Goal: Communication & Community: Answer question/provide support

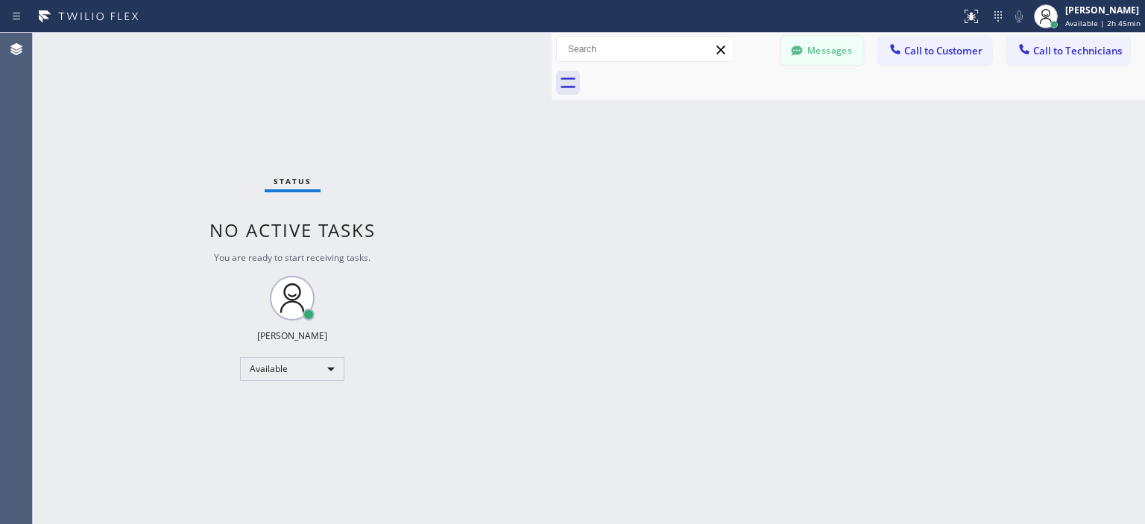
click at [837, 41] on button "Messages" at bounding box center [822, 51] width 82 height 28
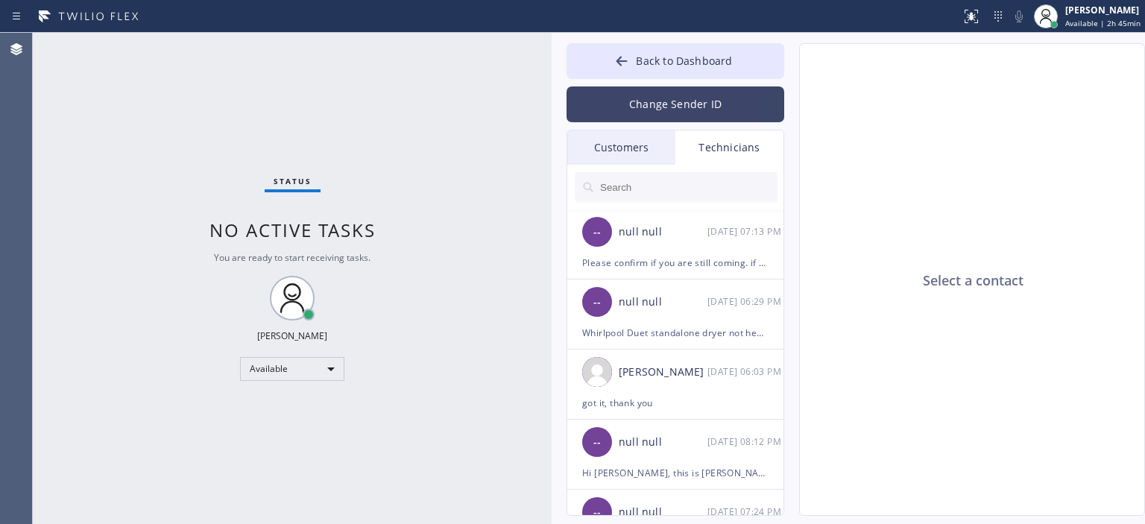
click at [646, 108] on button "Change Sender ID" at bounding box center [676, 104] width 218 height 36
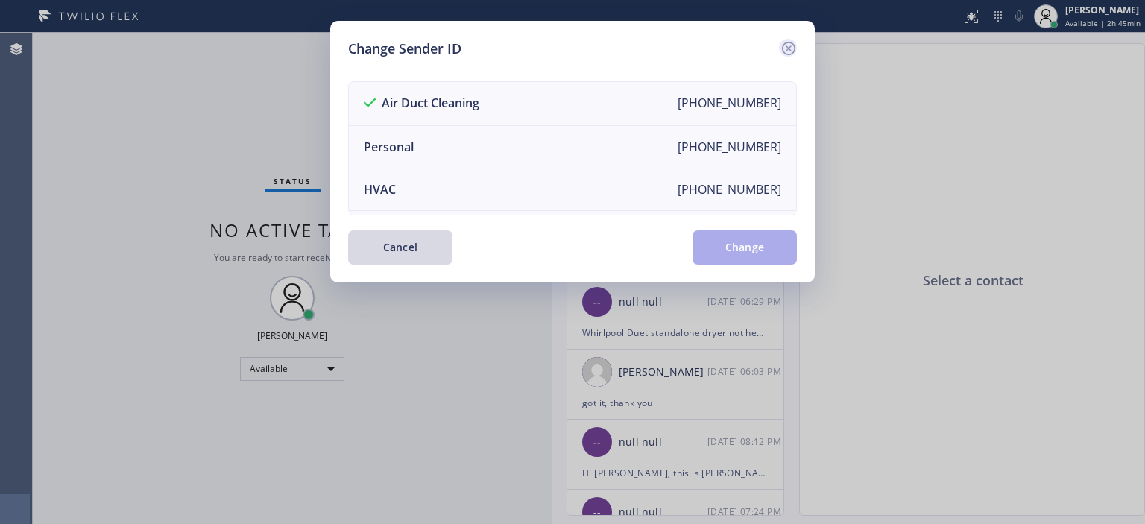
click at [787, 45] on icon at bounding box center [788, 48] width 13 height 13
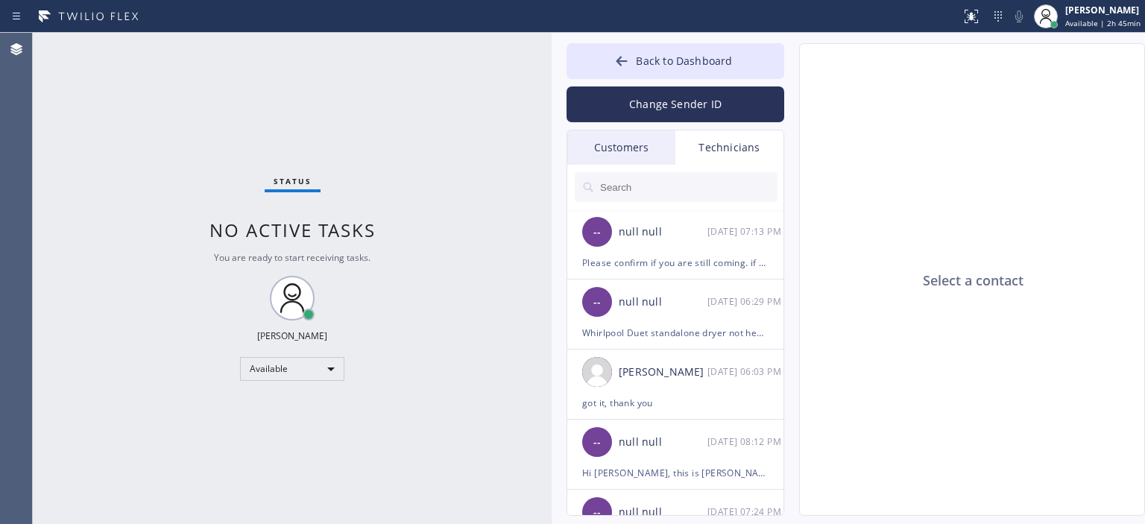
click at [639, 139] on div "Customers" at bounding box center [621, 147] width 108 height 34
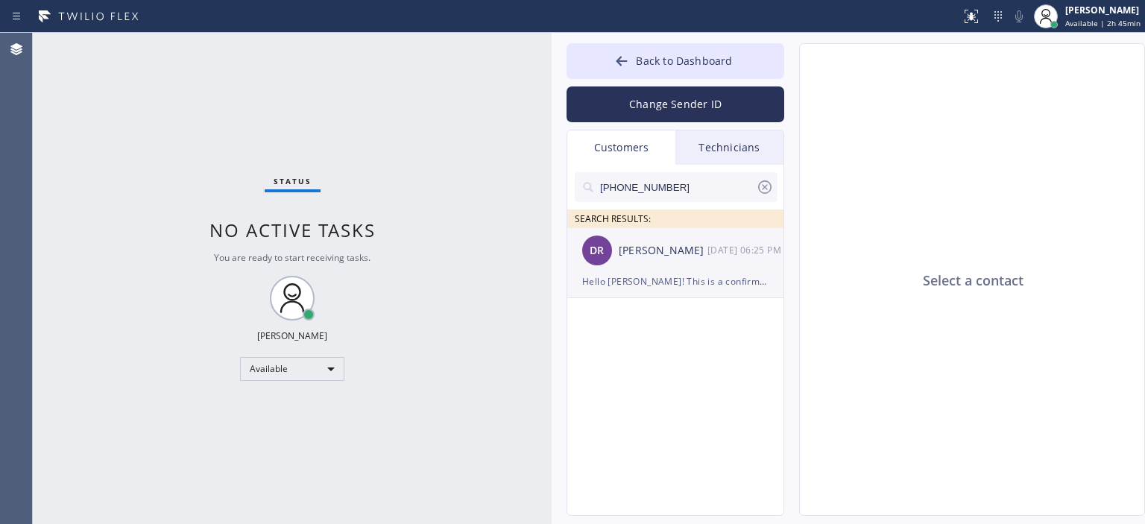
click at [687, 268] on div "DR [PERSON_NAME] [DATE] 06:25 PM" at bounding box center [676, 250] width 218 height 45
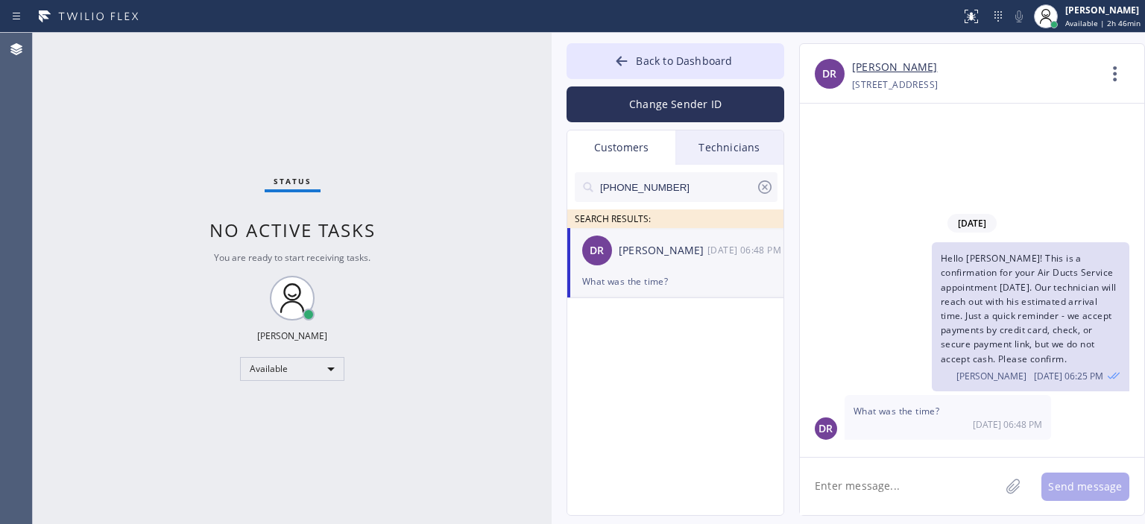
click at [764, 188] on icon at bounding box center [765, 187] width 18 height 18
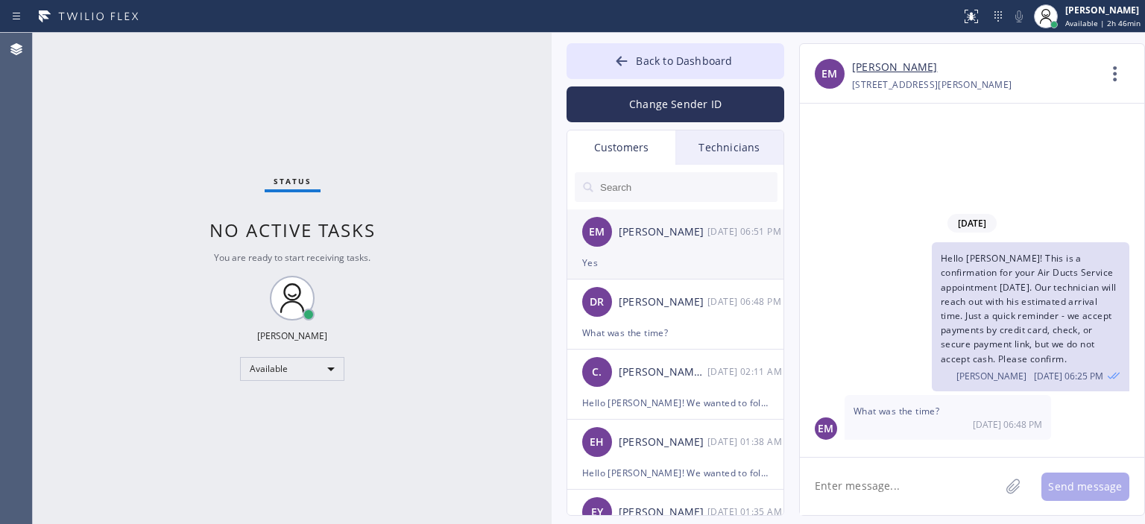
click at [721, 256] on div "Yes" at bounding box center [675, 262] width 186 height 17
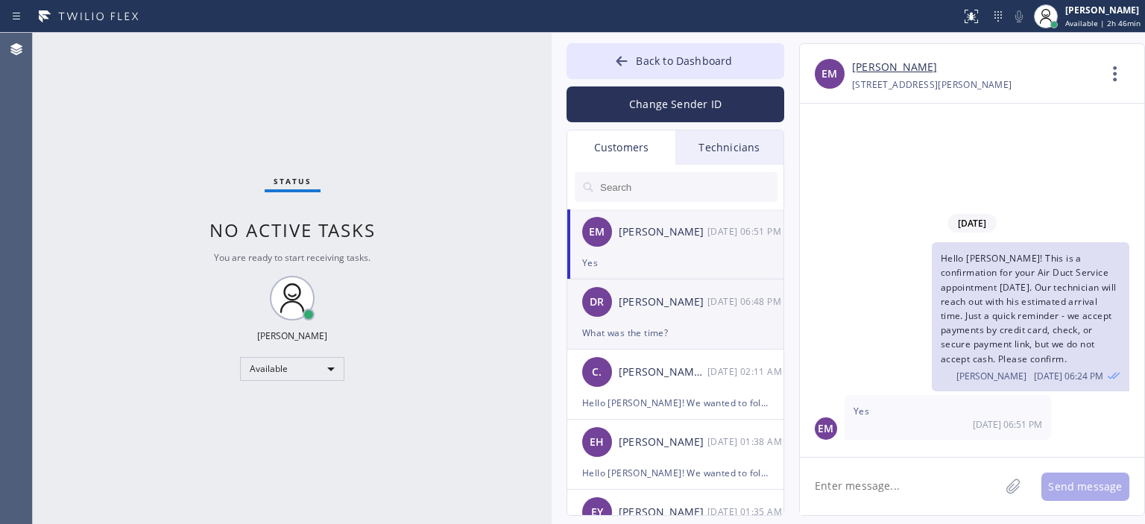
click at [690, 303] on div "[PERSON_NAME]" at bounding box center [663, 302] width 89 height 17
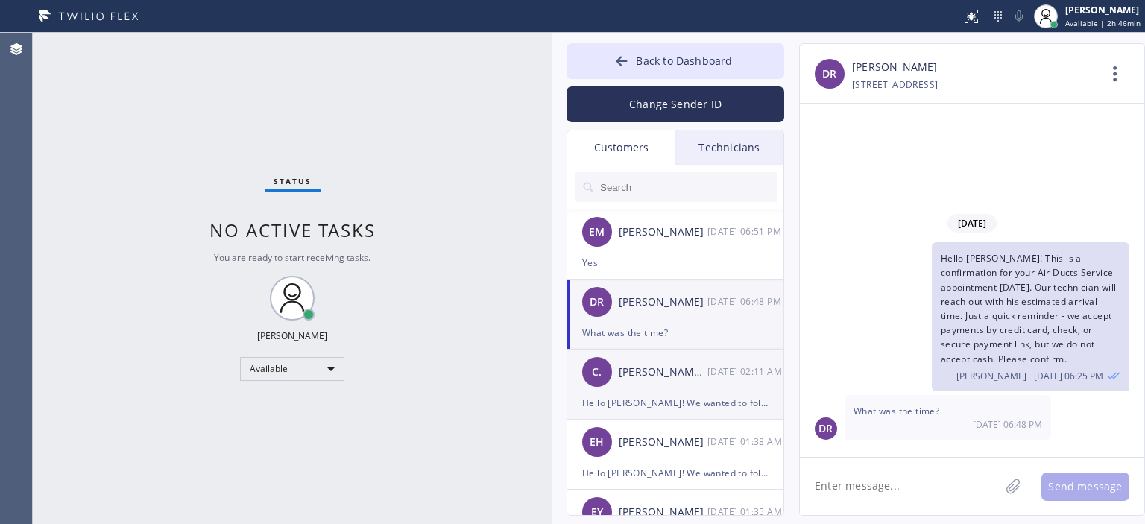
click at [699, 415] on li "C. [PERSON_NAME] .. [DATE] 02:11 AM Hello [PERSON_NAME]! We wanted to follow up…" at bounding box center [676, 385] width 218 height 70
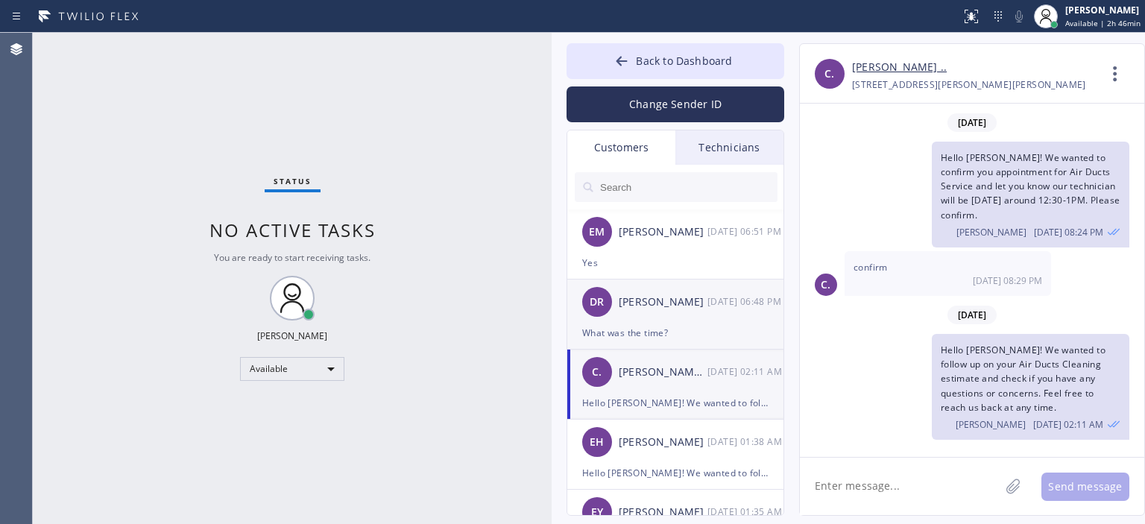
click at [707, 312] on div "DR [PERSON_NAME] [DATE] 06:48 PM" at bounding box center [676, 302] width 218 height 45
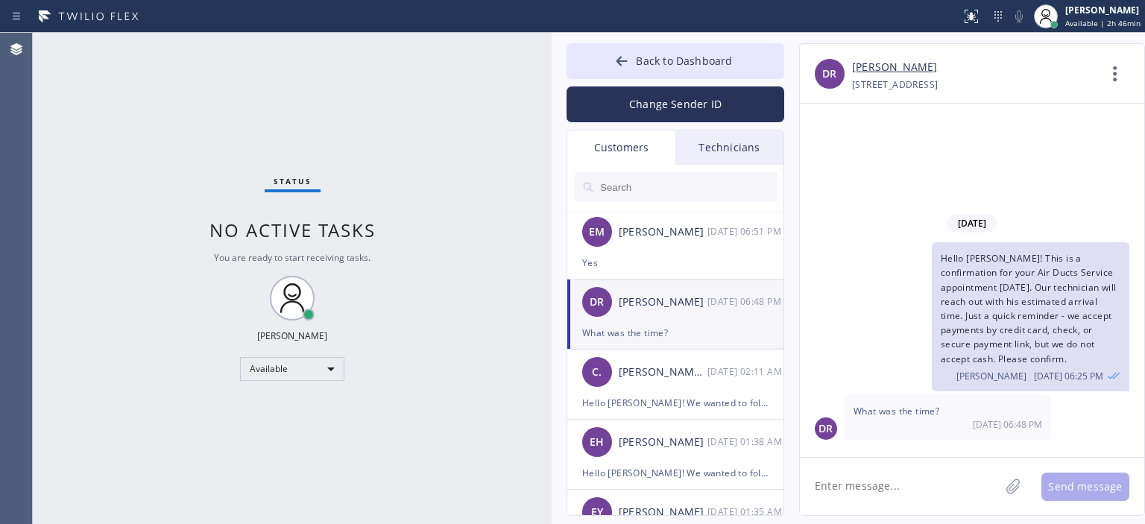
click at [70, 211] on div "Status No active tasks You are ready to start receiving tasks. [PERSON_NAME] Av…" at bounding box center [292, 278] width 519 height 491
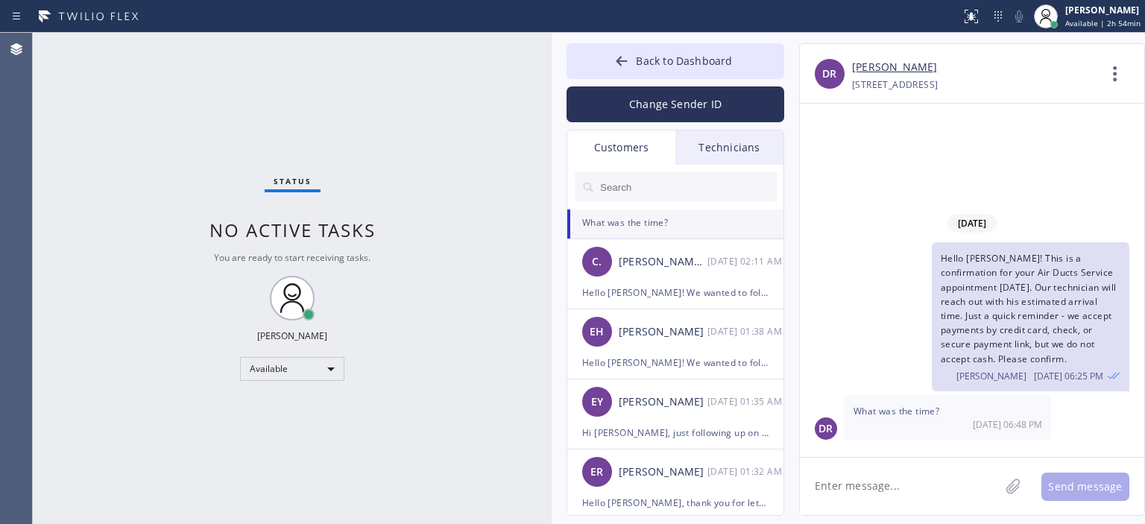
click at [908, 485] on textarea at bounding box center [900, 486] width 200 height 57
click at [926, 488] on textarea "It's schedule [DATE] 2-5PM, and our technician will let you know" at bounding box center [913, 486] width 227 height 57
click at [964, 498] on textarea "It's schedule [DATE] 2-5 PM, and our technician will let you know" at bounding box center [913, 486] width 227 height 57
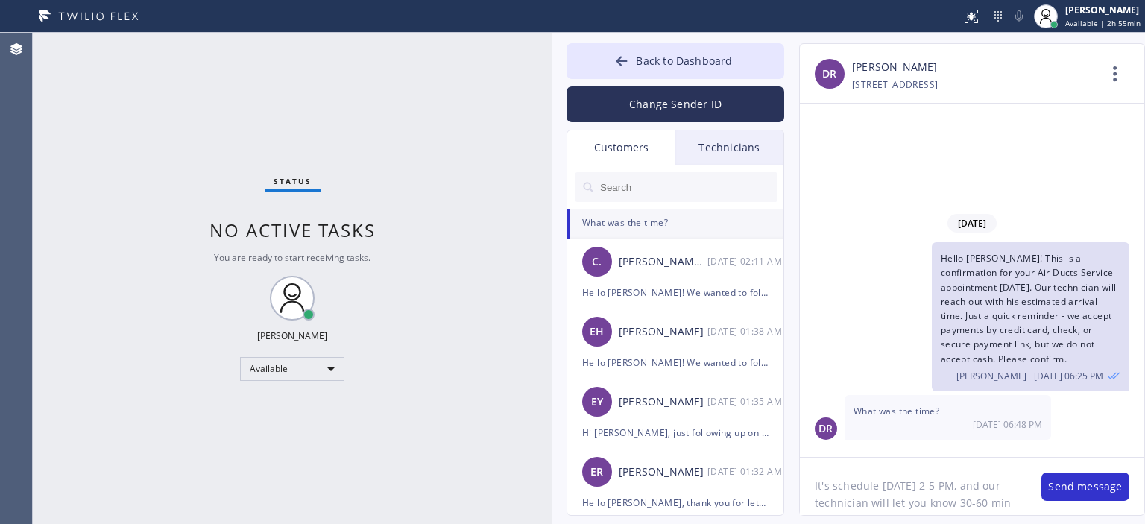
scroll to position [12, 0]
click at [864, 494] on textarea "It's schedule [DATE] 2-5 PM, and our technician will let you know 30-60 min pri…" at bounding box center [913, 486] width 227 height 57
type textarea "It's schedule [DATE] 2-5 PM, and our technician will let you know 30-60 min pri…"
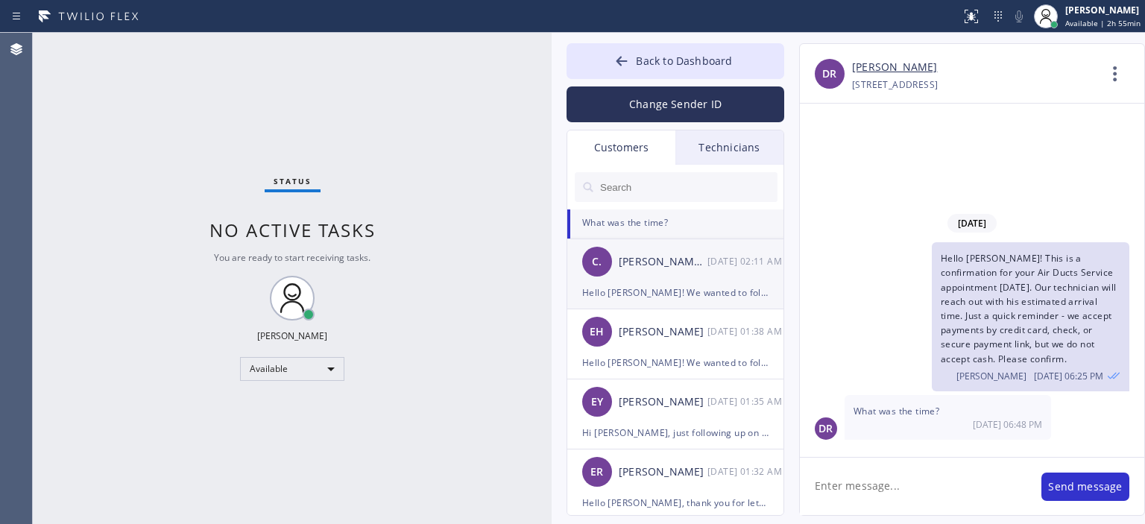
scroll to position [0, 0]
paste textarea "It's schedule [DATE] 2-5 PM, and our technician will let you know 30-60 min pri…"
type textarea "It's schedule [DATE] 2-5 PM, and our technician will let you know 30-60 min pri…"
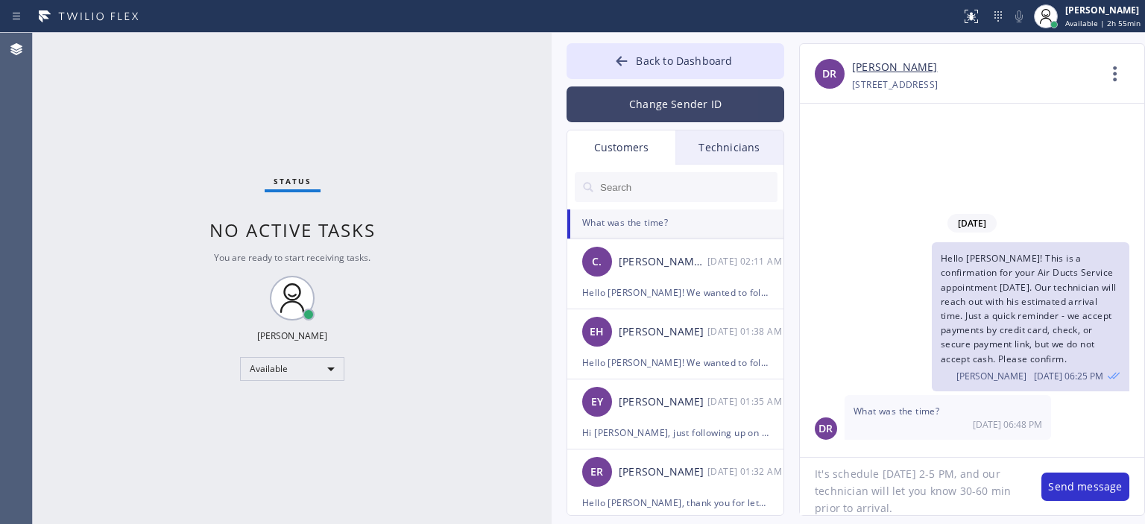
click at [705, 101] on button "Change Sender ID" at bounding box center [676, 104] width 218 height 36
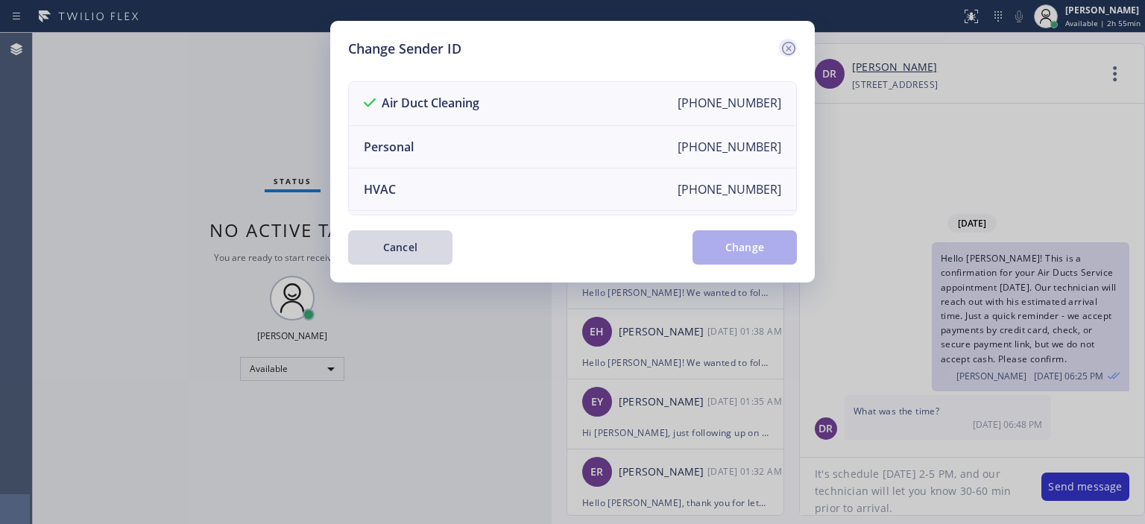
click at [791, 46] on icon at bounding box center [788, 48] width 13 height 13
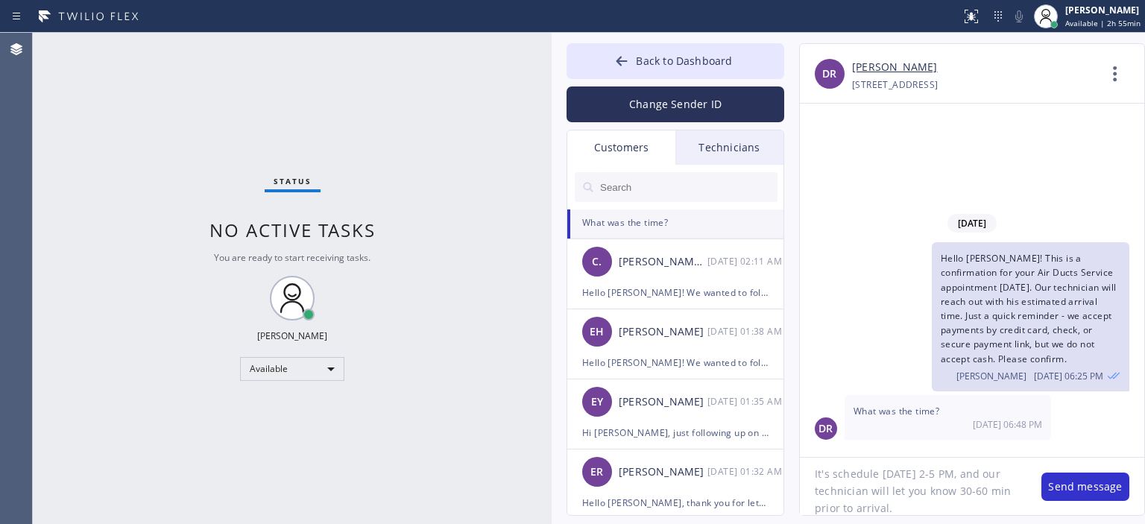
click at [911, 483] on textarea "It's schedule [DATE] 2-5 PM, and our technician will let you know 30-60 min pri…" at bounding box center [913, 486] width 227 height 57
click at [1082, 476] on button "Send message" at bounding box center [1086, 487] width 88 height 28
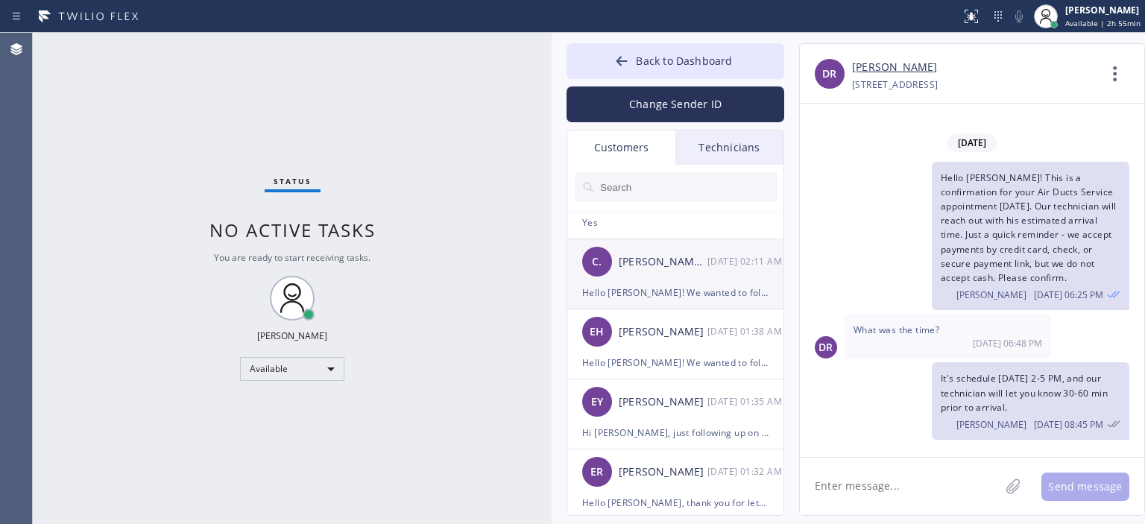
scroll to position [0, 0]
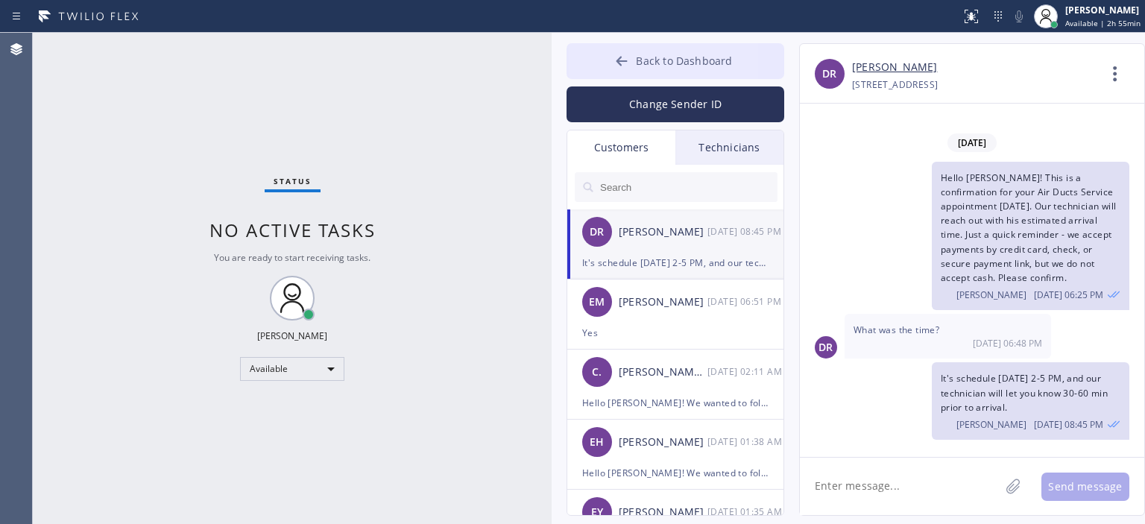
click at [613, 62] on button "Back to Dashboard" at bounding box center [676, 61] width 218 height 36
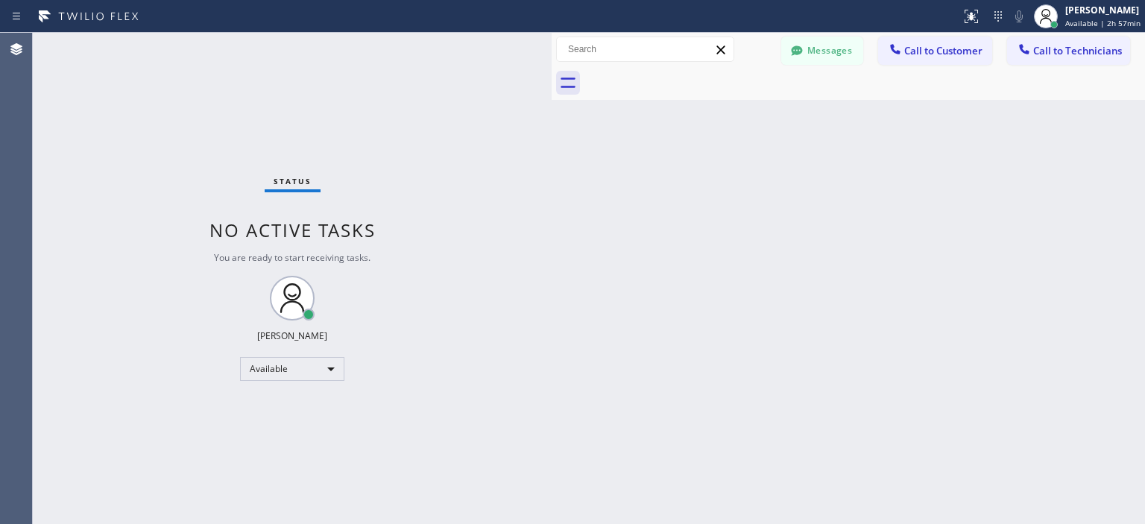
drag, startPoint x: 99, startPoint y: 252, endPoint x: 209, endPoint y: 105, distance: 183.3
click at [113, 228] on div "Status No active tasks You are ready to start receiving tasks. [PERSON_NAME] Av…" at bounding box center [292, 278] width 519 height 491
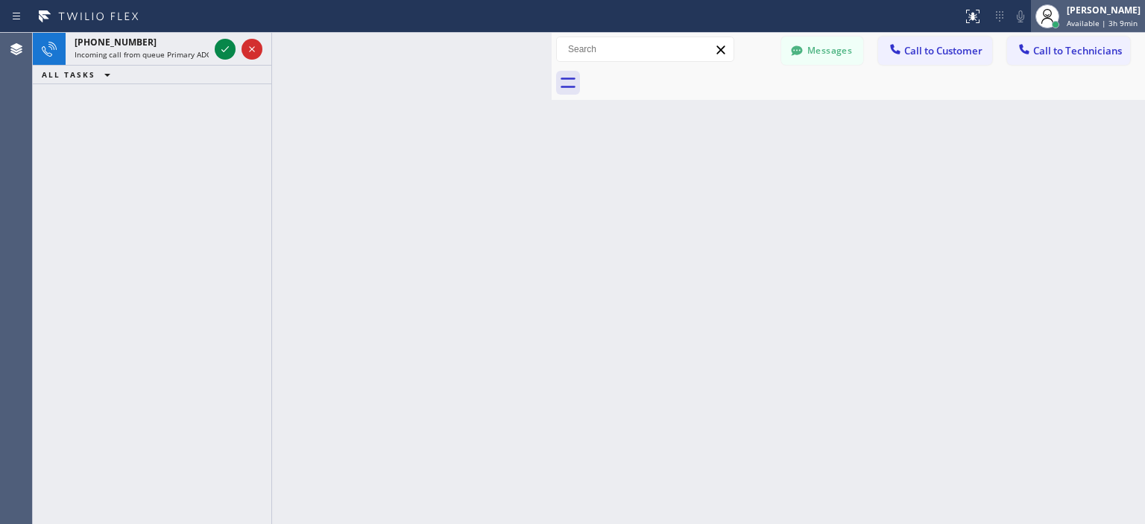
click at [1079, 22] on span "Available | 3h 9min" at bounding box center [1102, 23] width 71 height 10
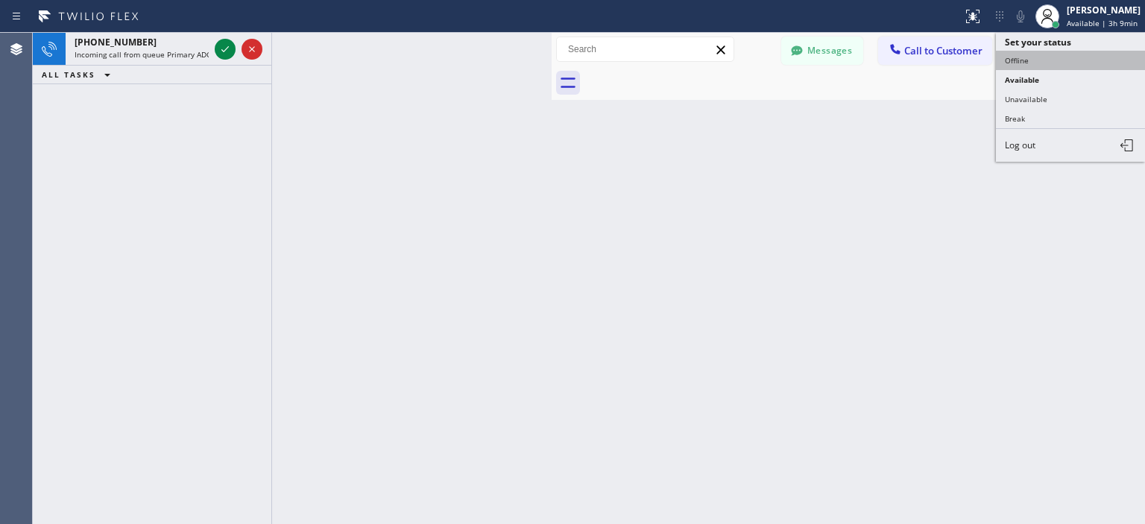
click at [1042, 56] on button "Offline" at bounding box center [1070, 60] width 149 height 19
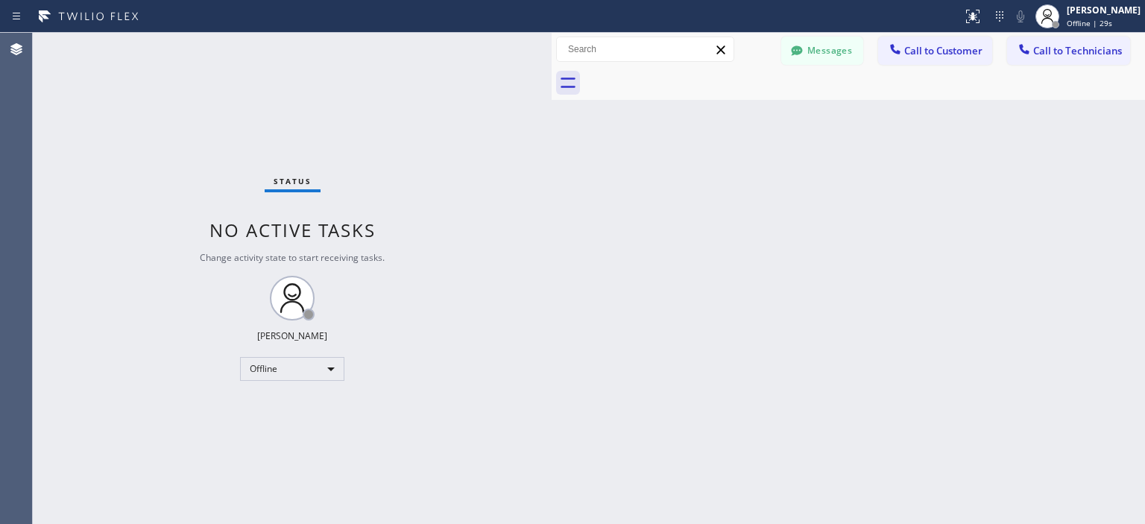
drag, startPoint x: 74, startPoint y: 136, endPoint x: 61, endPoint y: 24, distance: 112.5
click at [72, 126] on div "Status No active tasks Change activity state to start receiving tasks. [PERSON_…" at bounding box center [292, 278] width 519 height 491
click at [294, 371] on div "Offline" at bounding box center [292, 369] width 104 height 24
click at [298, 411] on li "Available" at bounding box center [291, 408] width 101 height 18
drag, startPoint x: 1094, startPoint y: 247, endPoint x: 998, endPoint y: 96, distance: 178.7
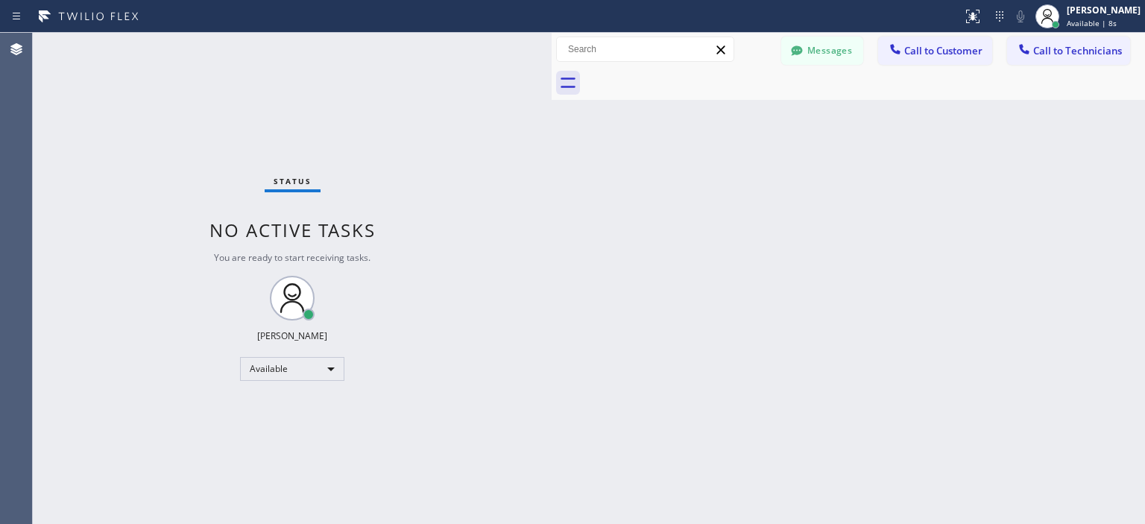
click at [1094, 245] on div "Back to Dashboard Change Sender ID Customers Technicians DR [PERSON_NAME] [DATE…" at bounding box center [848, 278] width 593 height 491
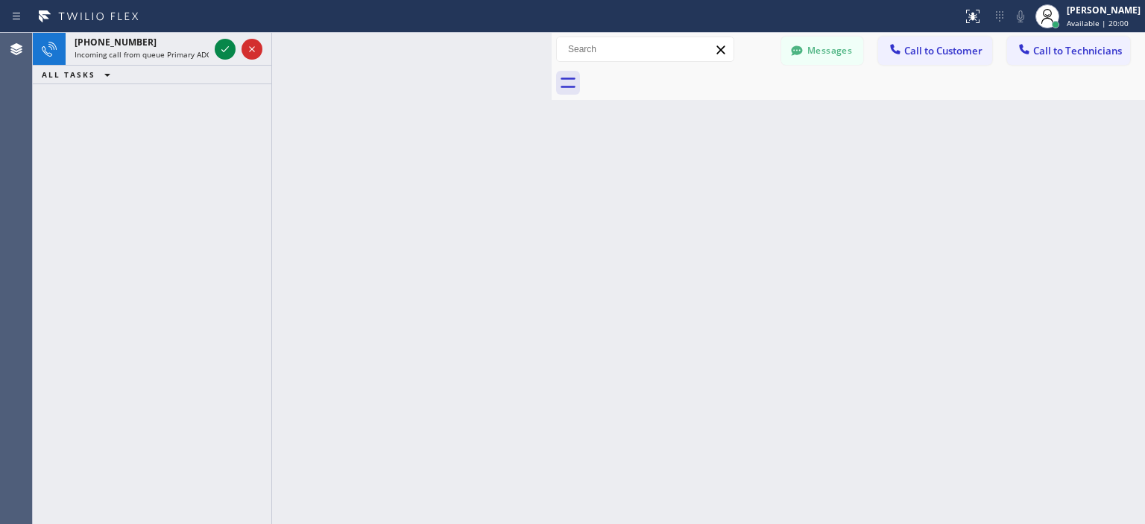
click at [401, 175] on div at bounding box center [412, 278] width 280 height 491
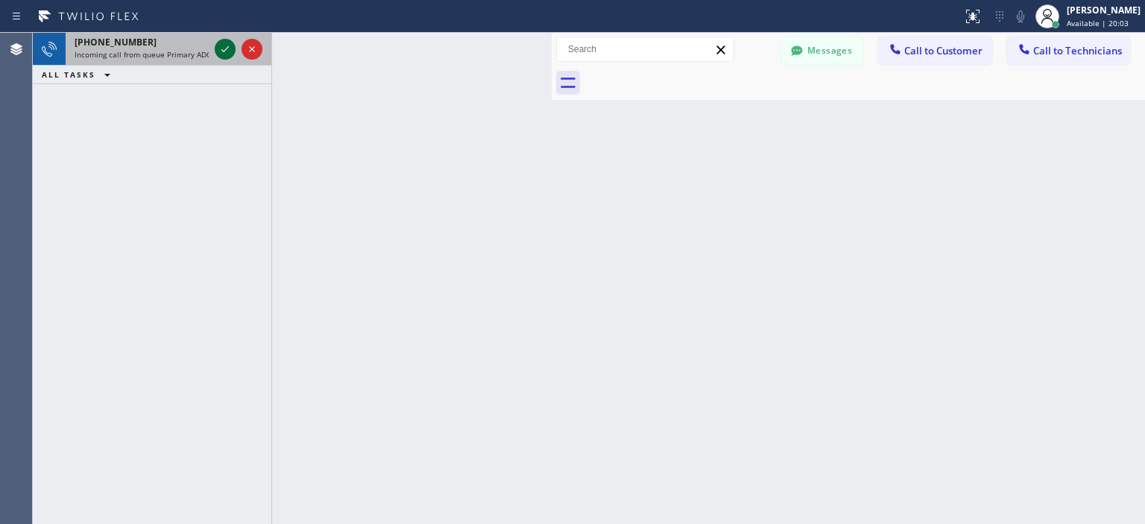
click at [227, 51] on icon at bounding box center [225, 49] width 18 height 18
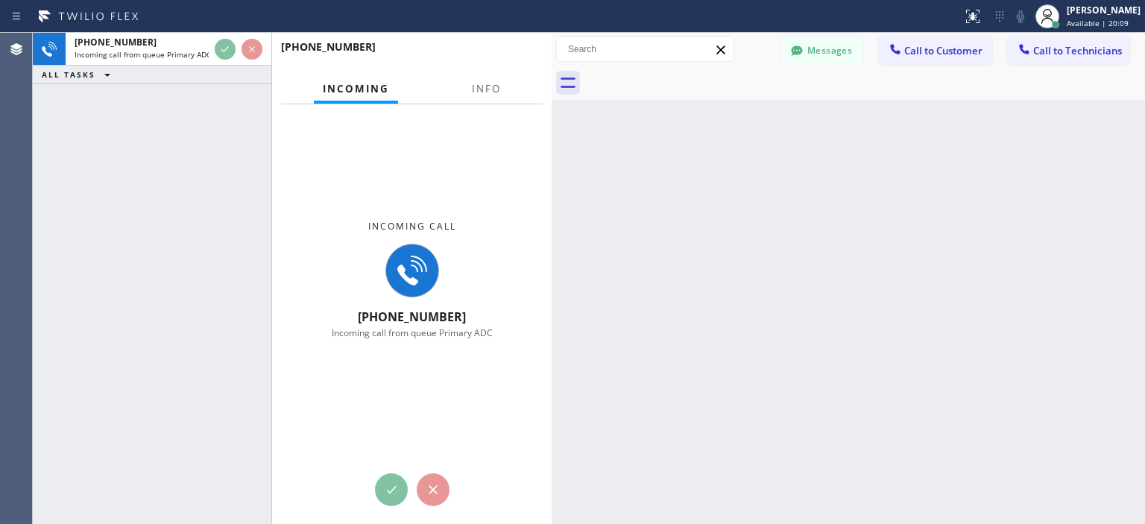
drag, startPoint x: 69, startPoint y: 159, endPoint x: 198, endPoint y: 75, distance: 153.7
click at [70, 157] on div "[PHONE_NUMBER] Incoming call from queue Primary ADC ALL TASKS ALL TASKS ACTIVE …" at bounding box center [152, 278] width 239 height 491
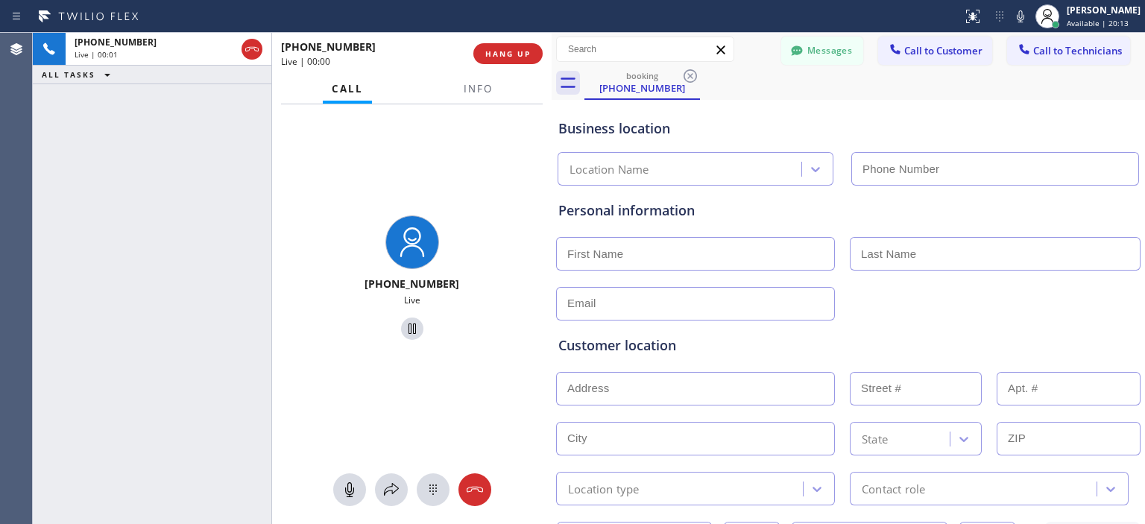
type input "[PHONE_NUMBER]"
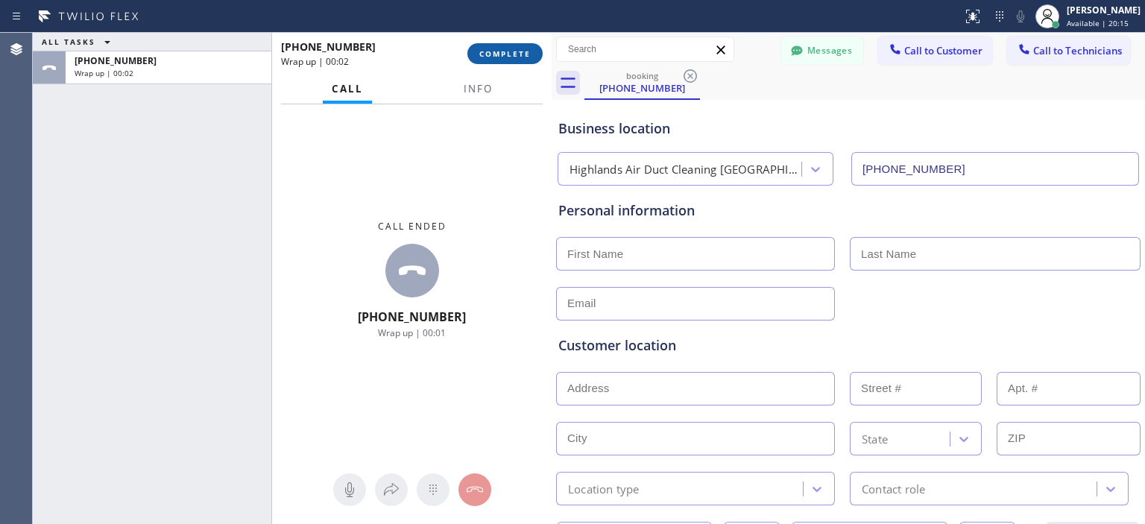
click at [498, 58] on span "COMPLETE" at bounding box center [504, 53] width 51 height 10
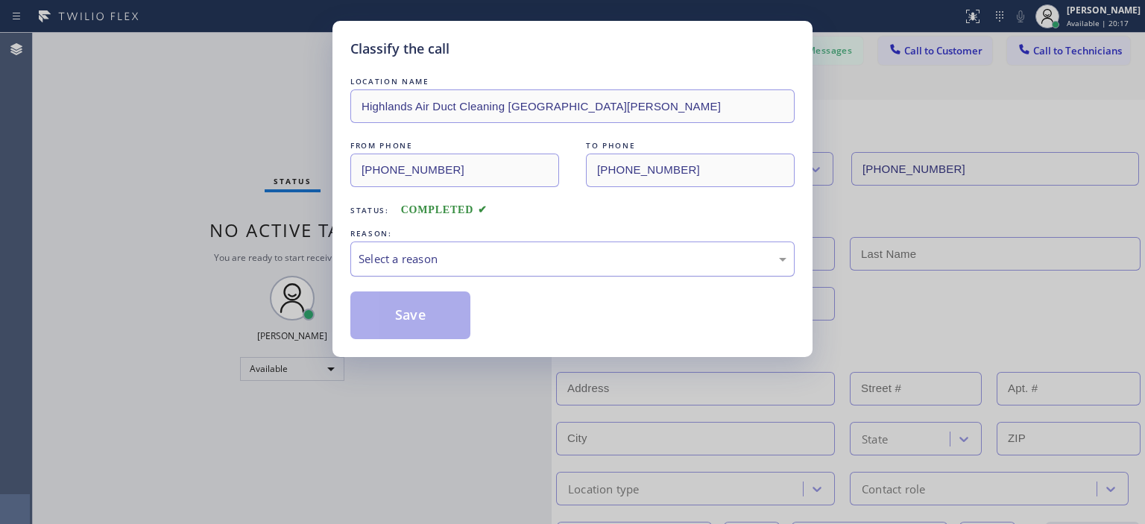
click at [477, 253] on div "Select a reason" at bounding box center [573, 259] width 428 height 17
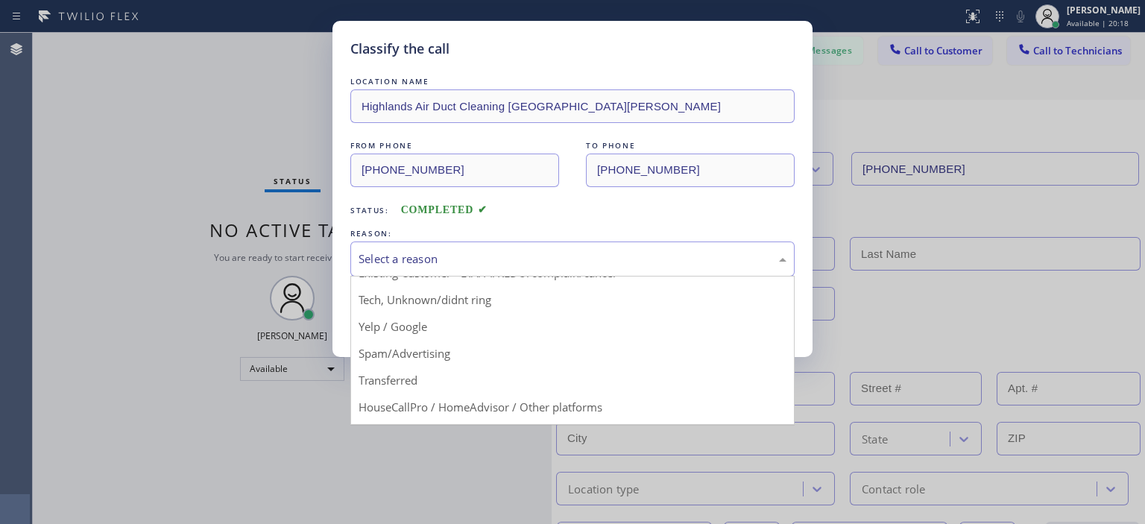
scroll to position [93, 0]
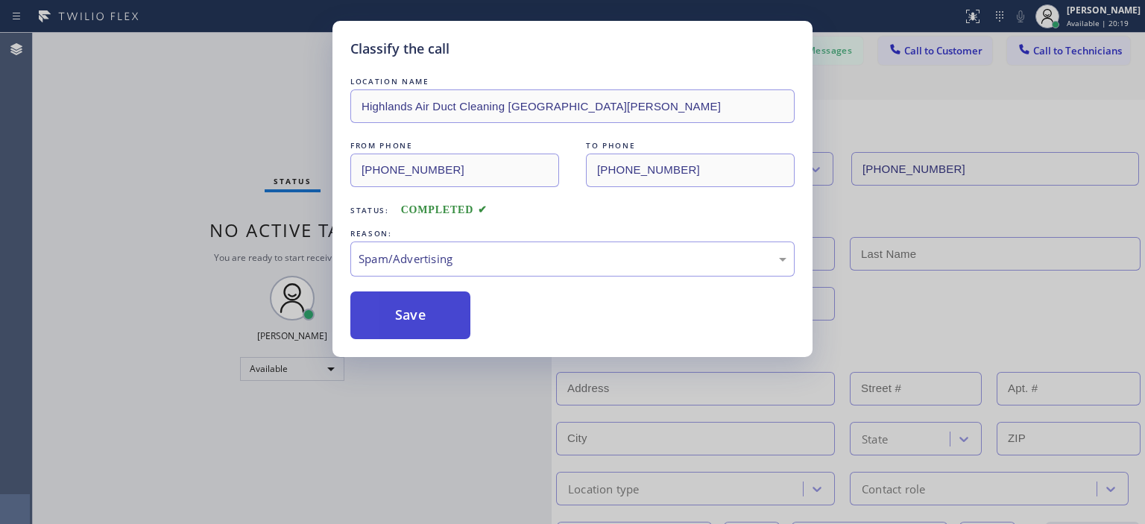
click at [400, 318] on button "Save" at bounding box center [410, 316] width 120 height 48
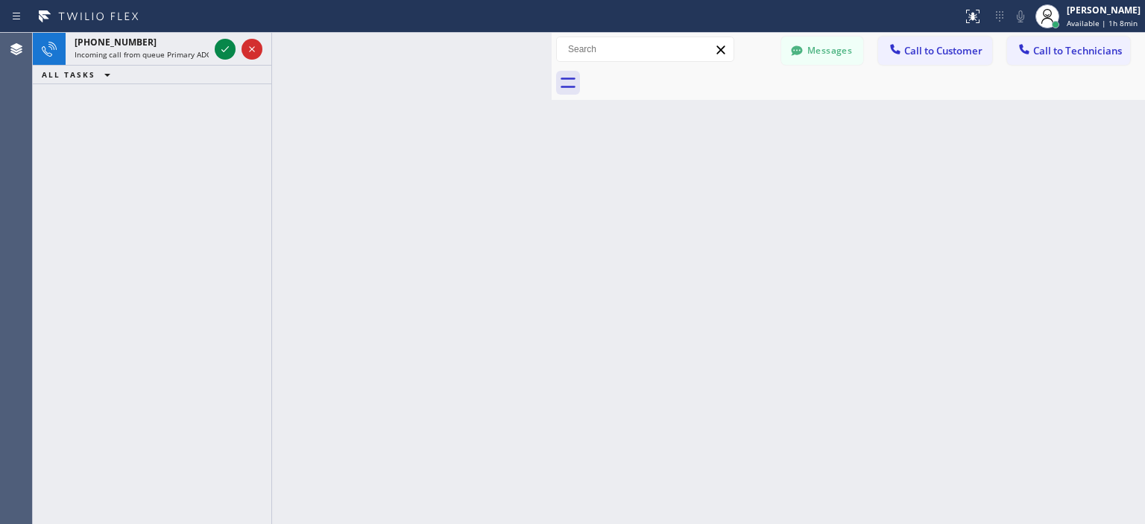
click at [68, 116] on div "[PHONE_NUMBER] Incoming call from queue Primary ADC ALL TASKS ALL TASKS ACTIVE …" at bounding box center [152, 278] width 239 height 491
click at [1112, 4] on div "[PERSON_NAME]" at bounding box center [1104, 10] width 74 height 13
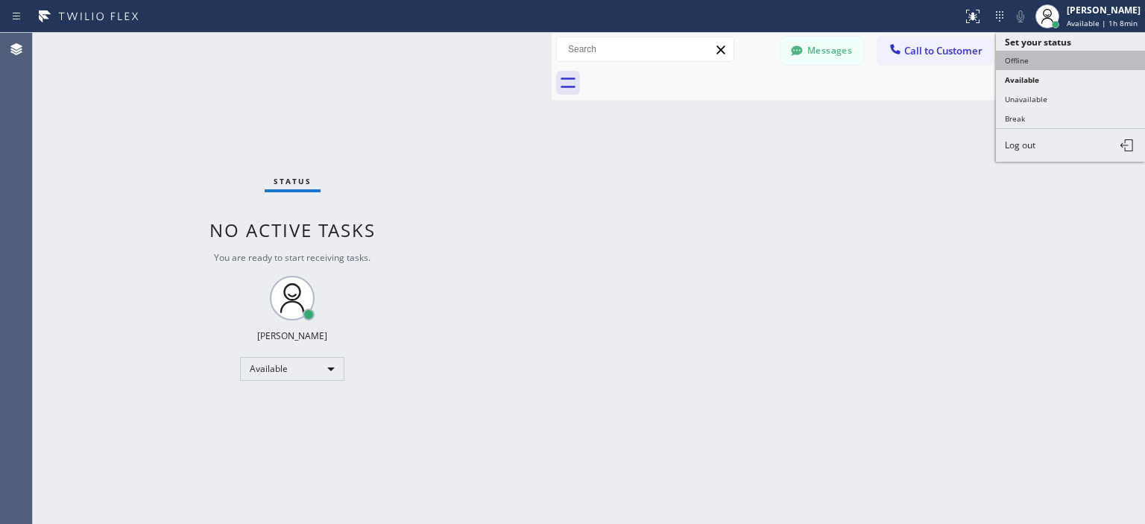
click at [1036, 62] on button "Offline" at bounding box center [1070, 60] width 149 height 19
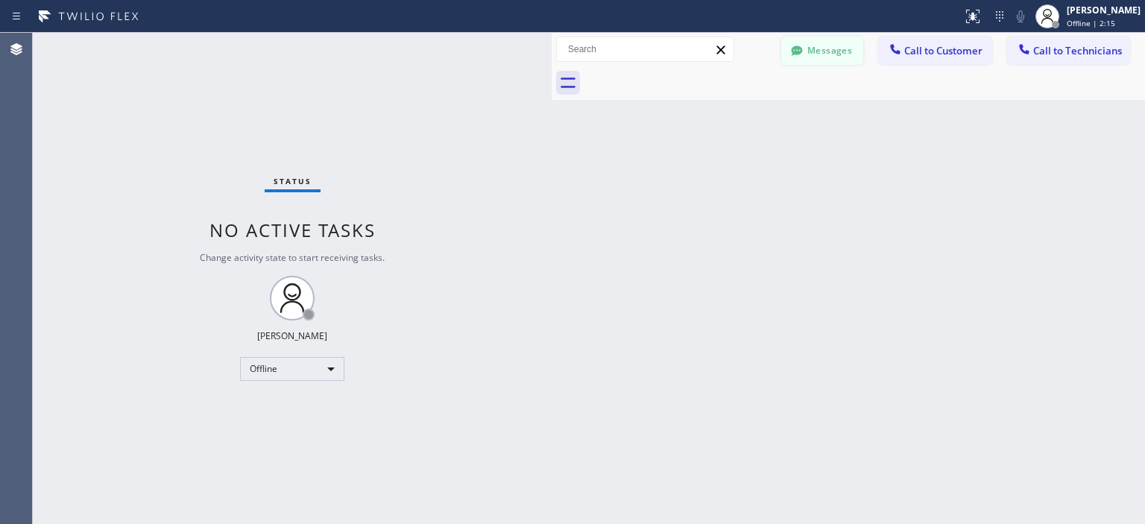
click at [805, 46] on div at bounding box center [797, 52] width 18 height 18
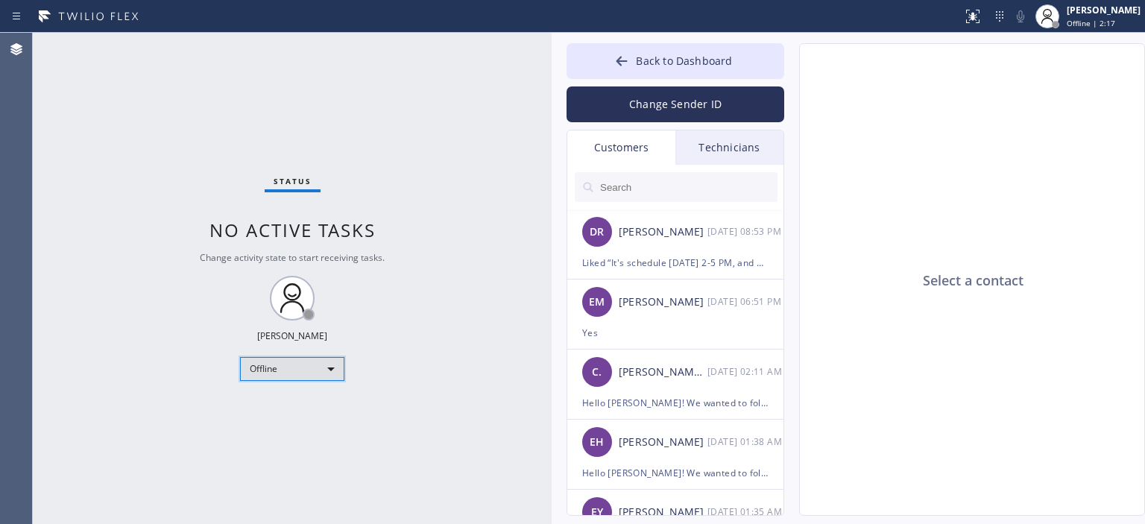
click at [292, 376] on div "Offline" at bounding box center [292, 369] width 104 height 24
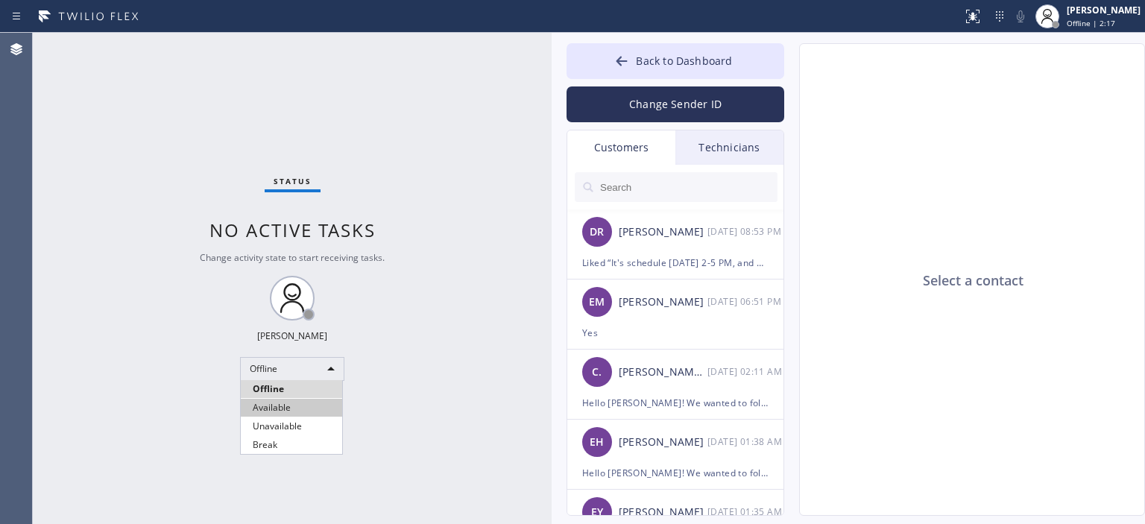
click at [286, 409] on li "Available" at bounding box center [291, 408] width 101 height 18
click at [653, 188] on input "text" at bounding box center [688, 187] width 179 height 30
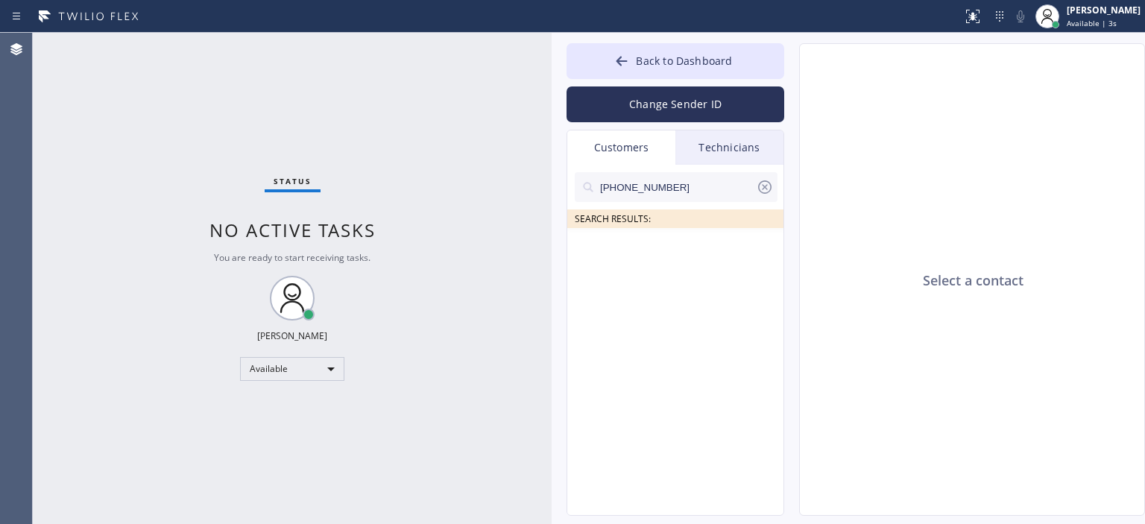
click at [693, 190] on input "[PHONE_NUMBER]" at bounding box center [677, 187] width 157 height 30
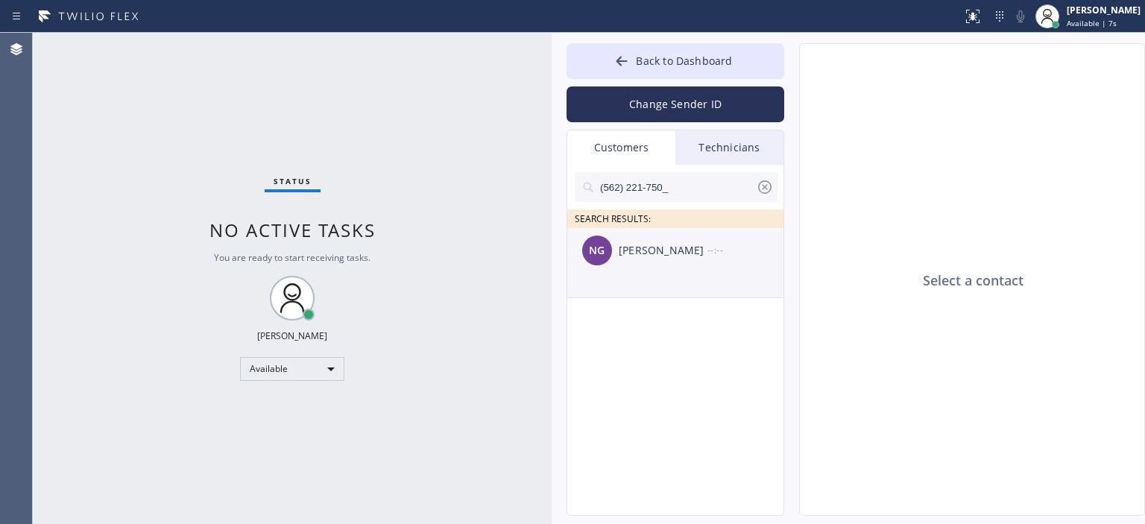
click at [621, 264] on div "NG [PERSON_NAME] --:--" at bounding box center [676, 250] width 218 height 45
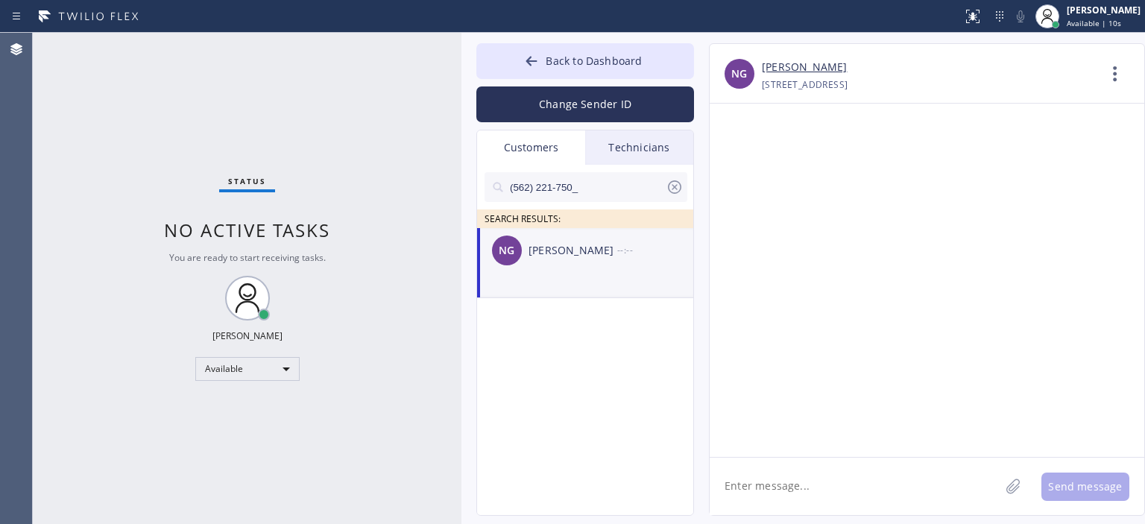
drag, startPoint x: 551, startPoint y: 59, endPoint x: 461, endPoint y: 74, distance: 91.4
click at [461, 74] on div "Status No active tasks You are ready to start receiving tasks. [PERSON_NAME] Av…" at bounding box center [589, 278] width 1112 height 491
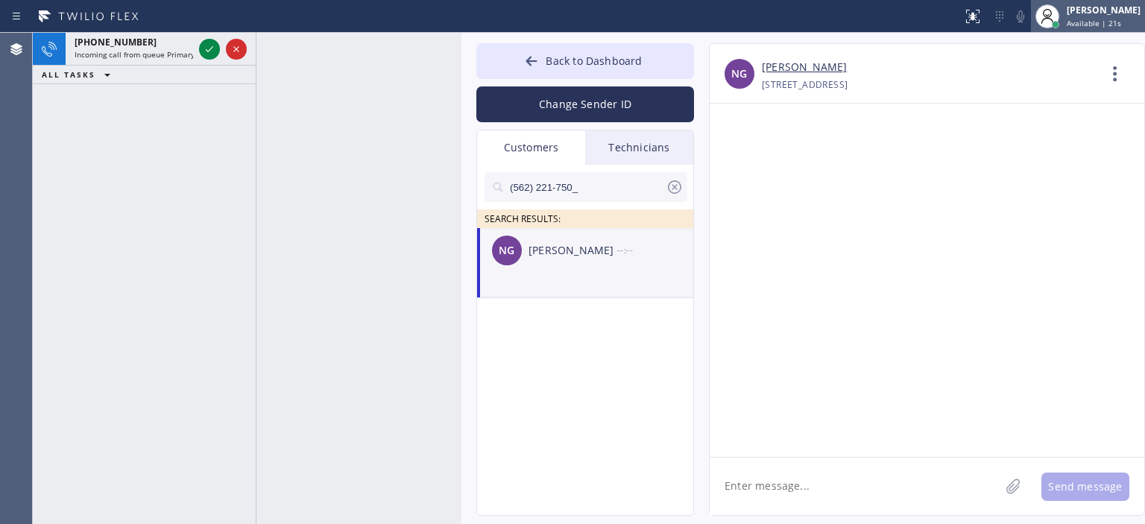
click at [1106, 23] on span "Available | 21s" at bounding box center [1094, 23] width 54 height 10
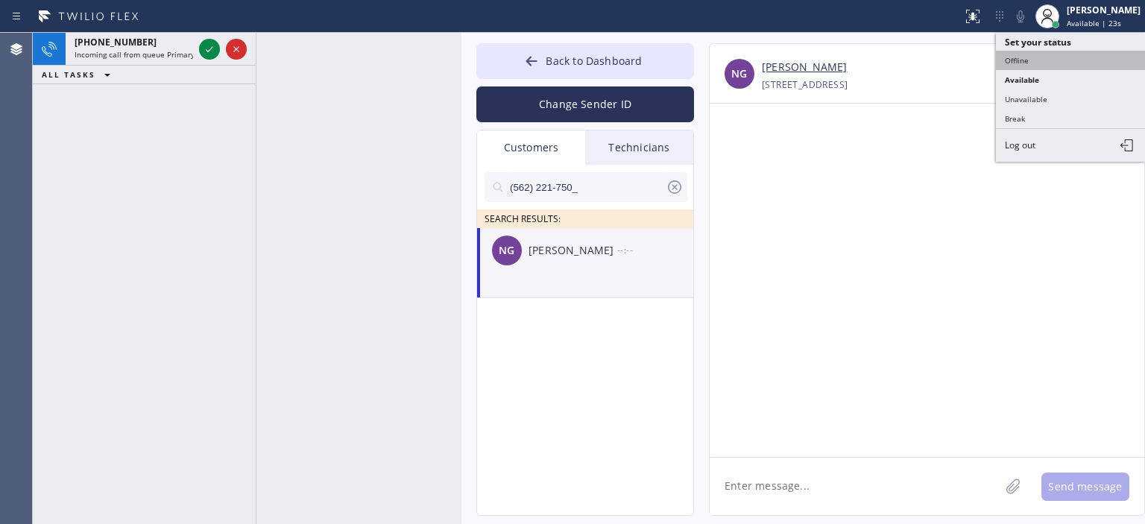
click at [1042, 56] on button "Offline" at bounding box center [1070, 60] width 149 height 19
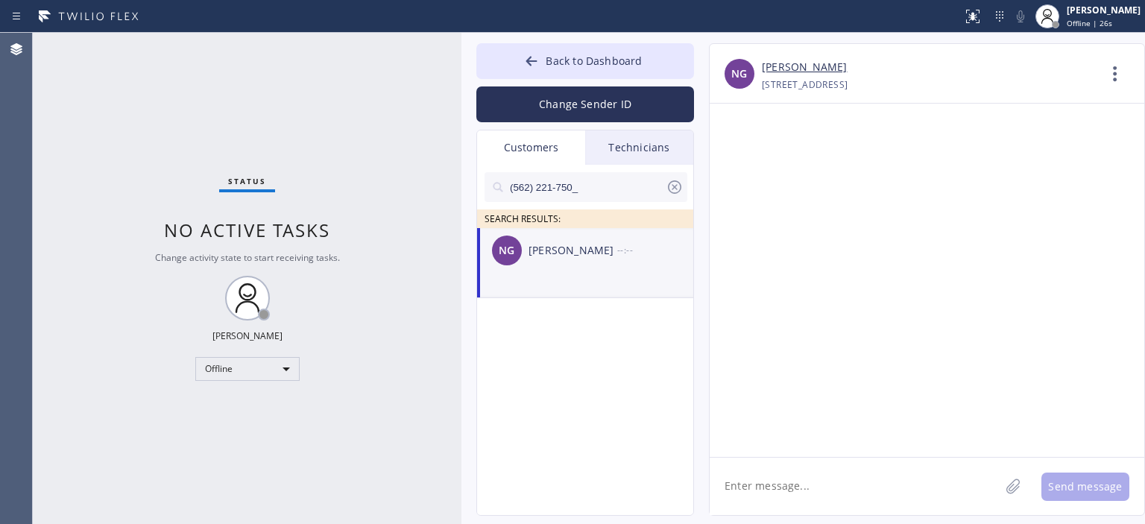
click at [787, 491] on textarea at bounding box center [855, 486] width 290 height 57
type textarea "H"
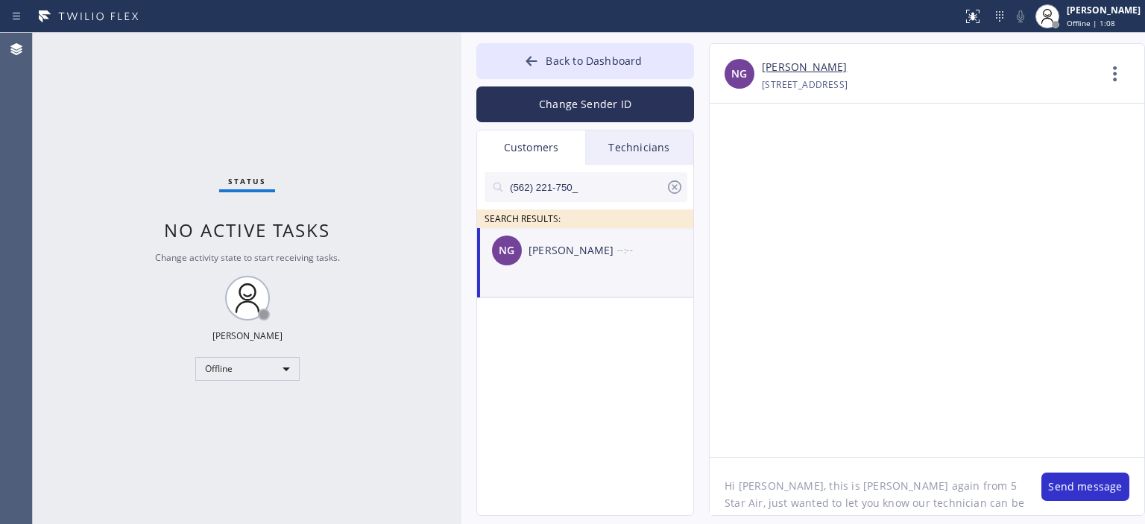
scroll to position [12, 0]
click at [846, 495] on textarea "Hi [PERSON_NAME], this is [PERSON_NAME] again from 5 Star Air, just wanted to l…" at bounding box center [868, 486] width 317 height 57
type textarea "Hi [PERSON_NAME], this is [PERSON_NAME] again from 5 Star Air, just wanted to l…"
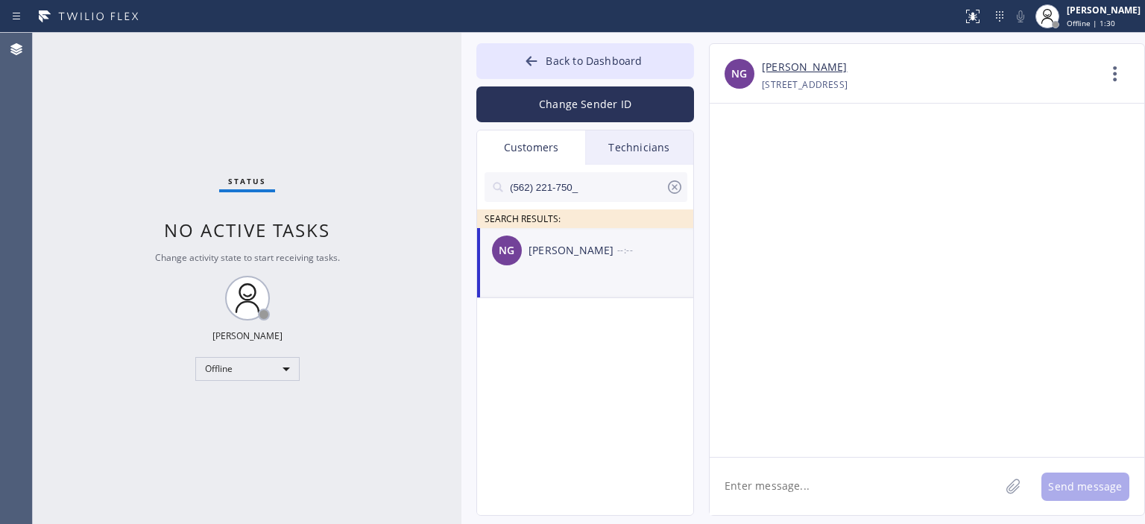
scroll to position [0, 0]
paste textarea "Hi [PERSON_NAME], this is [PERSON_NAME] again from 5 Star Air, just wanted to l…"
type textarea "Hi [PERSON_NAME], this is [PERSON_NAME] again from 5 Star Air, just wanted to l…"
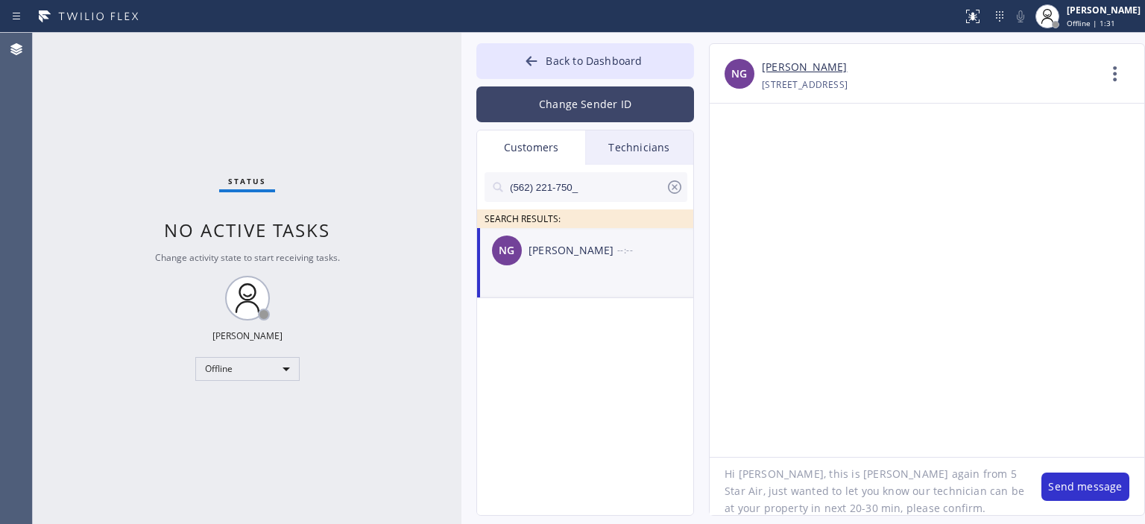
click at [559, 99] on button "Change Sender ID" at bounding box center [585, 104] width 218 height 36
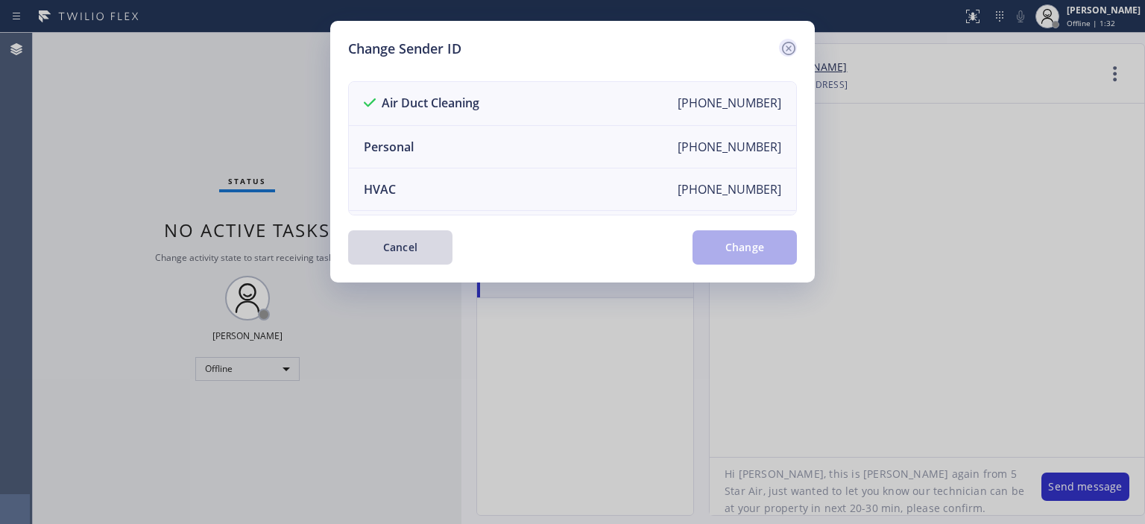
click at [789, 50] on icon at bounding box center [789, 49] width 18 height 18
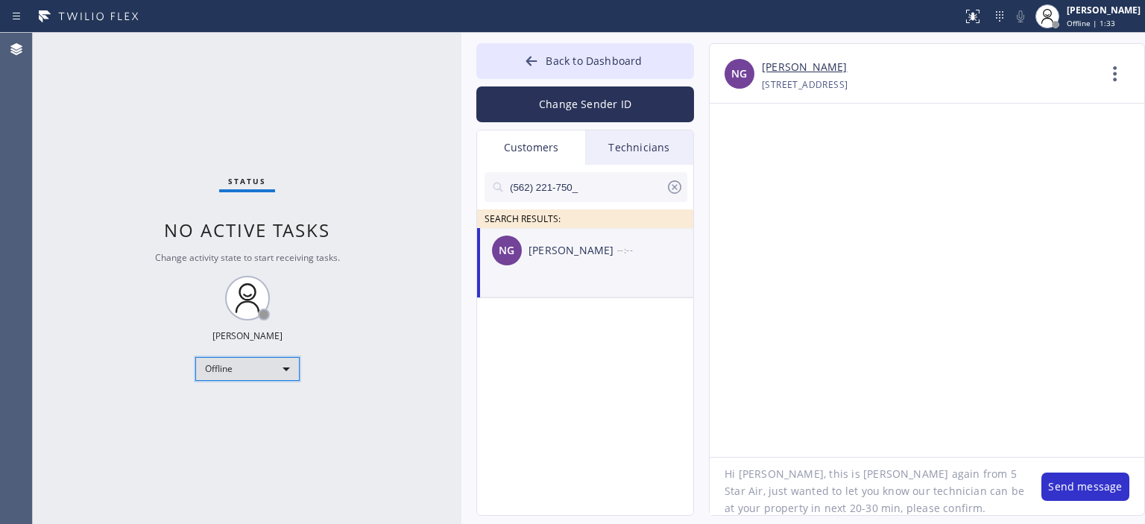
click at [268, 366] on div "Offline" at bounding box center [247, 369] width 104 height 24
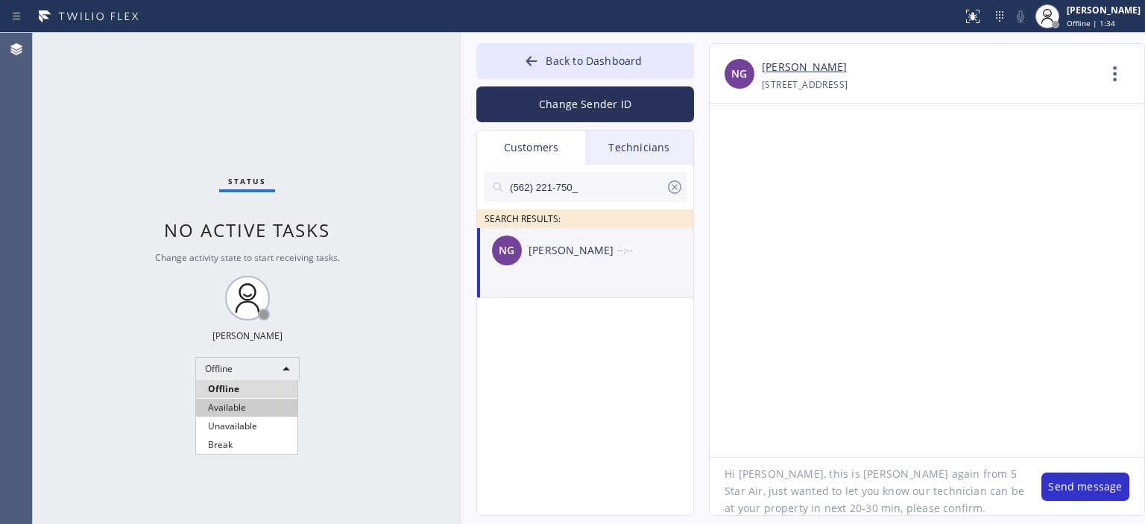
click at [224, 411] on li "Available" at bounding box center [246, 408] width 101 height 18
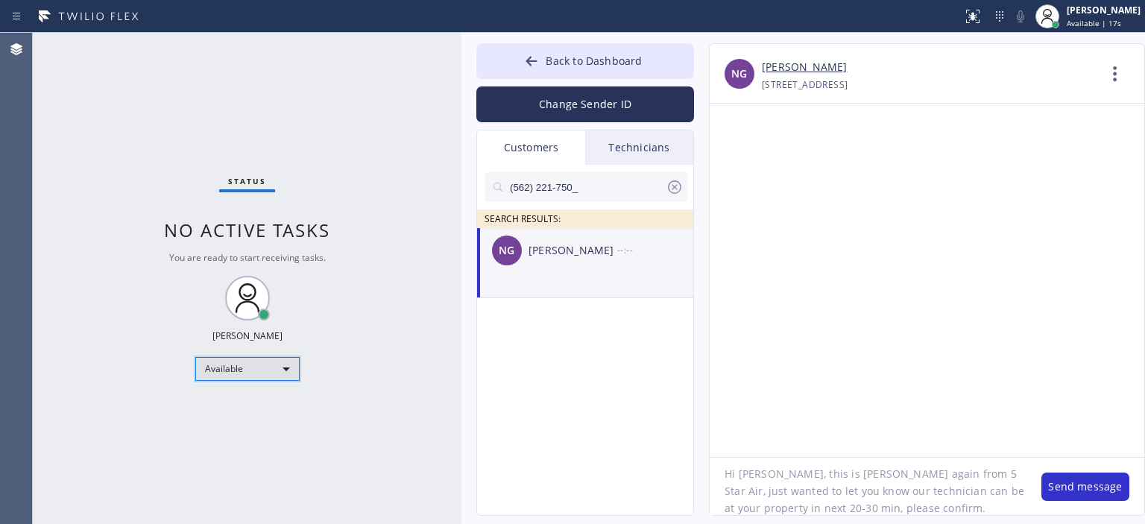
scroll to position [13, 0]
click at [916, 497] on textarea "Hi [PERSON_NAME], this is [PERSON_NAME] again from 5 Star Air, just wanted to l…" at bounding box center [868, 486] width 317 height 57
click at [889, 503] on textarea "Hi [PERSON_NAME], this is [PERSON_NAME] again from 5 Star Air, just wanted to l…" at bounding box center [868, 486] width 317 height 57
click at [1086, 490] on button "Send message" at bounding box center [1086, 487] width 88 height 28
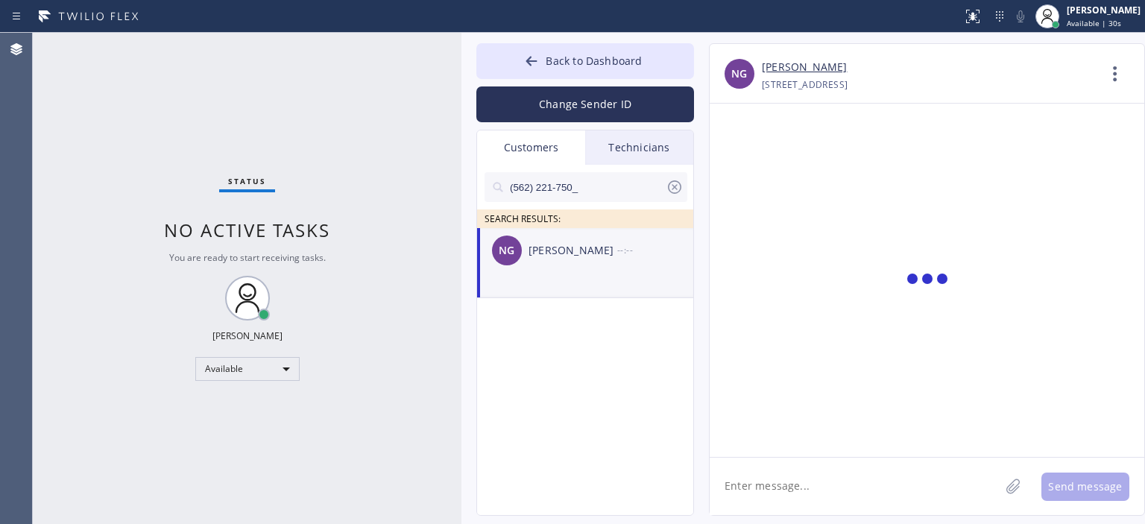
scroll to position [0, 0]
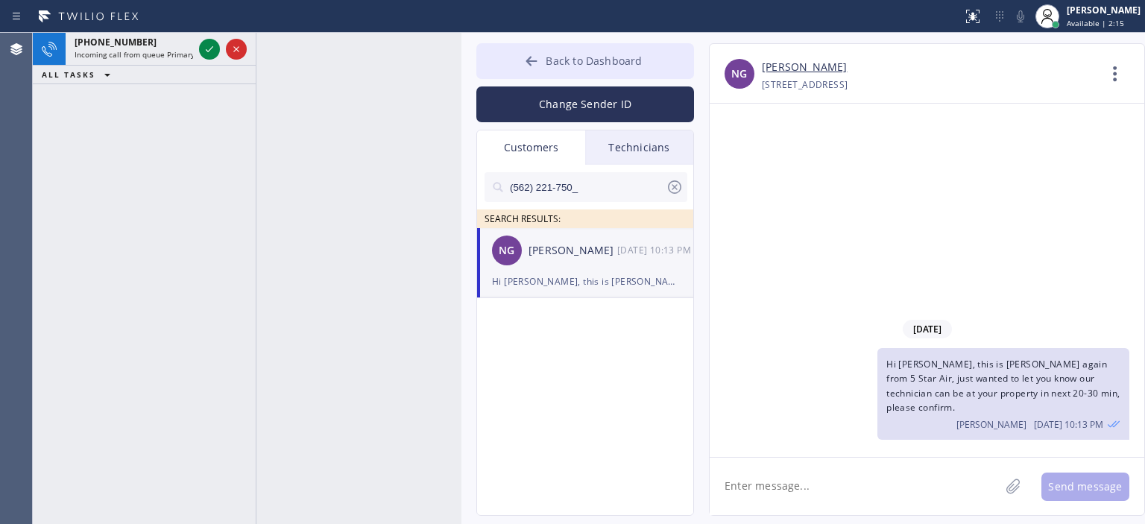
click at [526, 65] on icon at bounding box center [531, 61] width 15 height 15
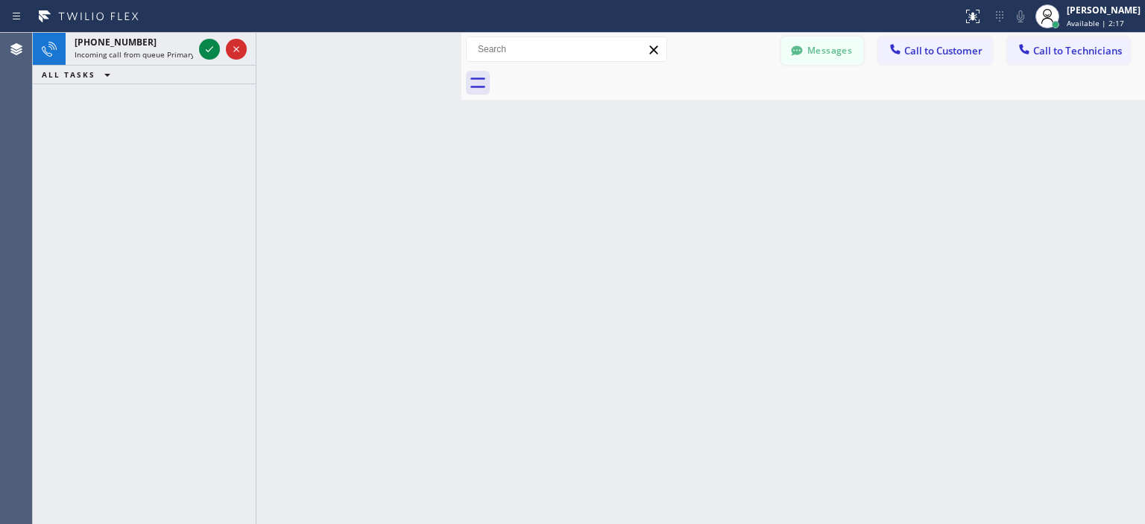
click at [839, 49] on button "Messages" at bounding box center [822, 51] width 82 height 28
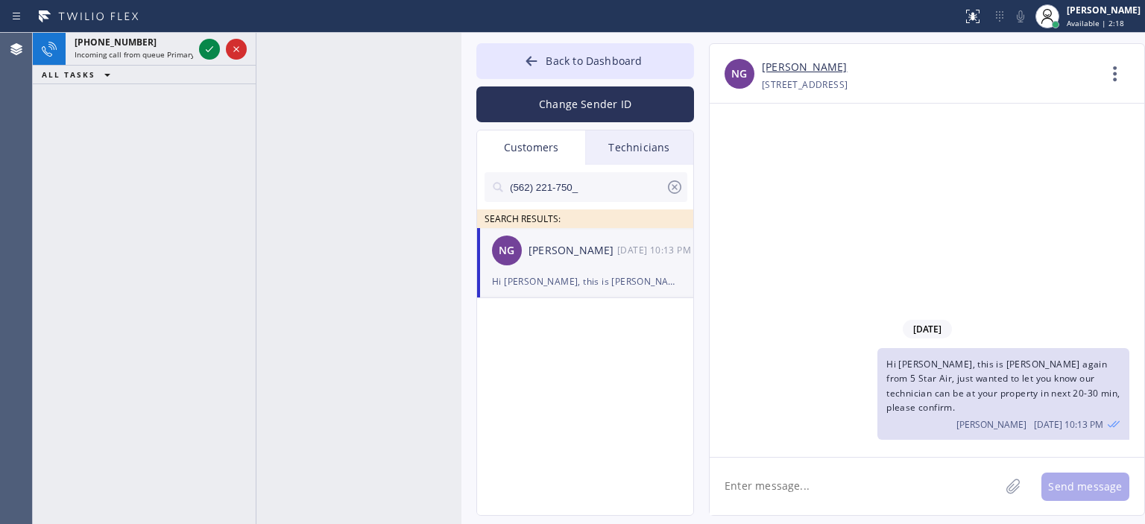
click at [674, 184] on icon at bounding box center [675, 187] width 18 height 18
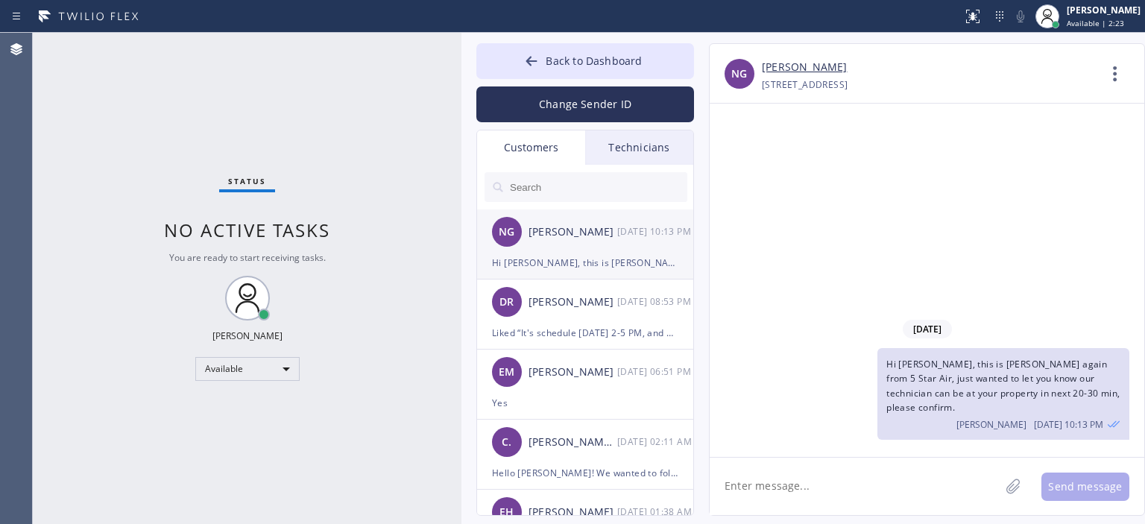
click at [582, 247] on div "NG [PERSON_NAME] [DATE] 10:13 PM" at bounding box center [586, 232] width 218 height 45
click at [614, 341] on li "DR [PERSON_NAME] [DATE] 08:53 PM Liked “It's schedule [DATE] 2-5 PM, and our te…" at bounding box center [586, 315] width 218 height 70
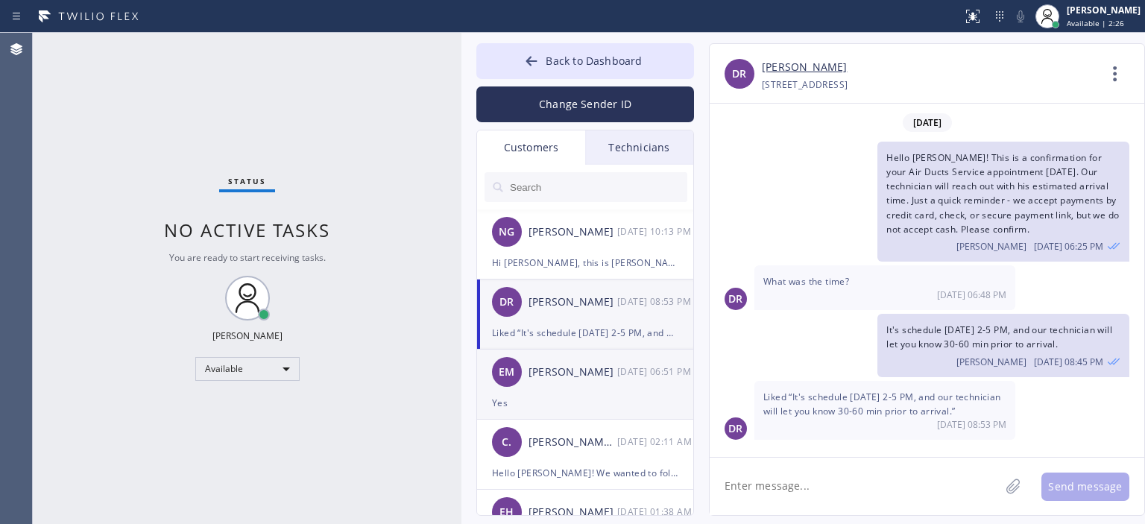
click at [585, 390] on div "EM [PERSON_NAME] [DATE] 06:51 PM" at bounding box center [586, 372] width 218 height 45
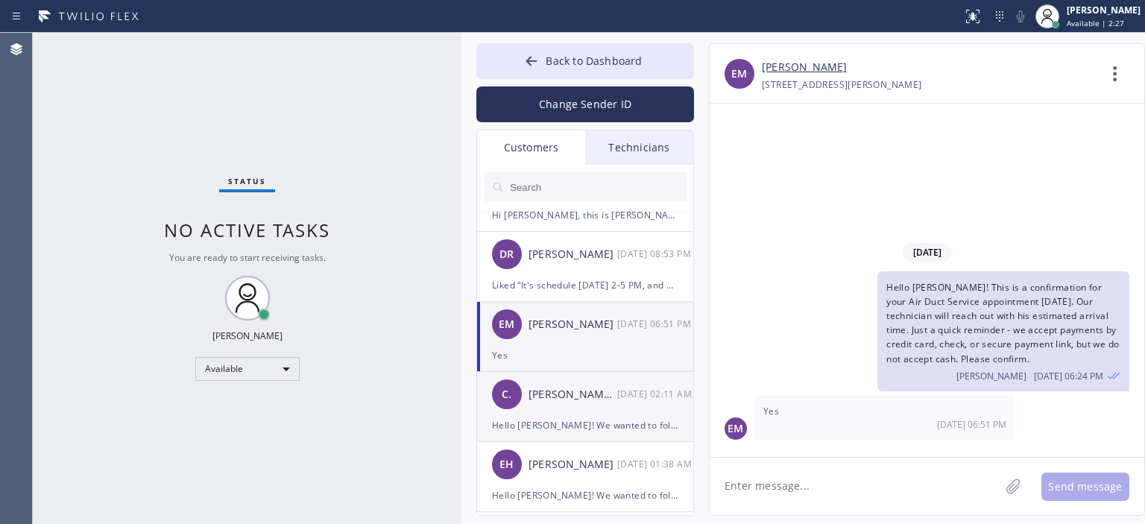
scroll to position [49, 0]
click at [594, 415] on div "Hello [PERSON_NAME]! We wanted to follow up on your Air Ducts Cleaning estimate…" at bounding box center [585, 423] width 186 height 17
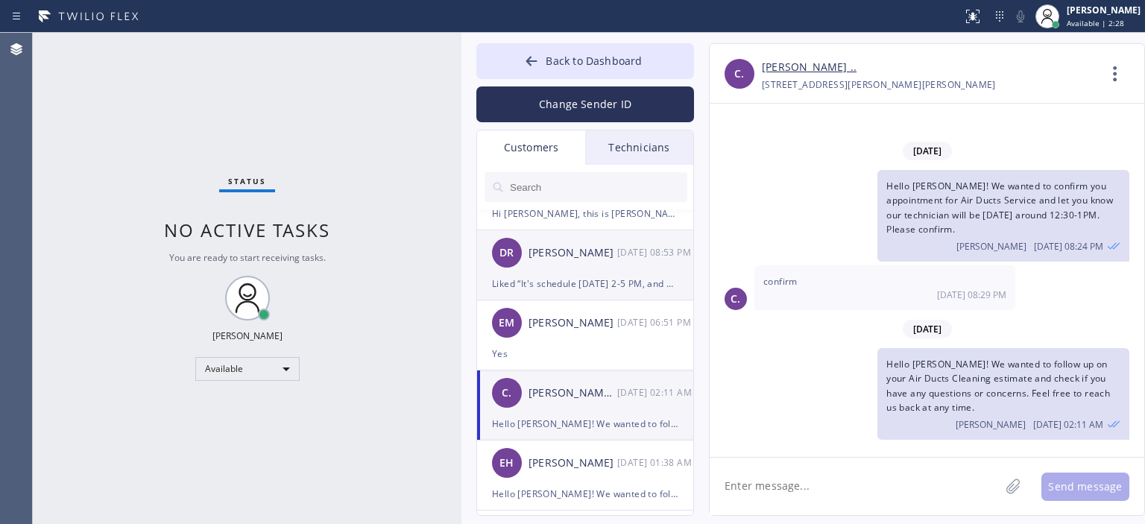
scroll to position [0, 0]
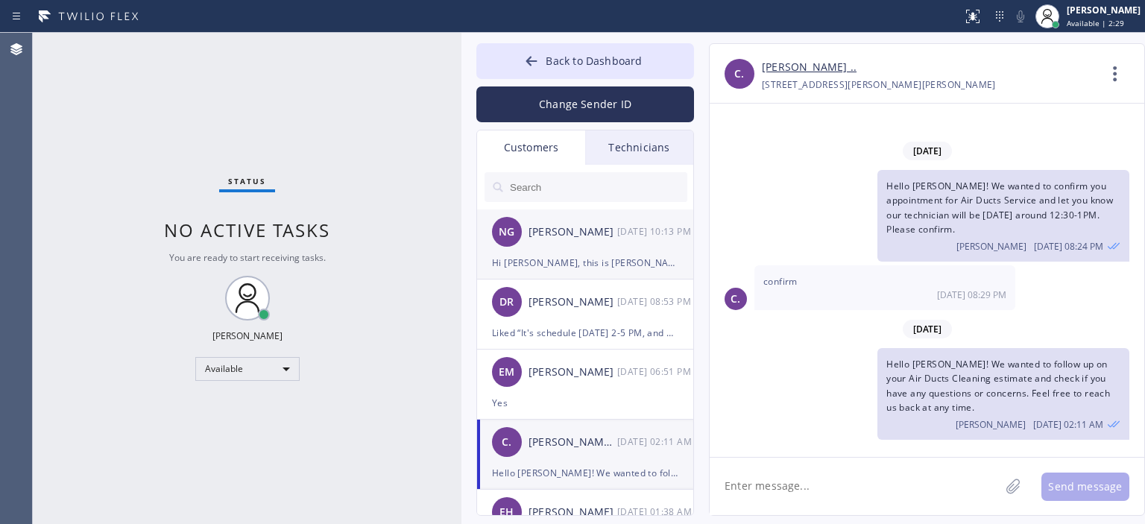
click at [602, 246] on div "NG [PERSON_NAME] [DATE] 10:13 PM" at bounding box center [586, 232] width 218 height 45
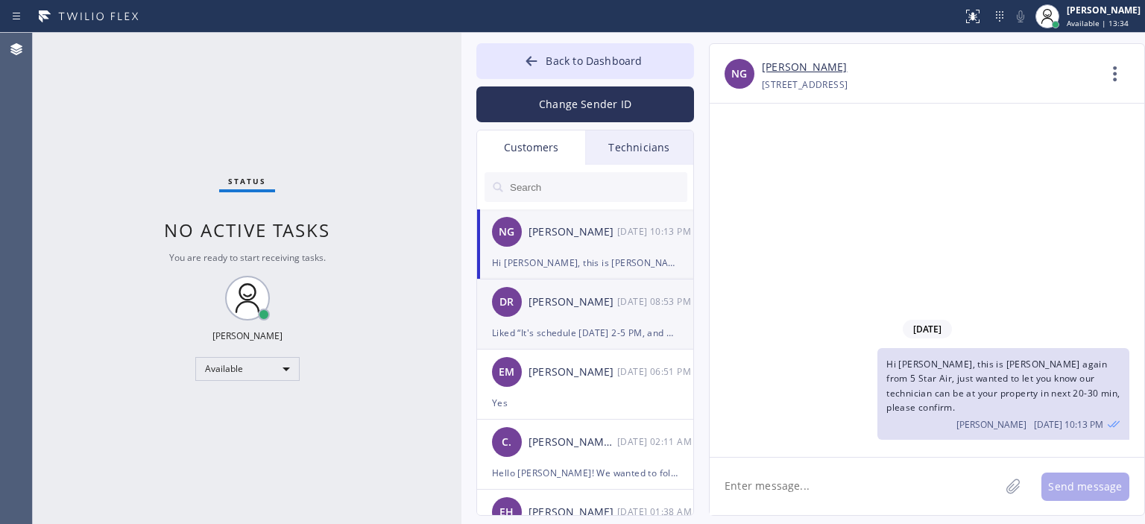
click at [557, 332] on div "Liked “It's schedule [DATE] 2-5 PM, and our technician will let you know 30-60 …" at bounding box center [585, 332] width 186 height 17
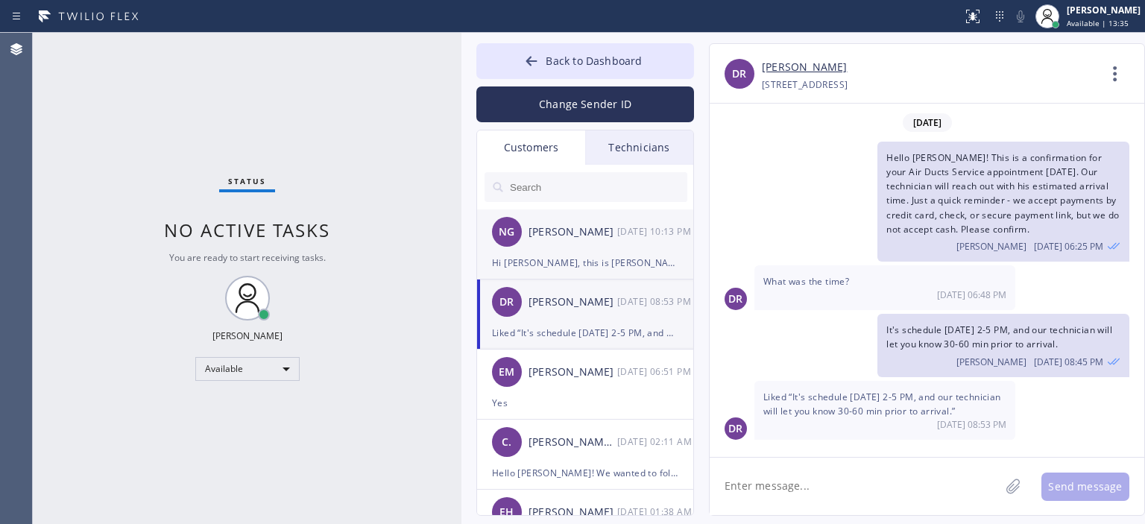
click at [605, 268] on div "Hi [PERSON_NAME], this is [PERSON_NAME] again from 5 Star Air, just wanted to l…" at bounding box center [585, 262] width 186 height 17
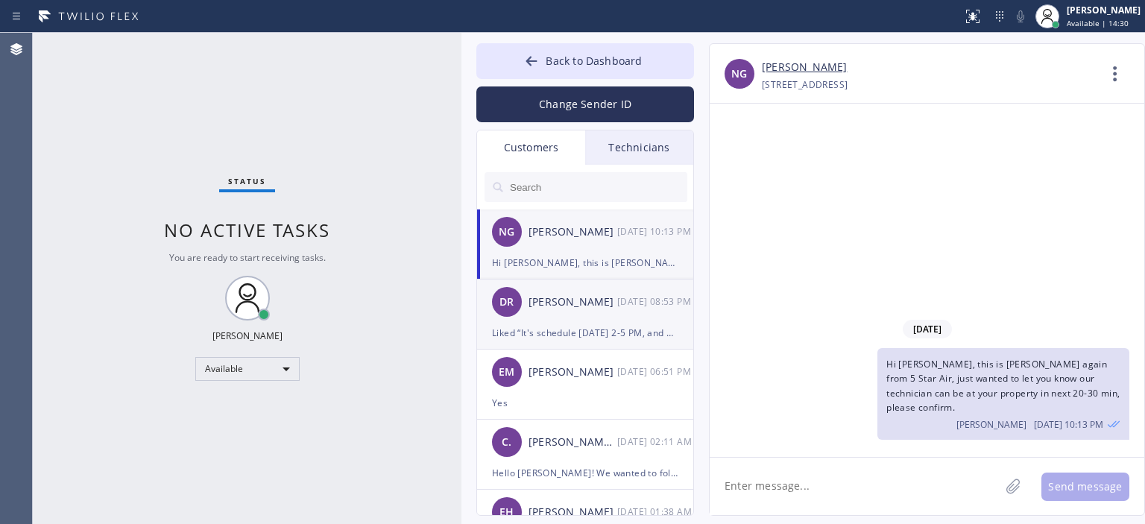
click at [599, 323] on div "DR [PERSON_NAME] [DATE] 08:53 PM" at bounding box center [586, 302] width 218 height 45
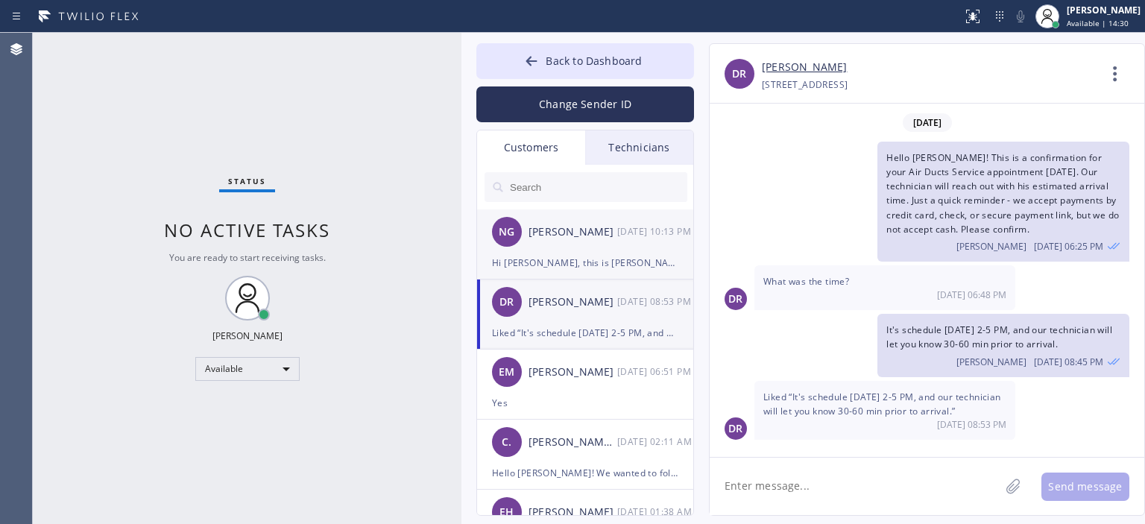
click at [617, 255] on div "Hi [PERSON_NAME], this is [PERSON_NAME] again from 5 Star Air, just wanted to l…" at bounding box center [585, 262] width 186 height 17
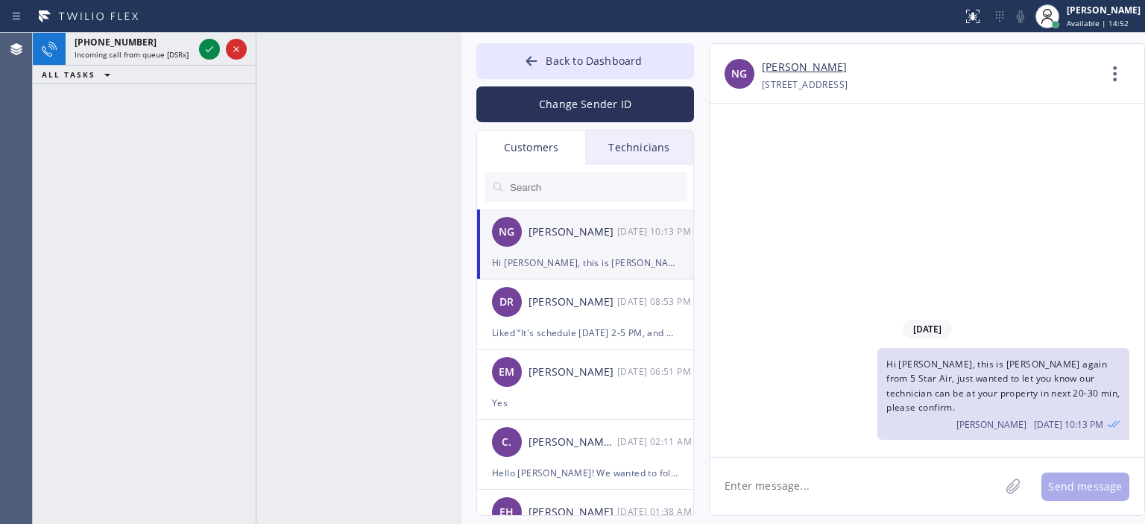
click at [1056, 248] on div "[DATE] Hi [PERSON_NAME], this is [PERSON_NAME] again from 5 Star Air, just want…" at bounding box center [927, 280] width 435 height 353
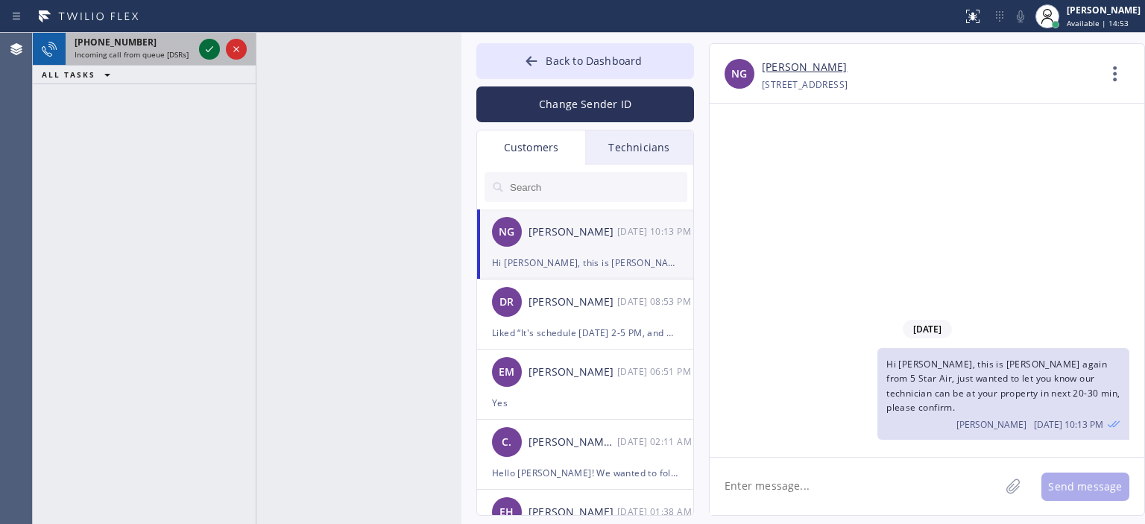
click at [209, 49] on icon at bounding box center [210, 49] width 18 height 18
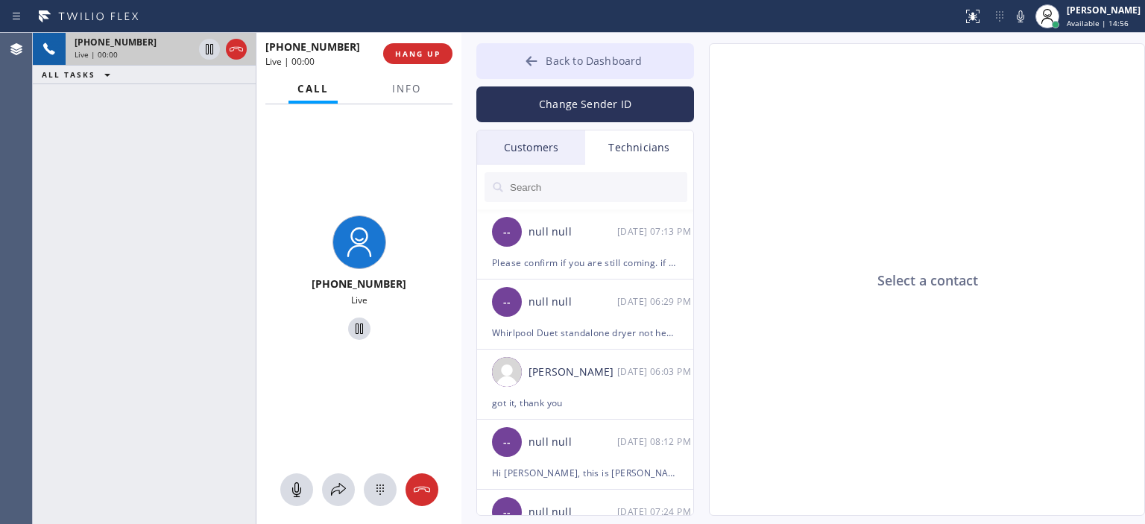
click at [522, 65] on button "Back to Dashboard" at bounding box center [585, 61] width 218 height 36
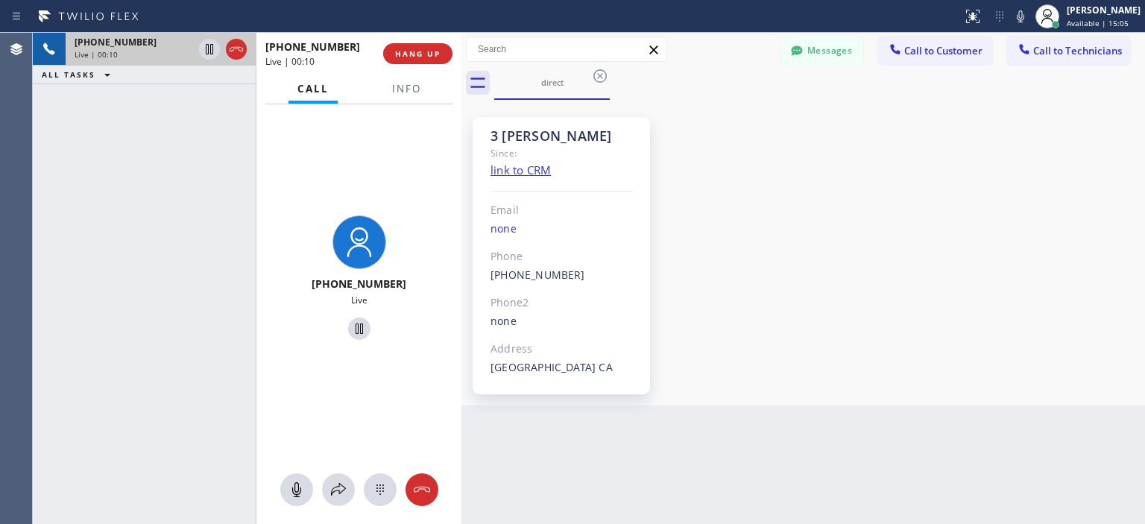
click at [1108, 253] on div "3 [PERSON_NAME] Since: link to CRM Email none Phone [PHONE_NUMBER] Outbound cal…" at bounding box center [803, 253] width 676 height 298
click at [817, 54] on button "Messages" at bounding box center [822, 51] width 82 height 28
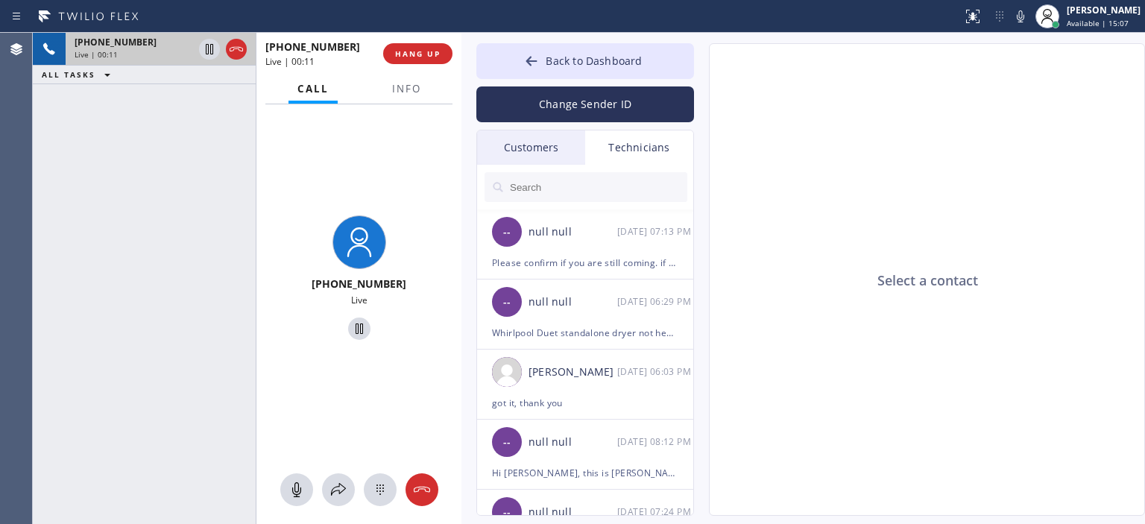
click at [558, 145] on div "Customers" at bounding box center [531, 147] width 108 height 34
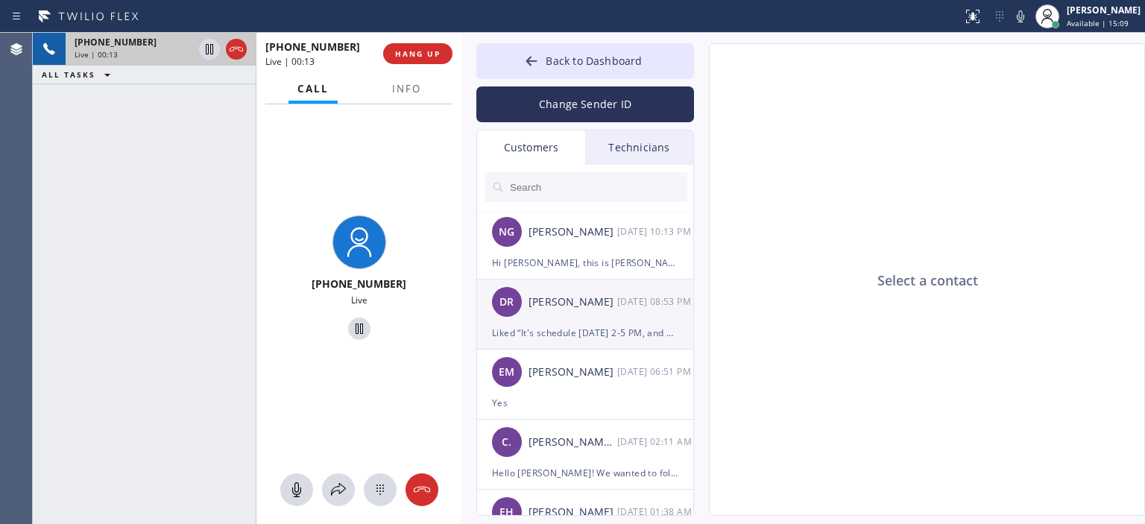
click at [599, 304] on div "[PERSON_NAME]" at bounding box center [573, 302] width 89 height 17
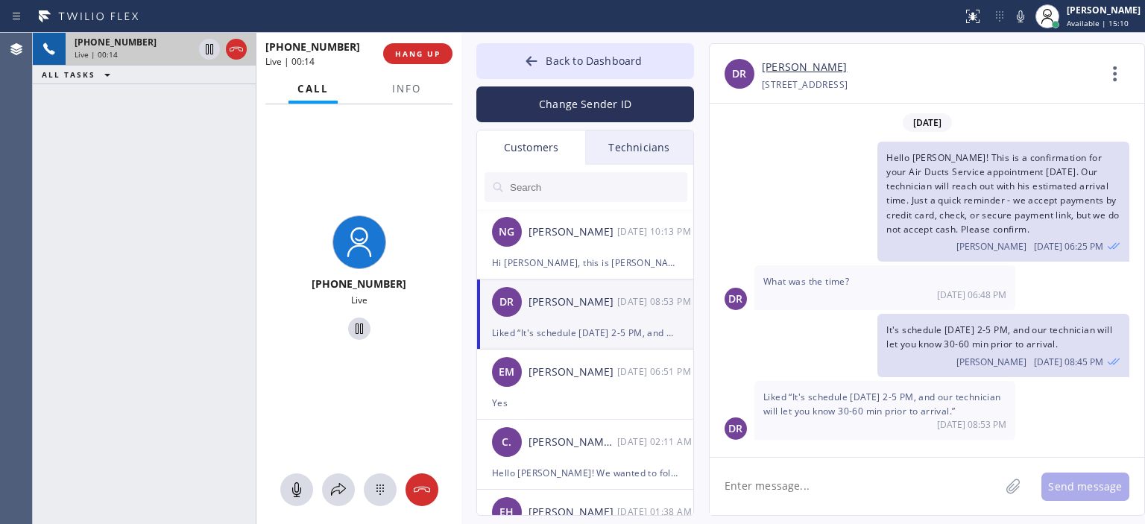
click at [819, 480] on textarea at bounding box center [855, 486] width 290 height 57
click at [425, 485] on icon at bounding box center [422, 490] width 18 height 18
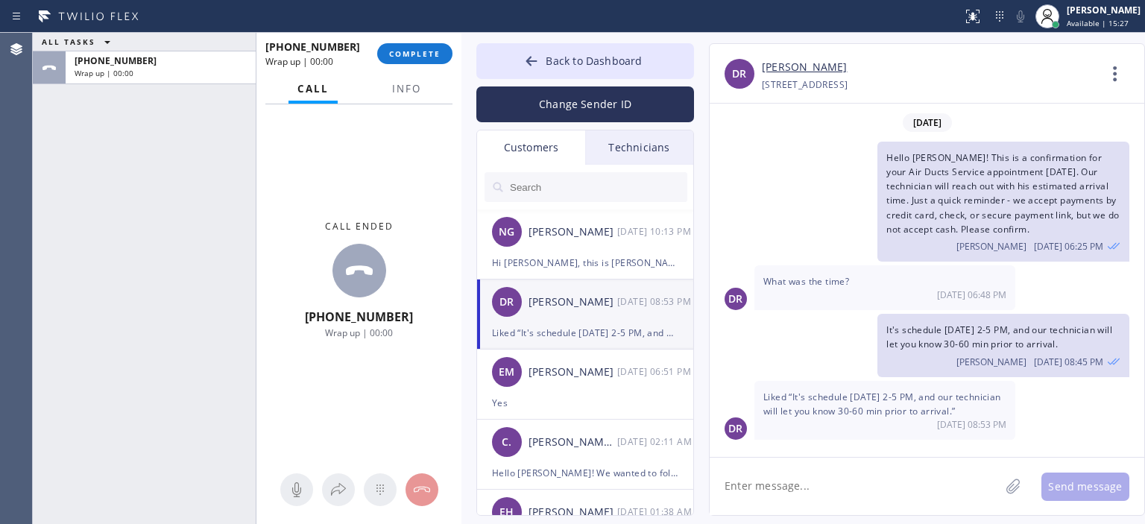
click at [775, 494] on textarea at bounding box center [855, 486] width 290 height 57
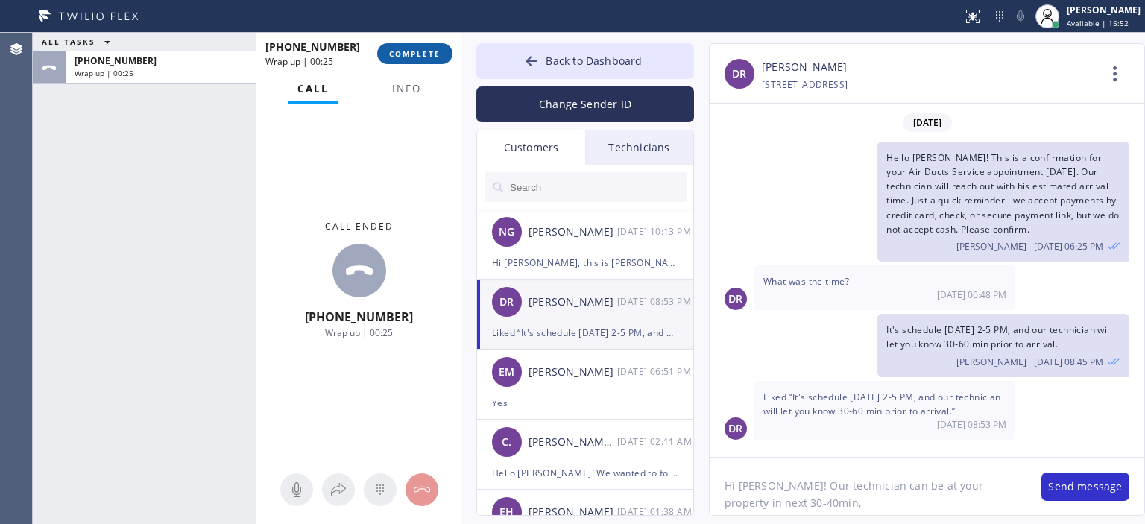
click at [411, 50] on span "COMPLETE" at bounding box center [414, 53] width 51 height 10
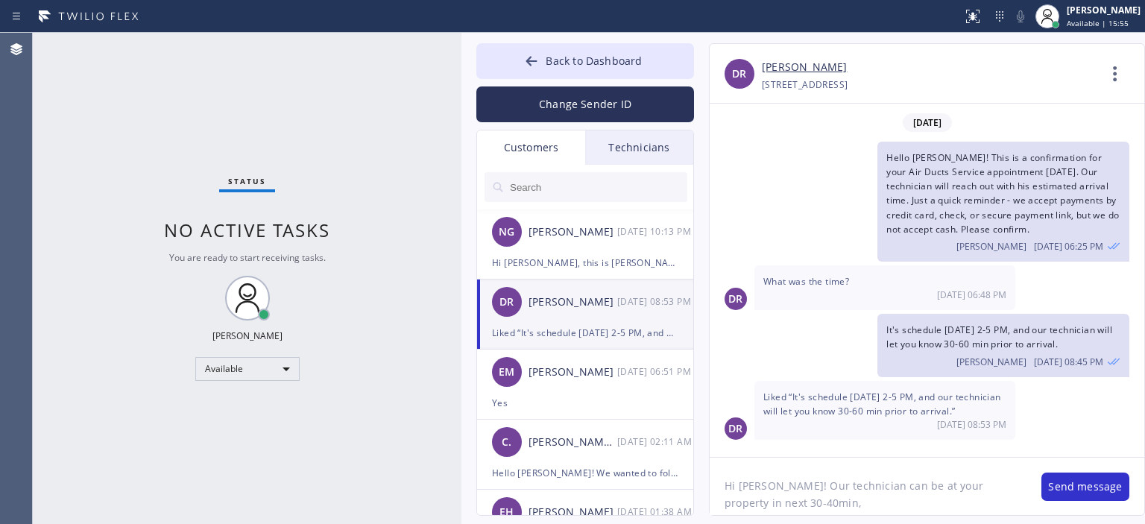
click at [785, 509] on textarea "Hi [PERSON_NAME]! Our technician can be at your property in next 30-40min," at bounding box center [868, 486] width 317 height 57
click at [785, 511] on textarea "Hi [PERSON_NAME]! Our technician can be at your property in next 30-40min, will…" at bounding box center [868, 486] width 317 height 57
type textarea "Hi [PERSON_NAME]! Our technician can be at your property in next 30-40min, will…"
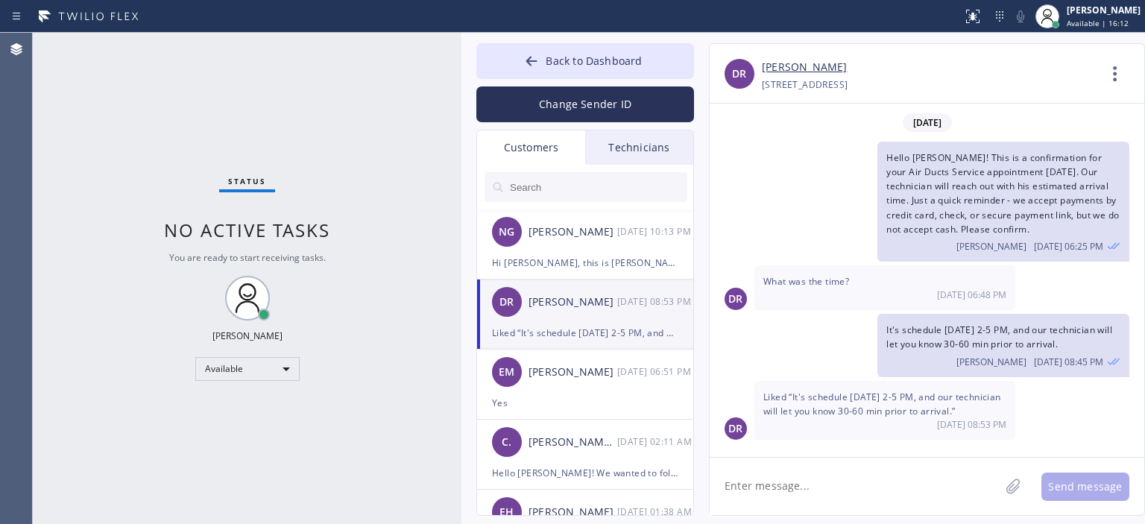
paste textarea "Hi [PERSON_NAME]! Our technician can be at your property in next 30-40min, will…"
type textarea "Hi [PERSON_NAME]! Our technician can be at your property in next 30-40min, will…"
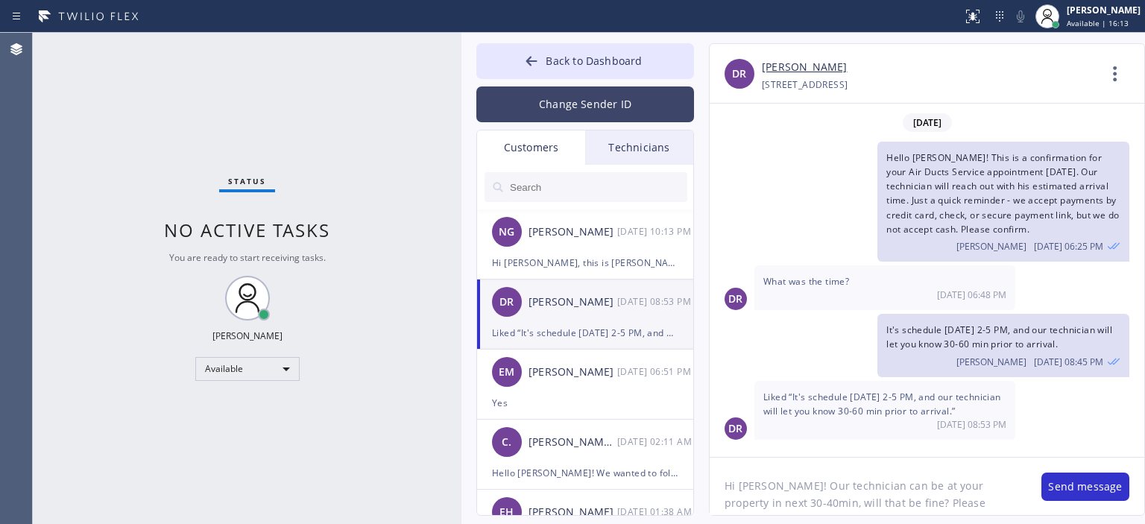
click at [588, 98] on button "Change Sender ID" at bounding box center [585, 104] width 218 height 36
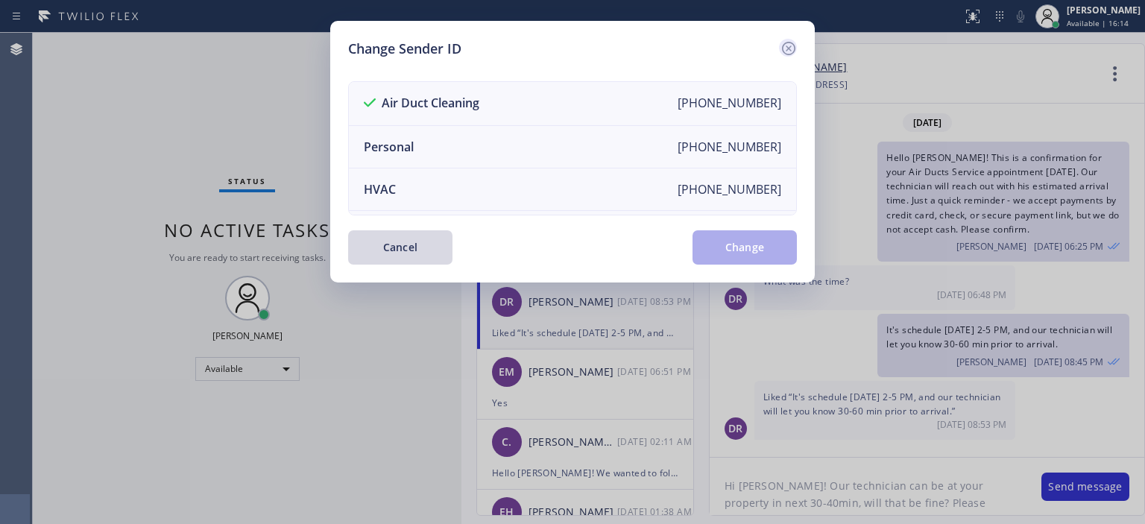
click at [792, 48] on icon at bounding box center [789, 49] width 18 height 18
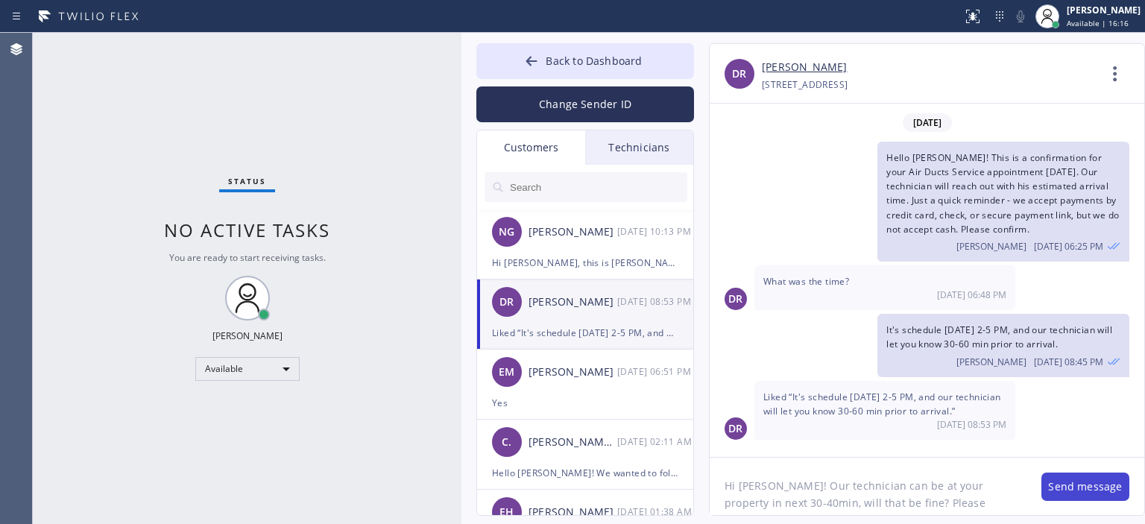
click at [1088, 484] on button "Send message" at bounding box center [1086, 487] width 88 height 28
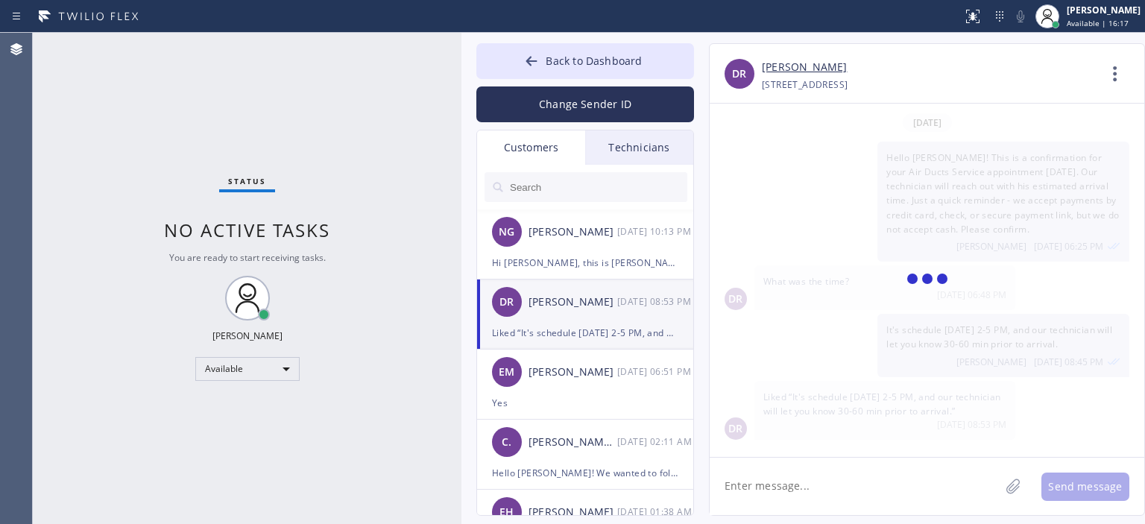
scroll to position [58, 0]
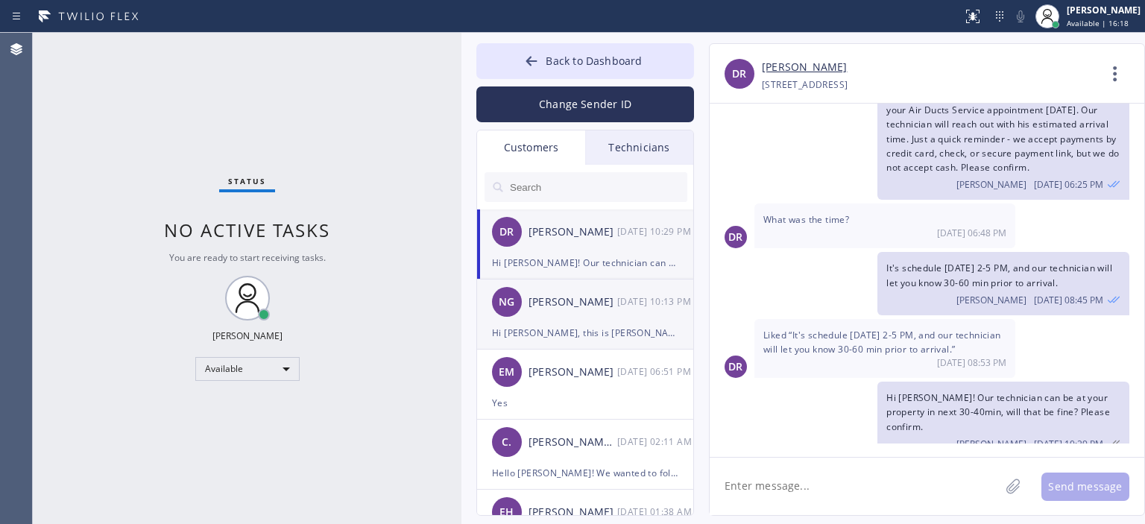
click at [622, 316] on div "NG [PERSON_NAME] [DATE] 10:13 PM" at bounding box center [586, 302] width 218 height 45
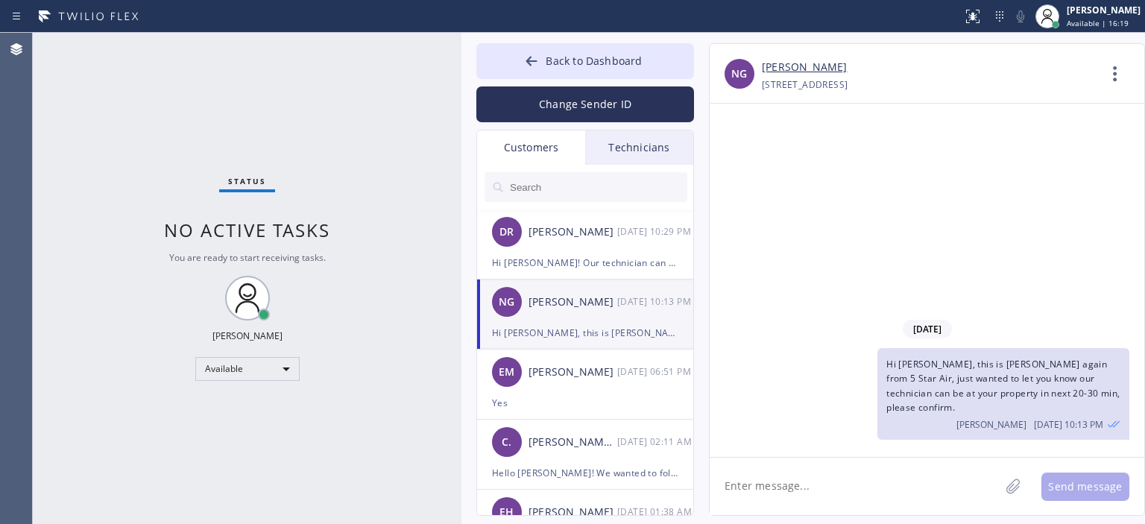
scroll to position [0, 0]
click at [559, 250] on div "DR [PERSON_NAME] [DATE] 10:29 PM" at bounding box center [586, 232] width 218 height 45
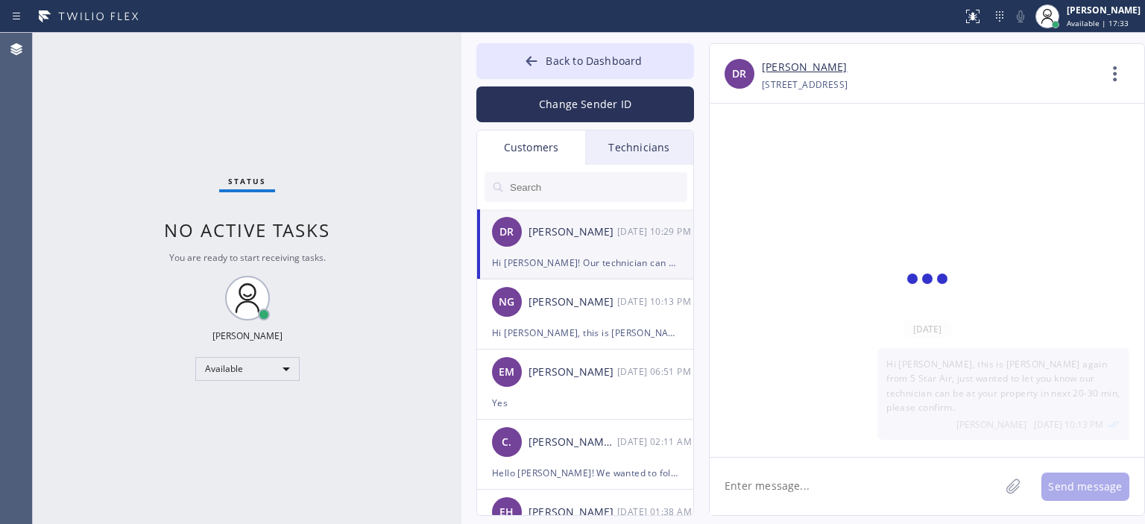
scroll to position [58, 0]
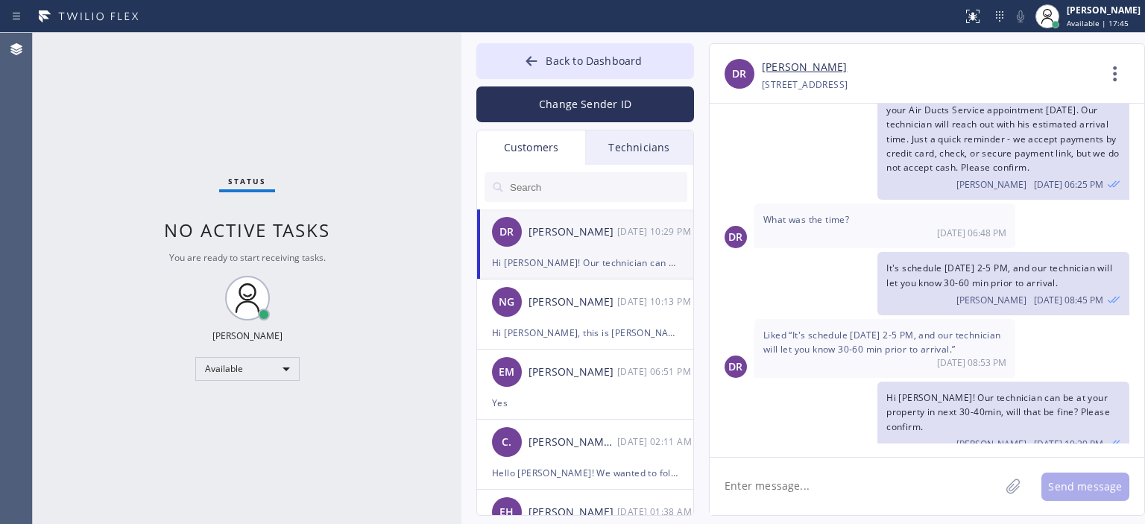
click at [85, 127] on div "Status No active tasks You are ready to start receiving tasks. [PERSON_NAME] Av…" at bounding box center [247, 278] width 429 height 491
click at [603, 394] on div "Yes" at bounding box center [585, 402] width 186 height 17
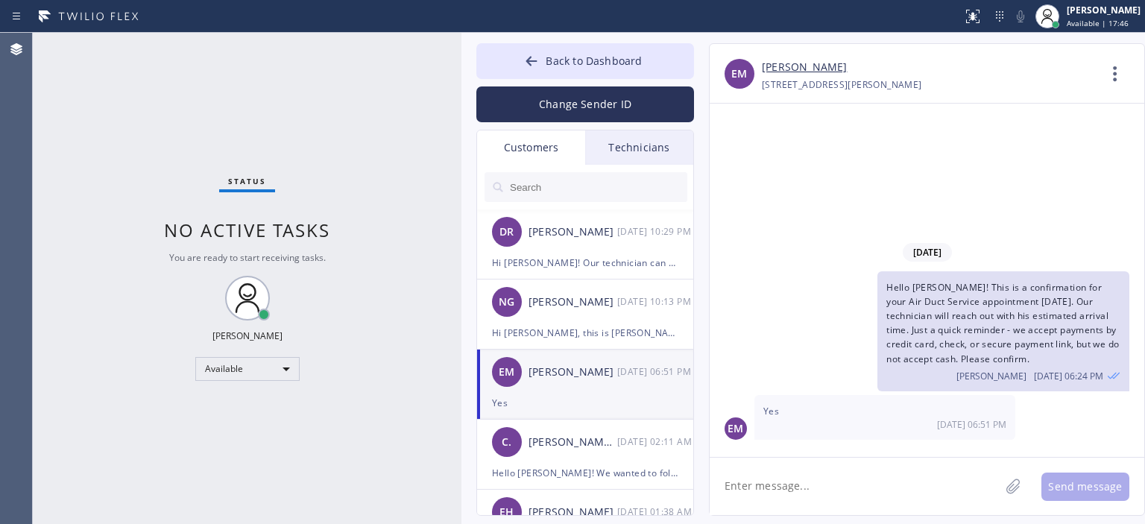
scroll to position [0, 0]
click at [626, 304] on div "[DATE] 10:13 PM" at bounding box center [656, 301] width 78 height 17
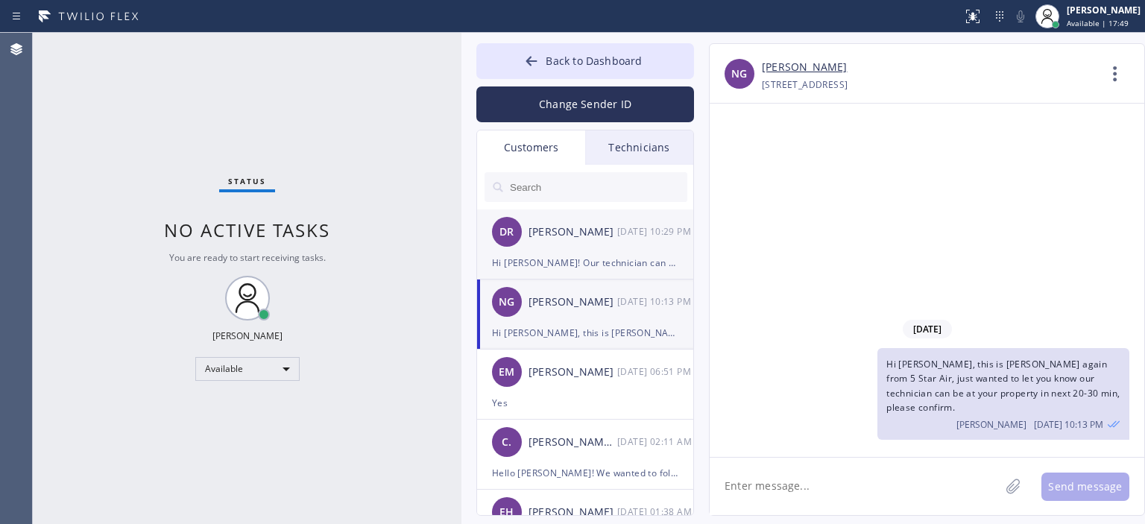
click at [601, 220] on div "DR [PERSON_NAME] [DATE] 10:29 PM" at bounding box center [586, 232] width 218 height 45
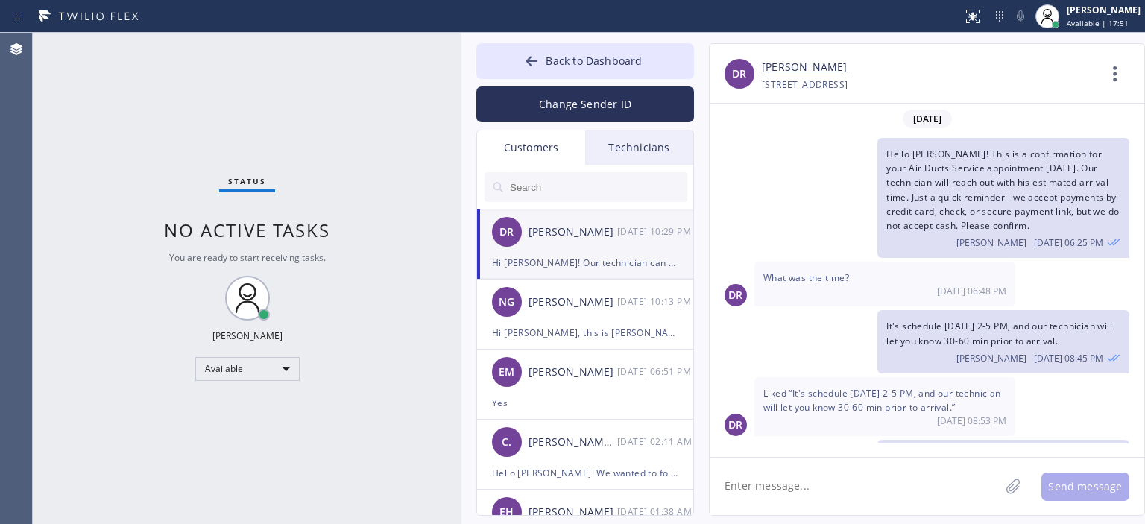
scroll to position [58, 0]
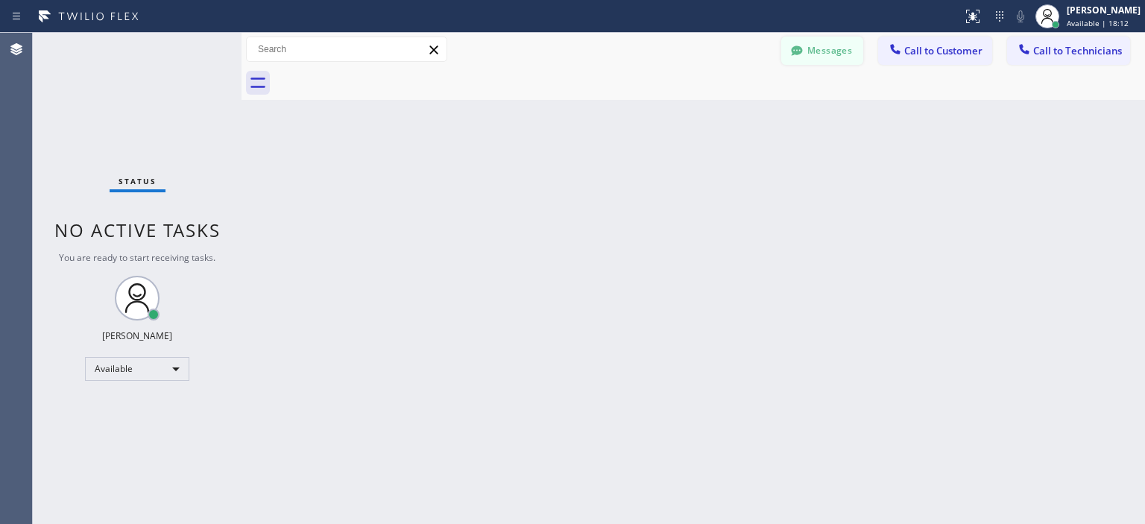
click at [817, 47] on button "Messages" at bounding box center [822, 51] width 82 height 28
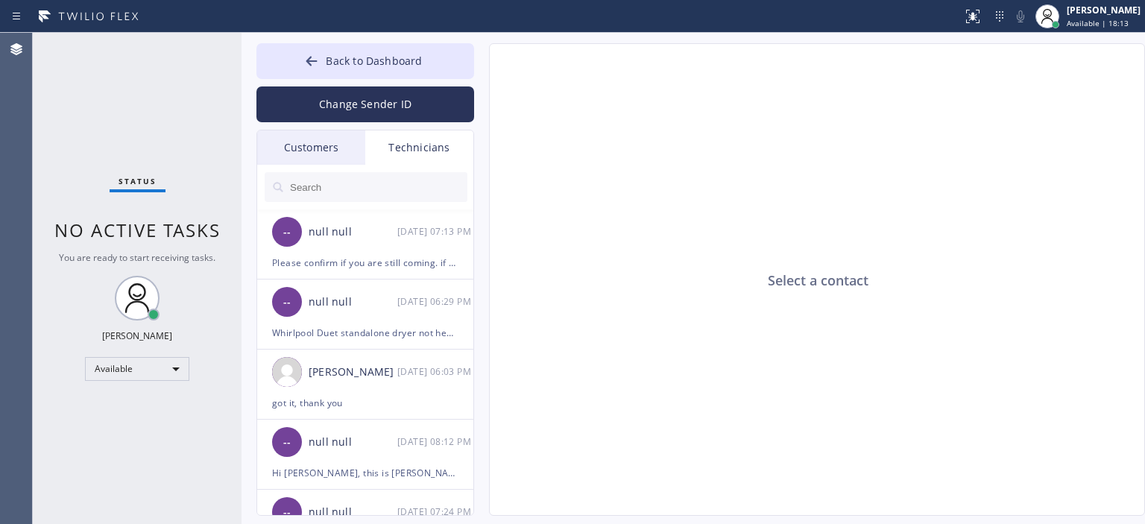
click at [337, 151] on div "Customers" at bounding box center [311, 147] width 108 height 34
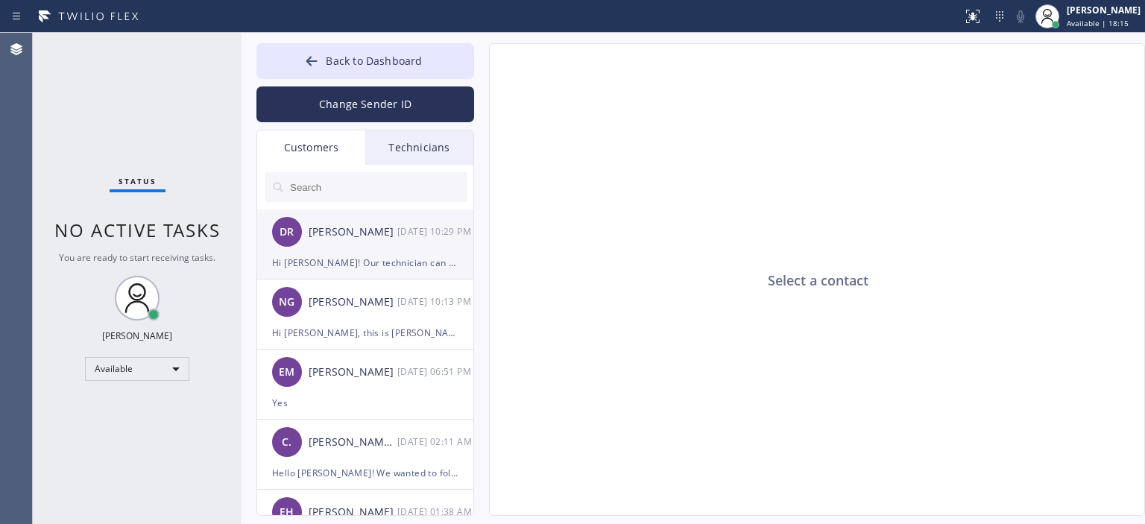
click at [374, 239] on div "[PERSON_NAME]" at bounding box center [353, 232] width 89 height 17
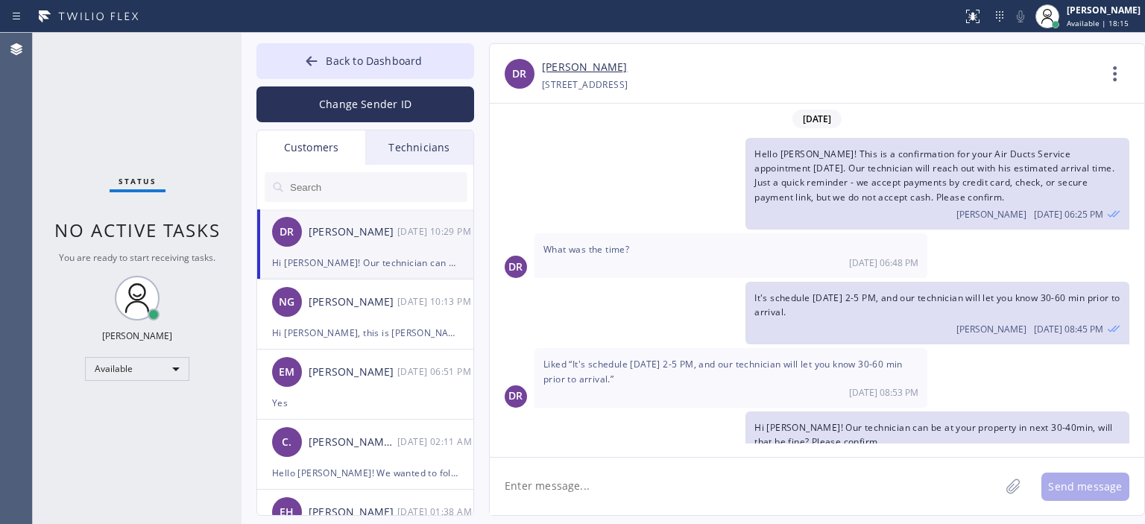
scroll to position [30, 0]
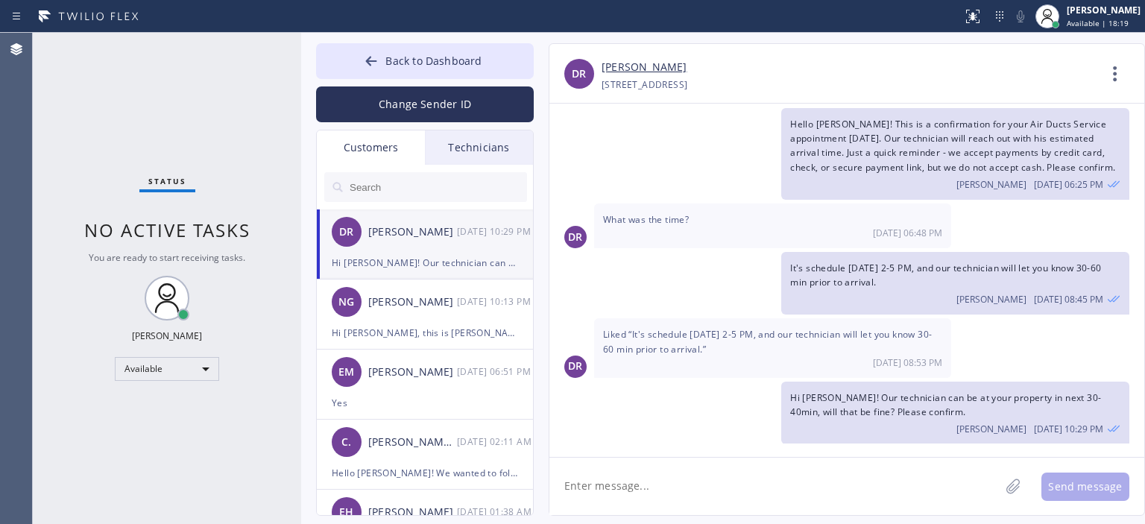
drag, startPoint x: 239, startPoint y: 60, endPoint x: 410, endPoint y: 183, distance: 210.4
click at [301, 113] on div at bounding box center [301, 278] width 0 height 491
click at [71, 116] on div "Status No active tasks You are ready to start receiving tasks. [PERSON_NAME] Av…" at bounding box center [167, 278] width 268 height 491
click at [435, 323] on div "NG [PERSON_NAME] [DATE] 10:13 PM" at bounding box center [425, 302] width 218 height 45
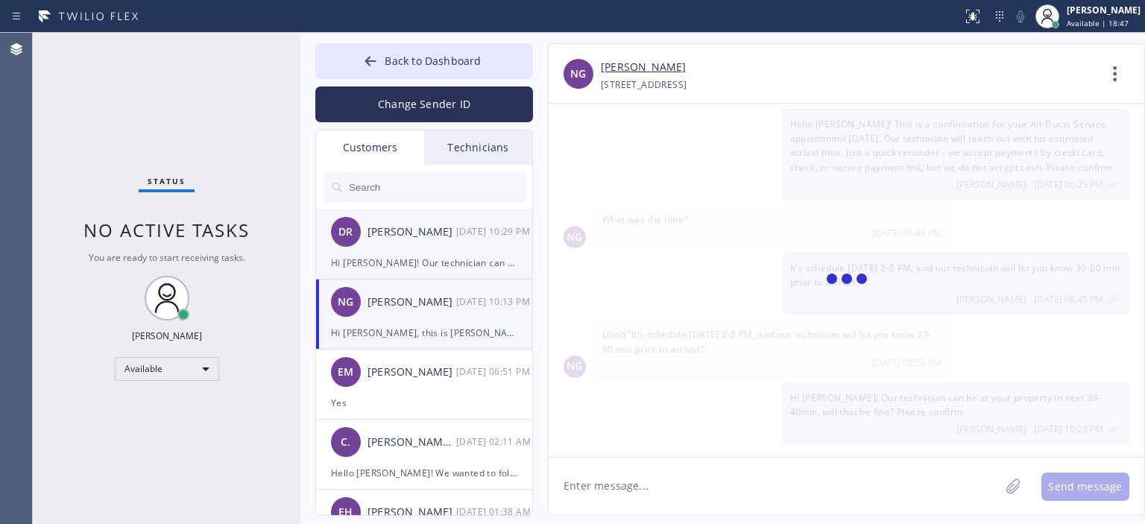
scroll to position [0, 0]
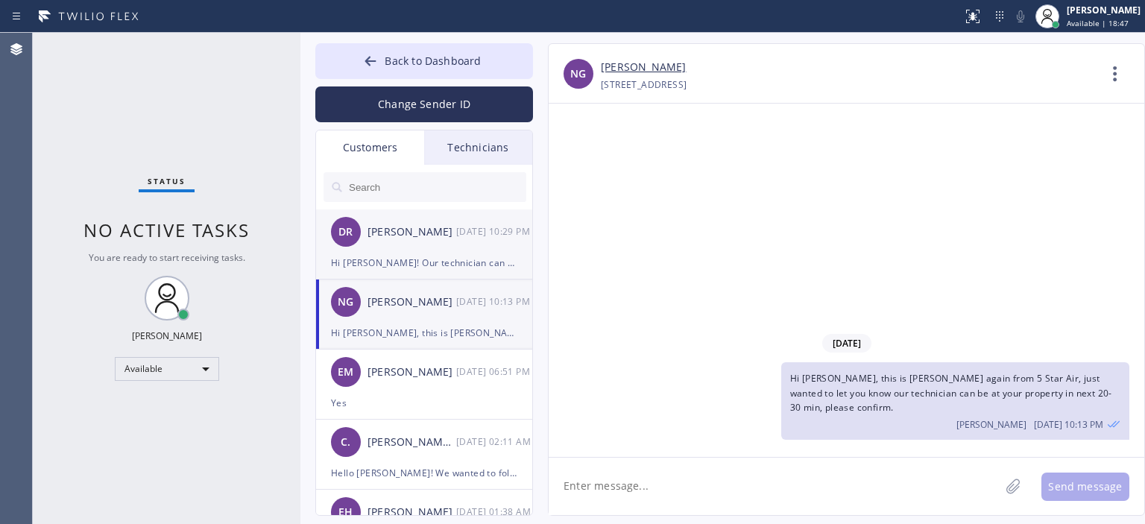
click at [429, 246] on div "DR [PERSON_NAME] [DATE] 10:29 PM" at bounding box center [425, 232] width 218 height 45
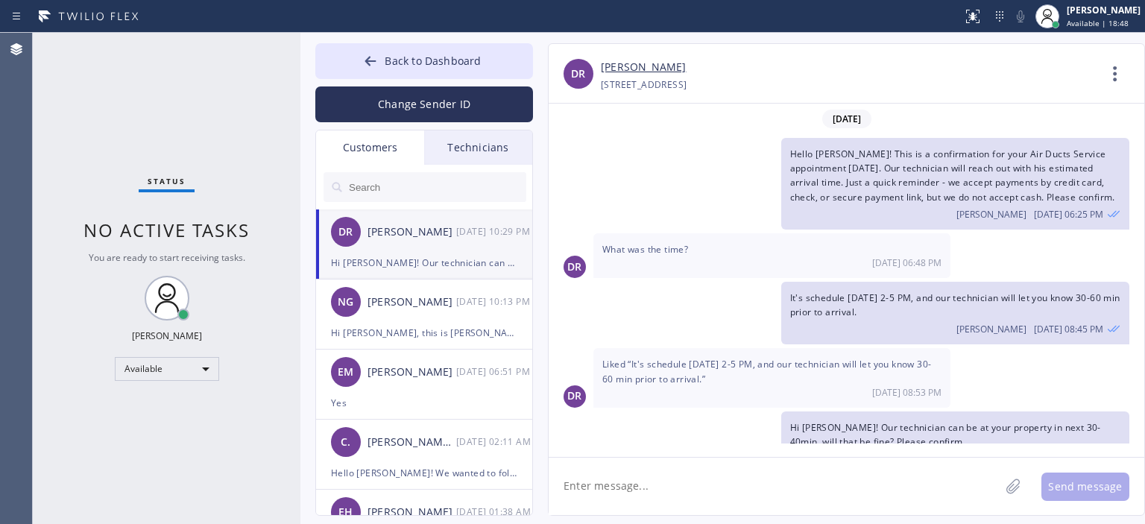
scroll to position [30, 0]
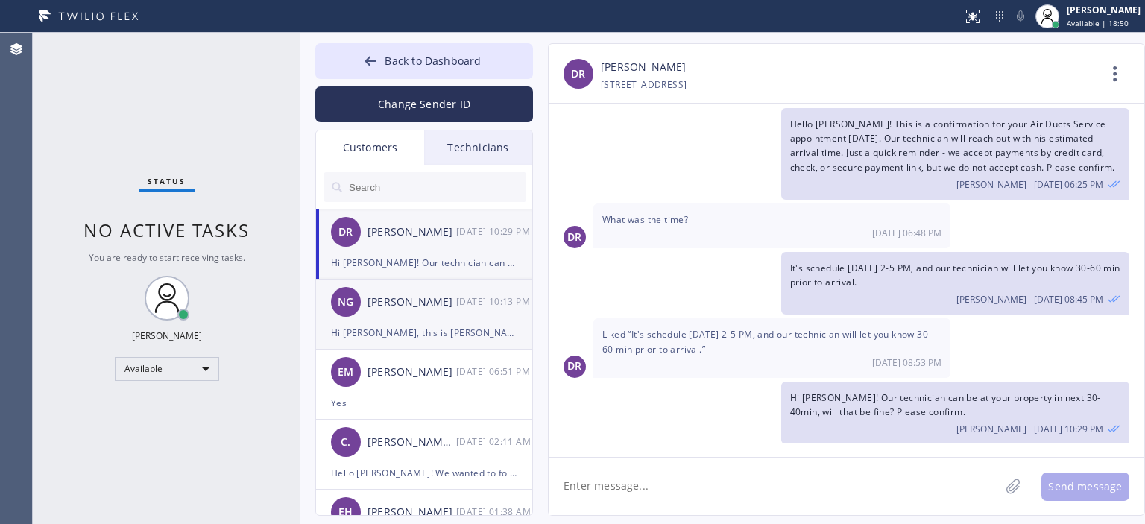
click at [441, 303] on div "[PERSON_NAME]" at bounding box center [412, 302] width 89 height 17
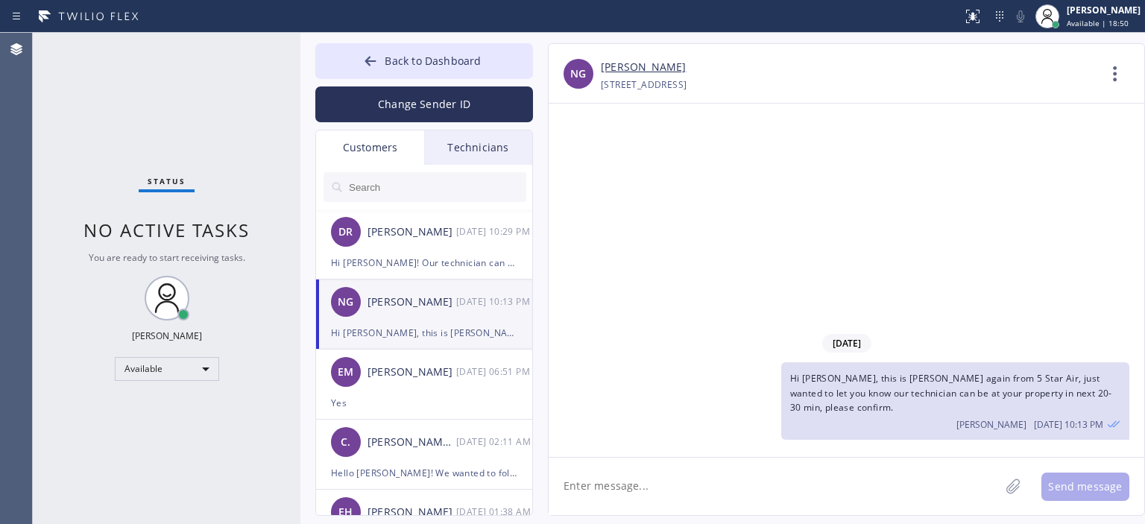
scroll to position [0, 0]
click at [335, 386] on div "EM [PERSON_NAME] [DATE] 06:51 PM" at bounding box center [425, 372] width 218 height 45
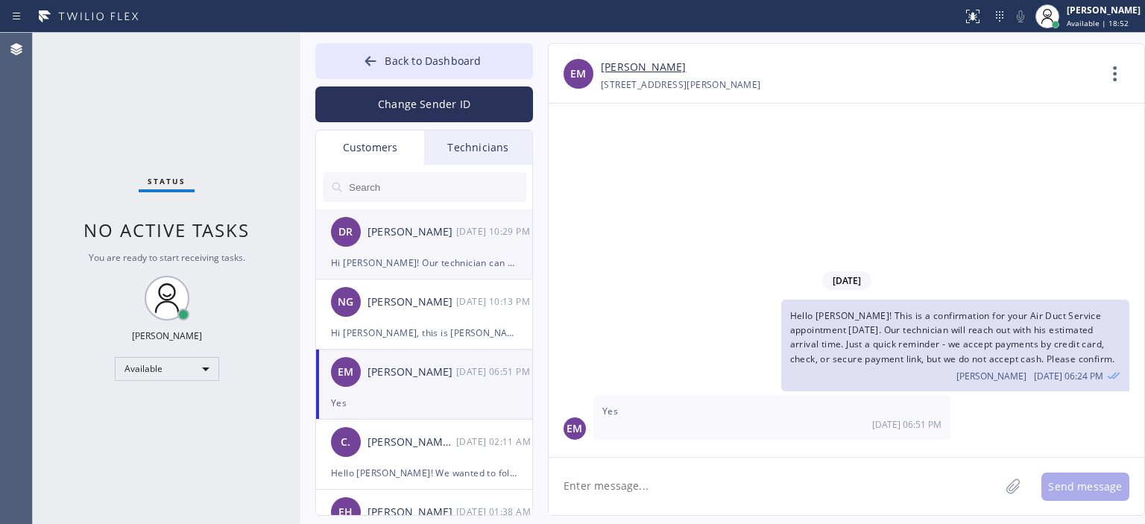
click at [423, 246] on div "DR [PERSON_NAME] [DATE] 10:29 PM" at bounding box center [425, 232] width 218 height 45
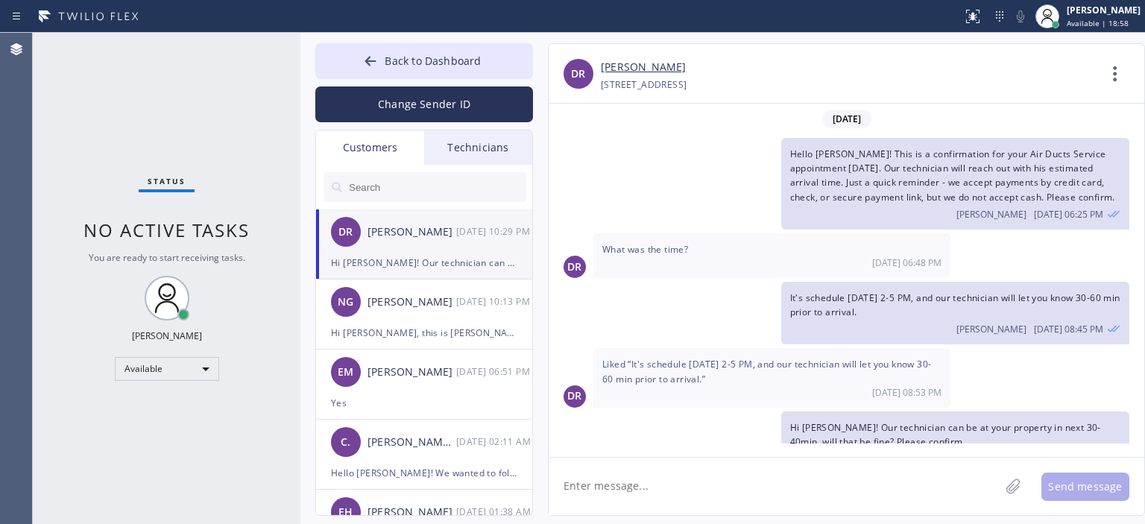
scroll to position [30, 0]
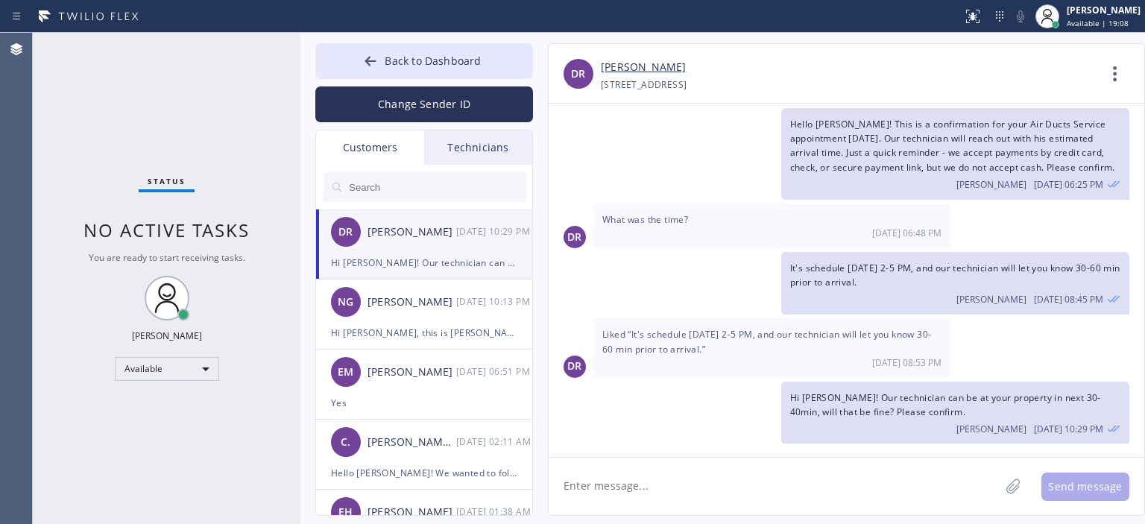
click at [57, 83] on div "Status No active tasks You are ready to start receiving tasks. [PERSON_NAME] Av…" at bounding box center [167, 278] width 268 height 491
click at [364, 308] on div "NG [PERSON_NAME] [DATE] 10:13 PM" at bounding box center [425, 302] width 218 height 45
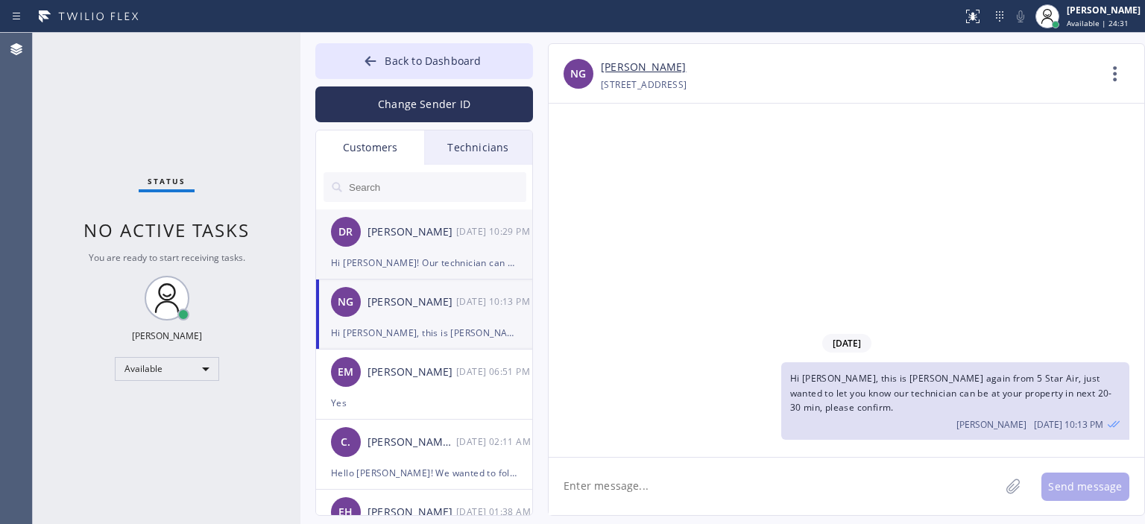
click at [414, 252] on div "DR [PERSON_NAME] [DATE] 10:29 PM" at bounding box center [425, 232] width 218 height 45
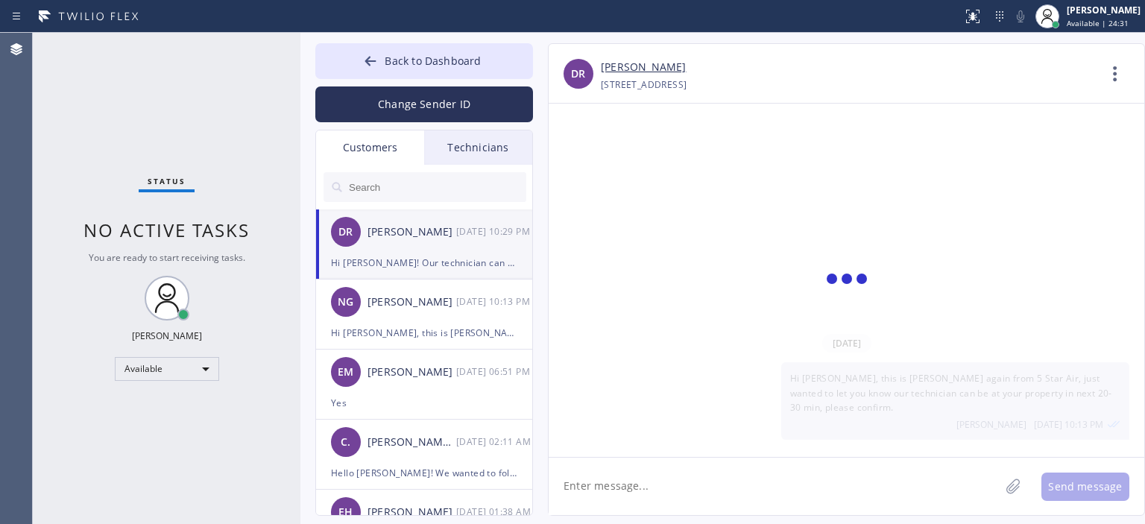
scroll to position [78, 0]
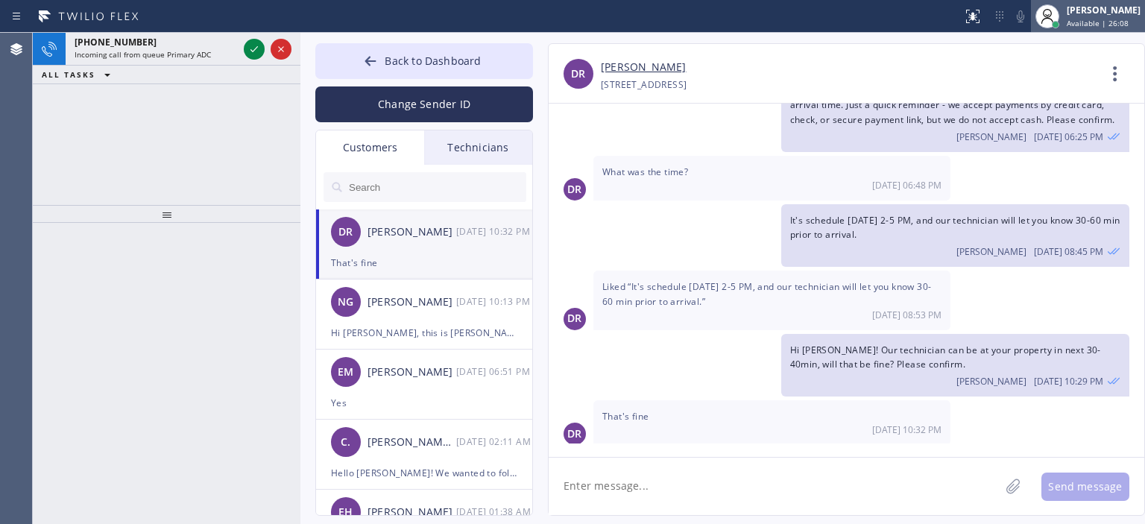
click at [1115, 21] on span "Available | 26:08" at bounding box center [1098, 23] width 62 height 10
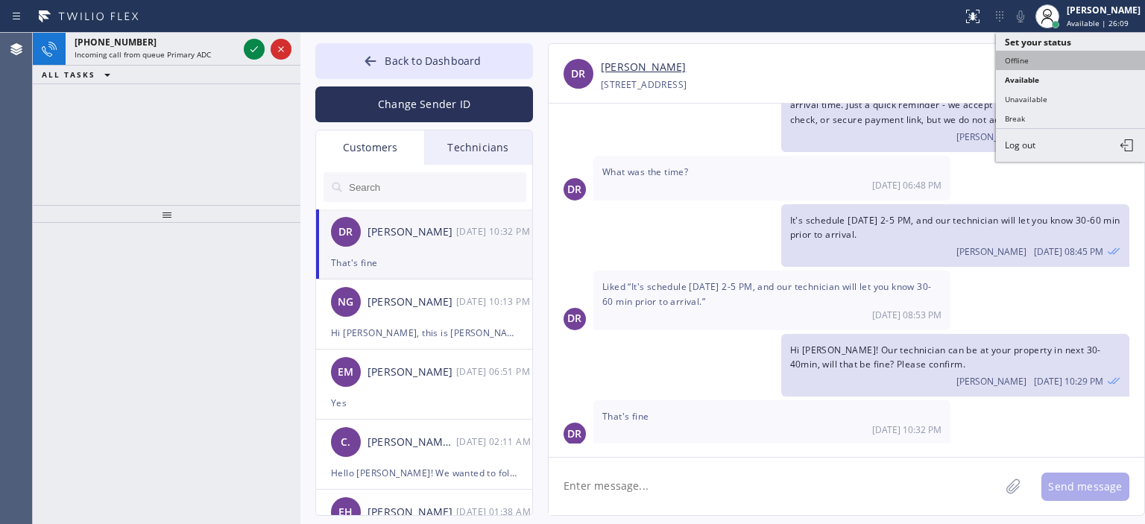
click at [1032, 57] on button "Offline" at bounding box center [1070, 60] width 149 height 19
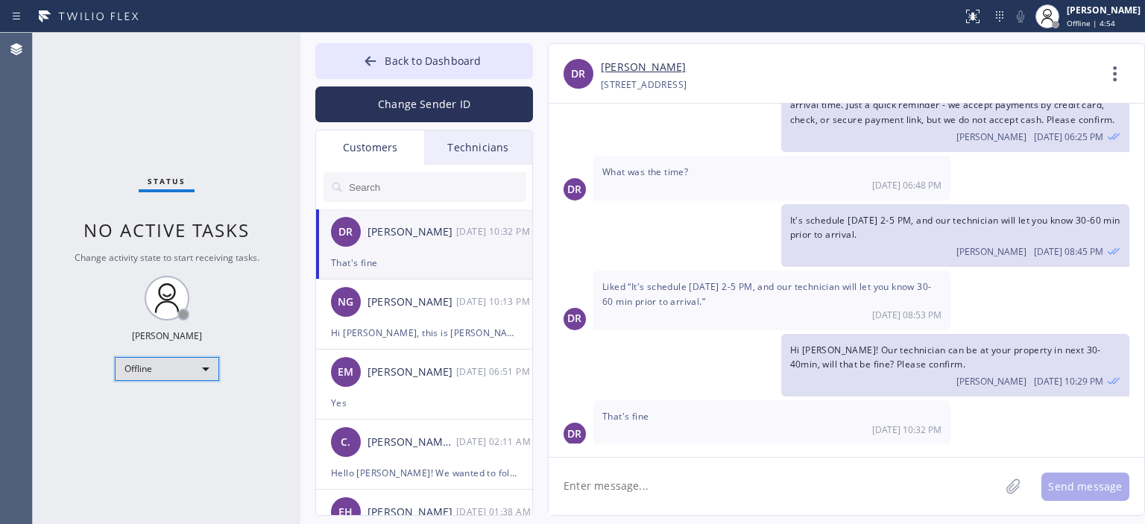
click at [186, 363] on div "Offline" at bounding box center [167, 369] width 104 height 24
drag, startPoint x: 180, startPoint y: 408, endPoint x: 136, endPoint y: 256, distance: 158.3
click at [177, 407] on li "Available" at bounding box center [166, 408] width 101 height 18
click at [646, 479] on textarea at bounding box center [774, 486] width 451 height 57
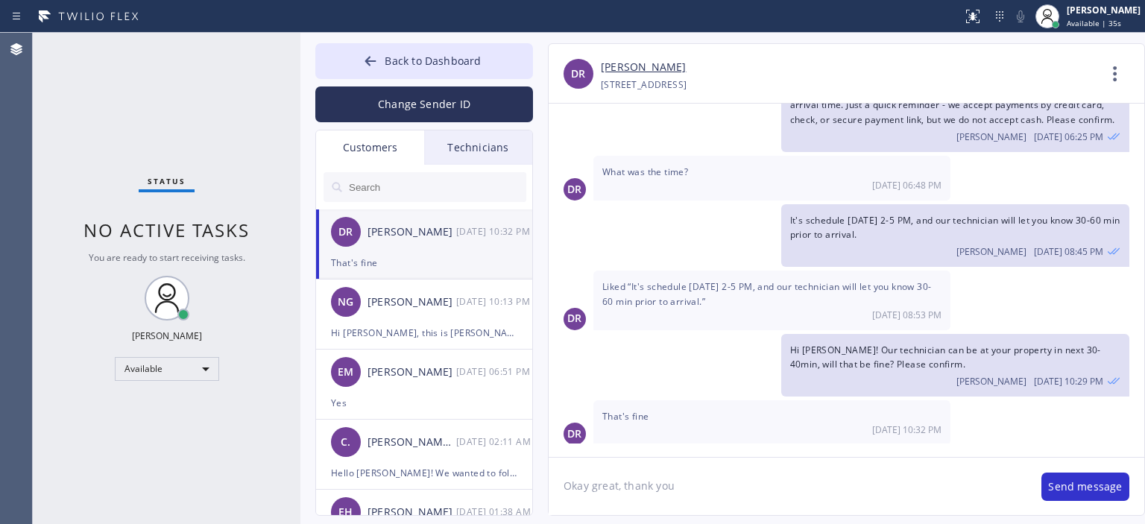
type textarea "Okay great, thank you!"
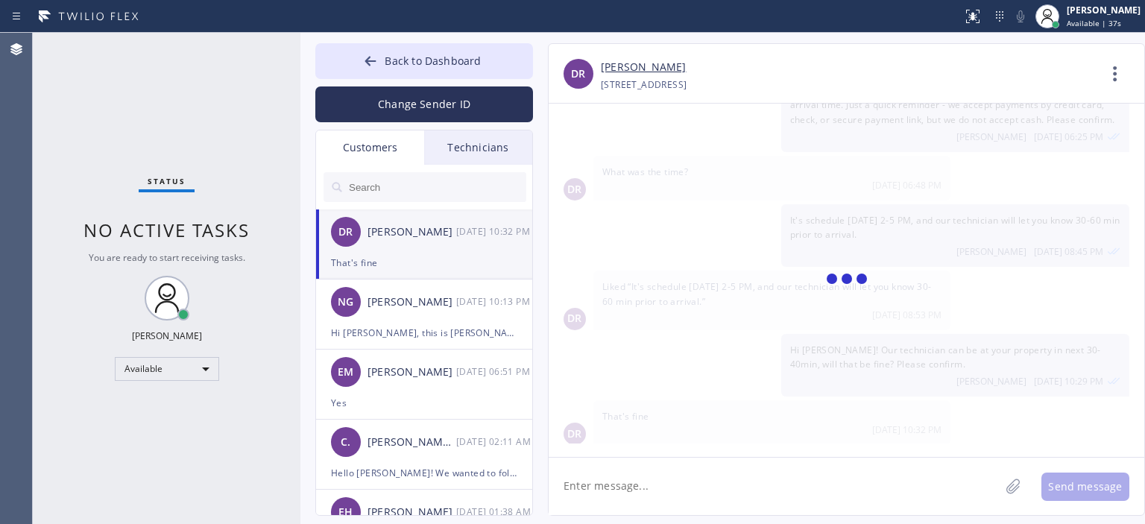
scroll to position [129, 0]
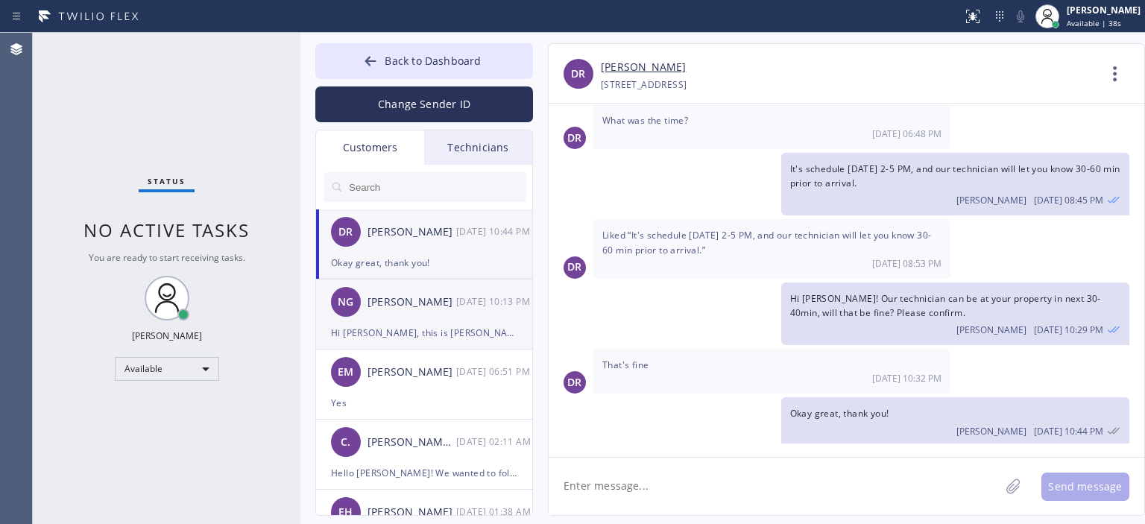
click at [453, 317] on div "NG [PERSON_NAME] [DATE] 10:13 PM" at bounding box center [425, 302] width 218 height 45
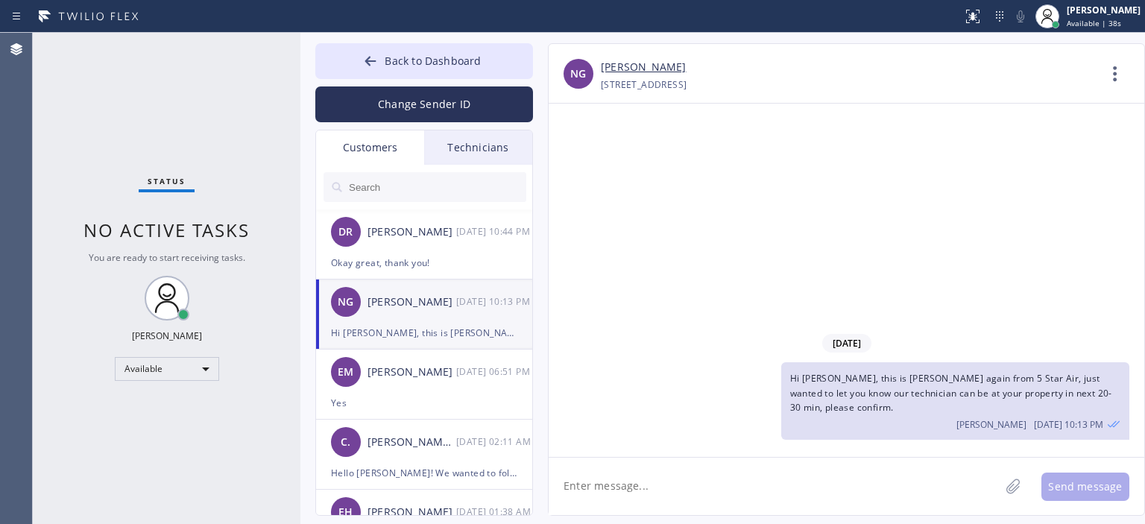
scroll to position [0, 0]
click at [75, 127] on div "Status No active tasks You are ready to start receiving tasks. [PERSON_NAME] Av…" at bounding box center [167, 278] width 268 height 491
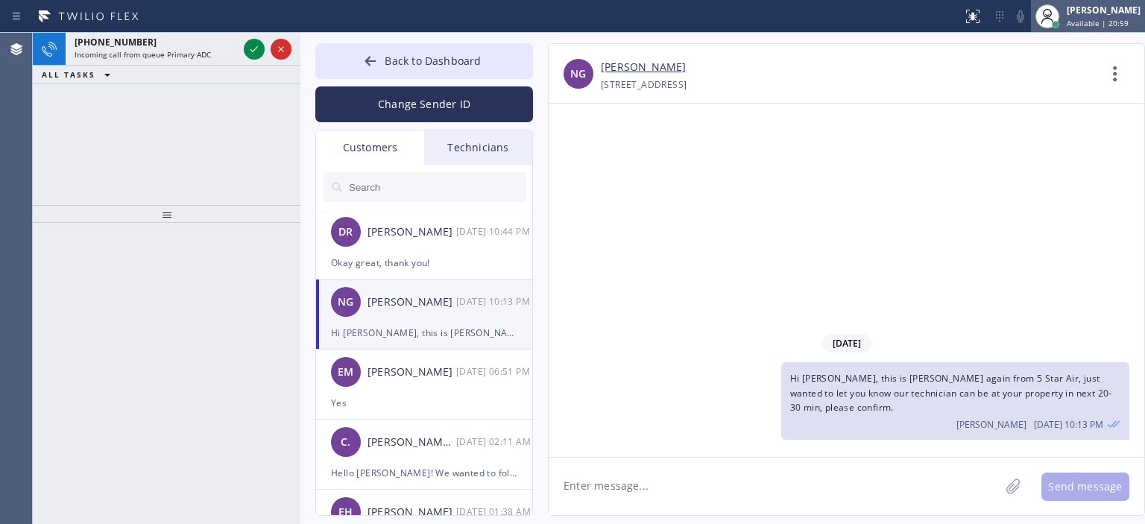
click at [1071, 17] on div "Vasyl Kuzmenko Available | 20:59" at bounding box center [1104, 16] width 81 height 26
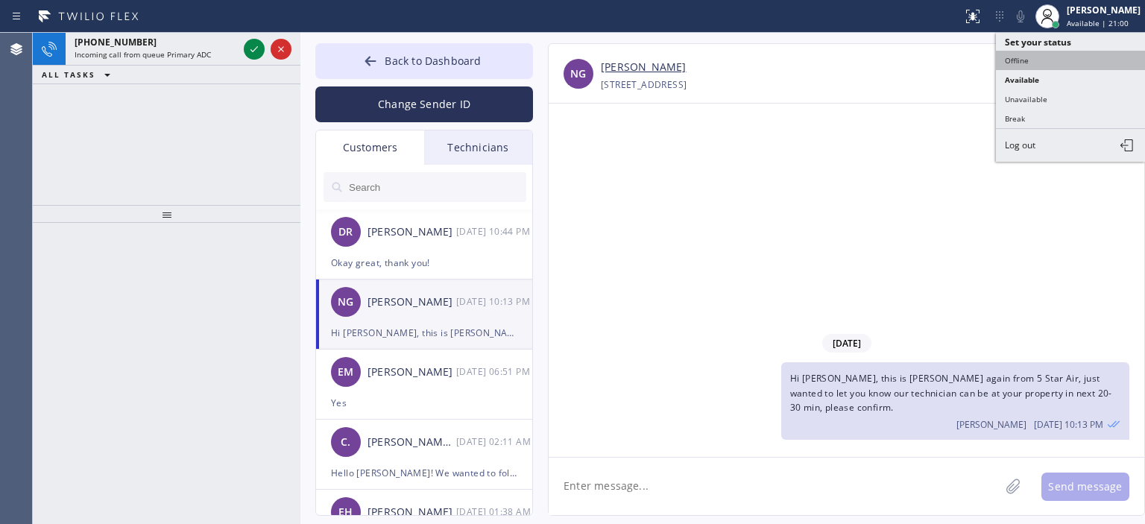
click at [1050, 59] on button "Offline" at bounding box center [1070, 60] width 149 height 19
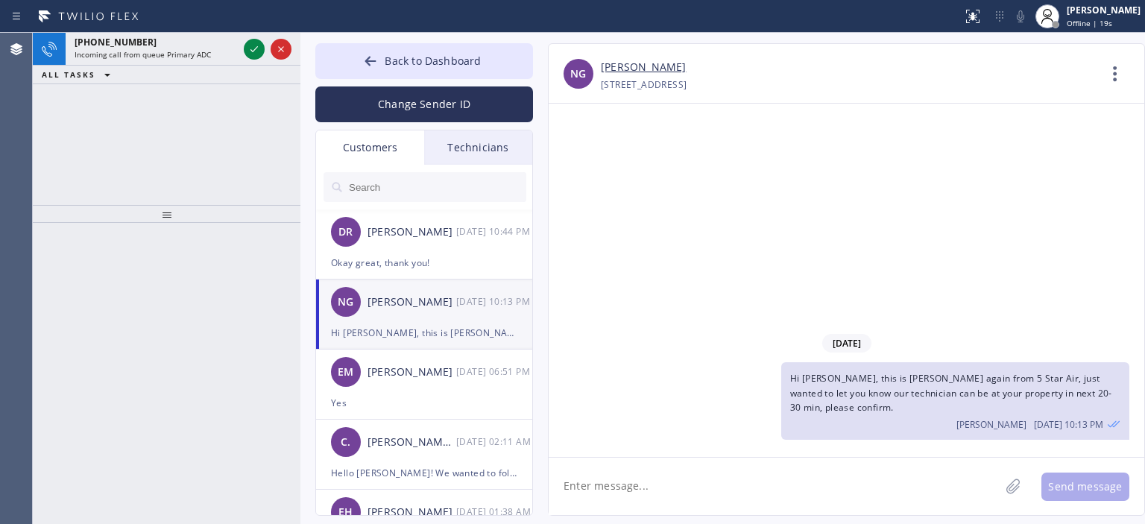
click at [63, 155] on div "+19092254379 Incoming call from queue Primary ADC ALL TASKS ALL TASKS ACTIVE TA…" at bounding box center [167, 119] width 268 height 172
click at [1089, 20] on span "Offline | 21s" at bounding box center [1089, 23] width 45 height 10
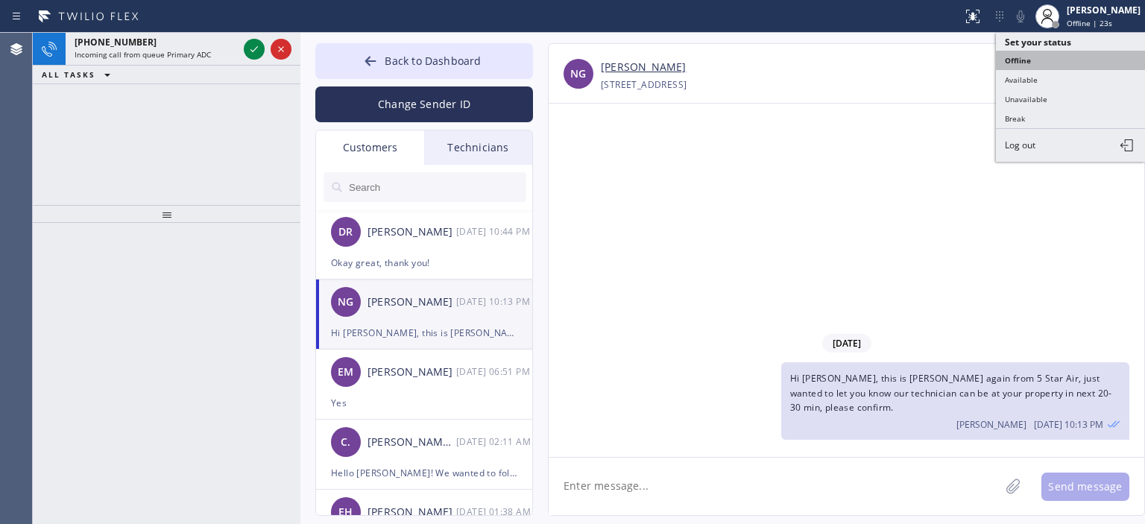
click at [1060, 62] on button "Offline" at bounding box center [1070, 60] width 149 height 19
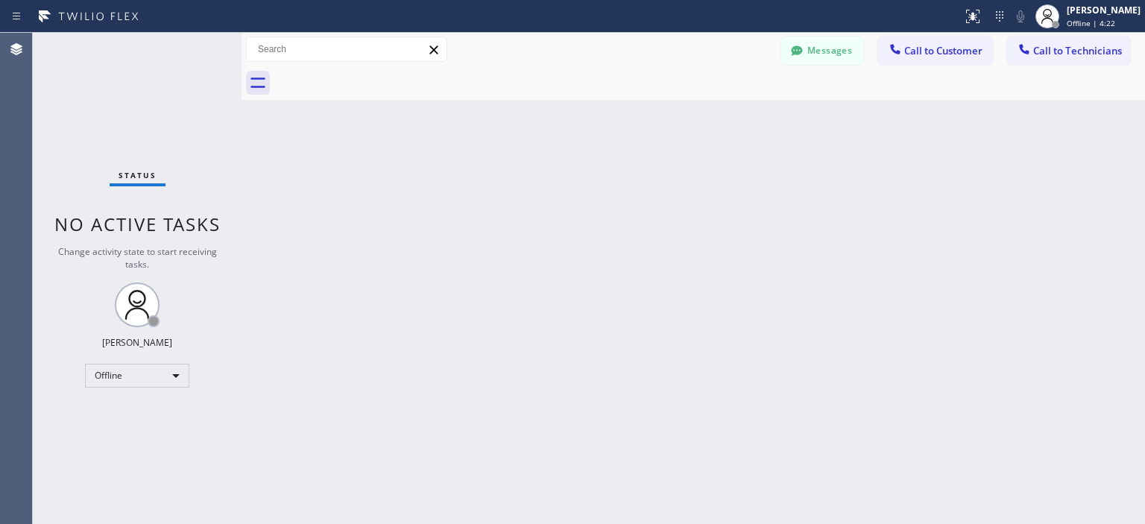
click at [1119, 268] on div "Back to Dashboard Change Sender ID Customers Technicians DR David Reed 09/29 10…" at bounding box center [694, 278] width 904 height 491
